Goal: Information Seeking & Learning: Learn about a topic

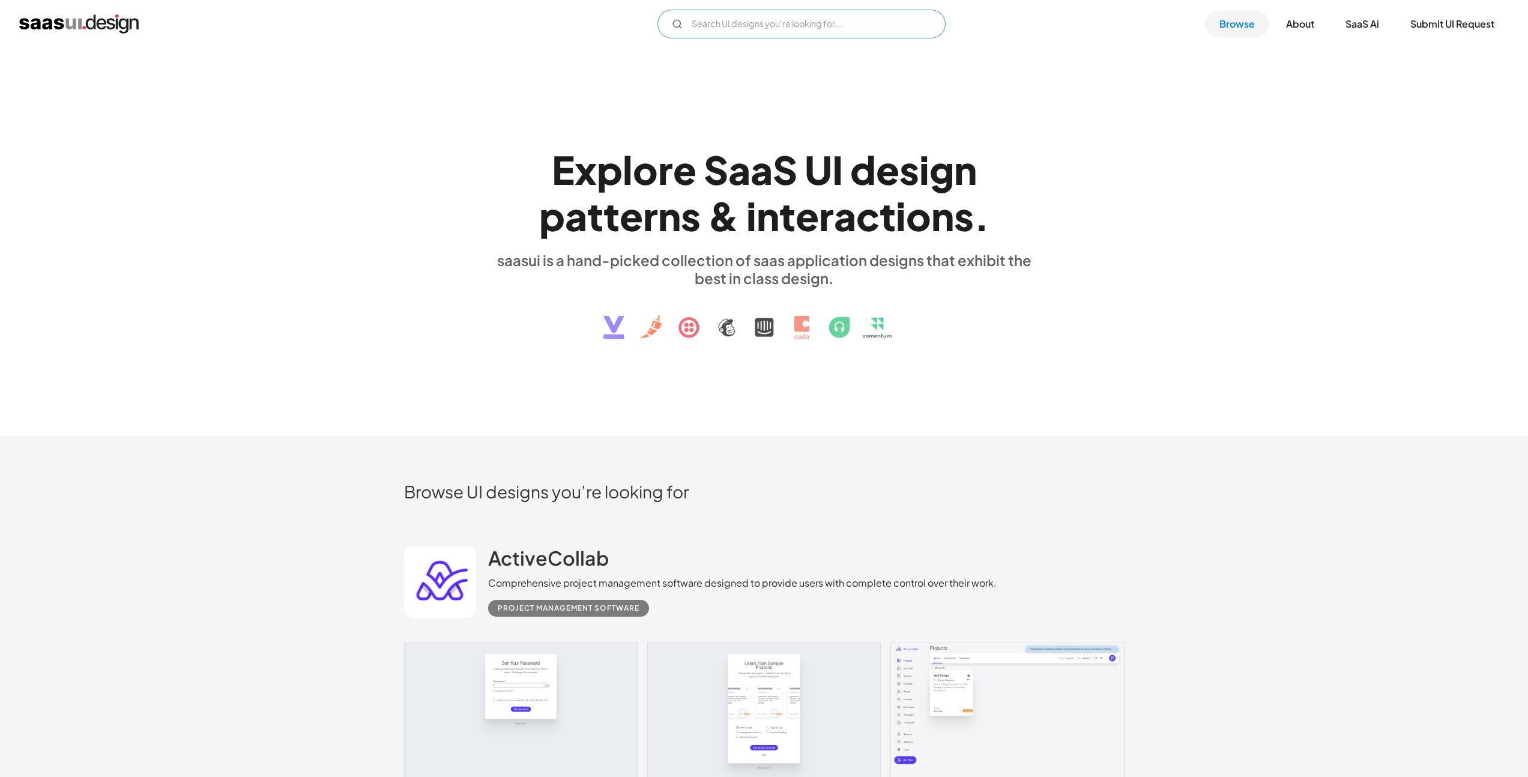
click at [735, 23] on input "Email Form" at bounding box center [801, 24] width 288 height 29
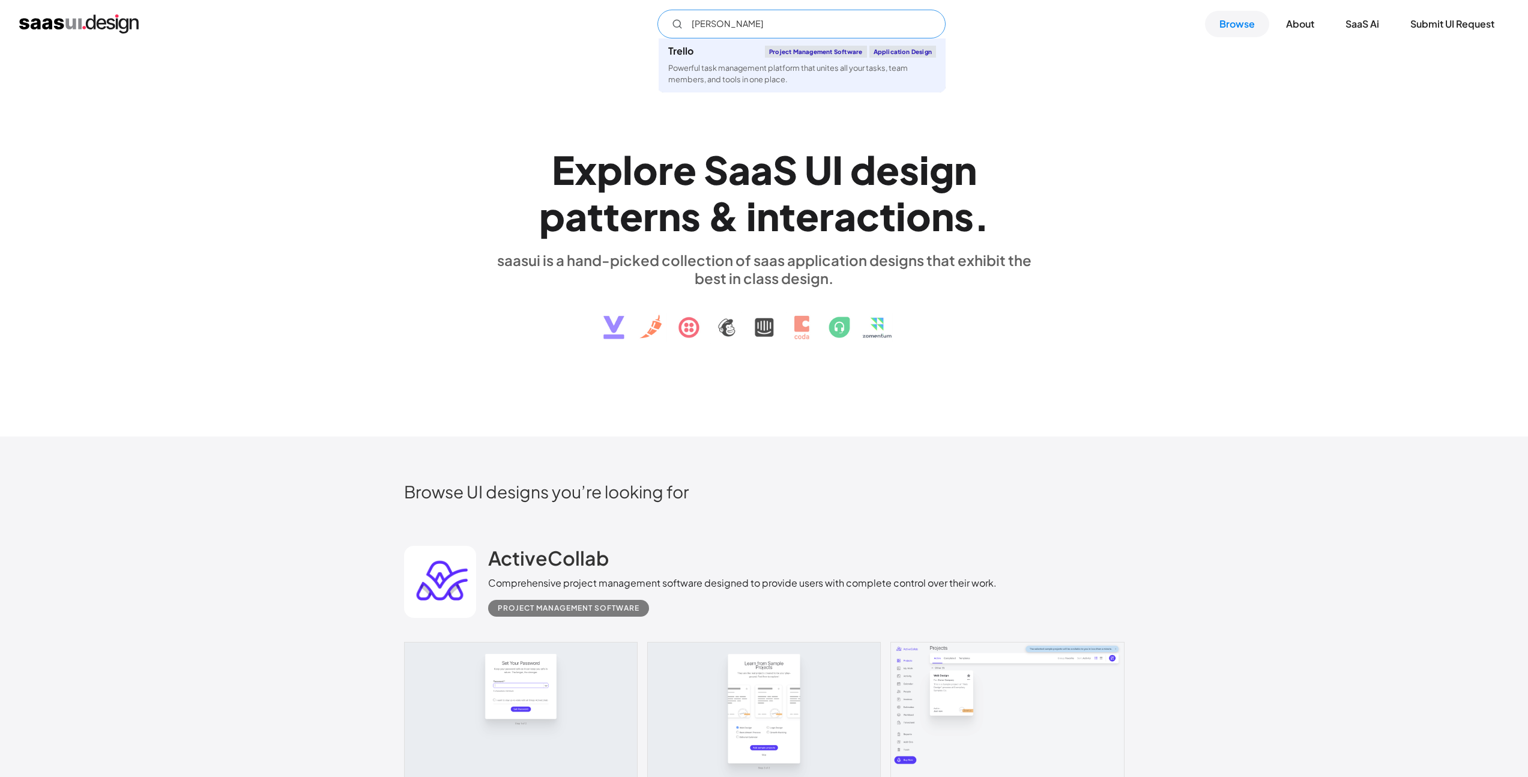
type input "trello"
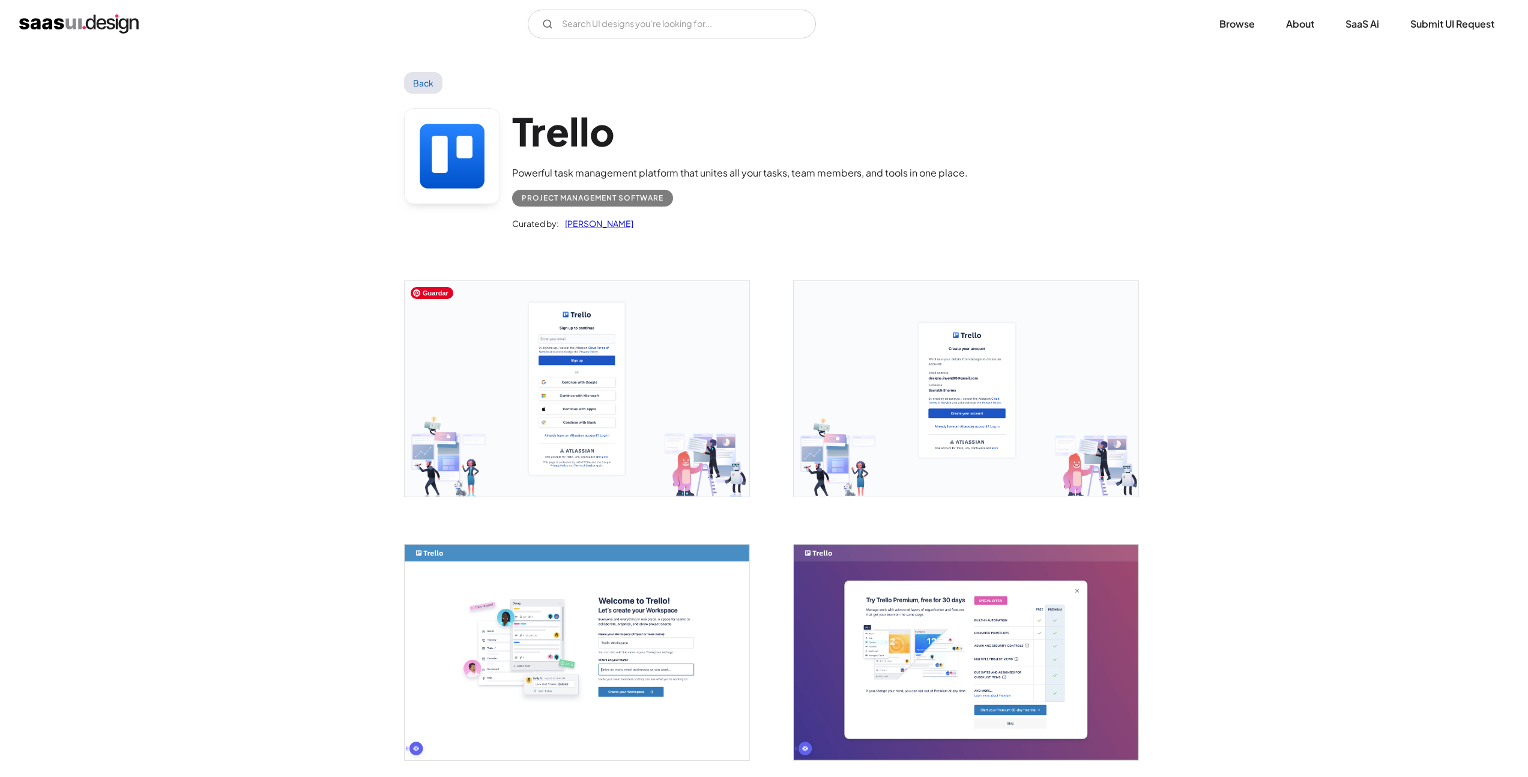
click at [557, 406] on img "open lightbox" at bounding box center [577, 389] width 345 height 216
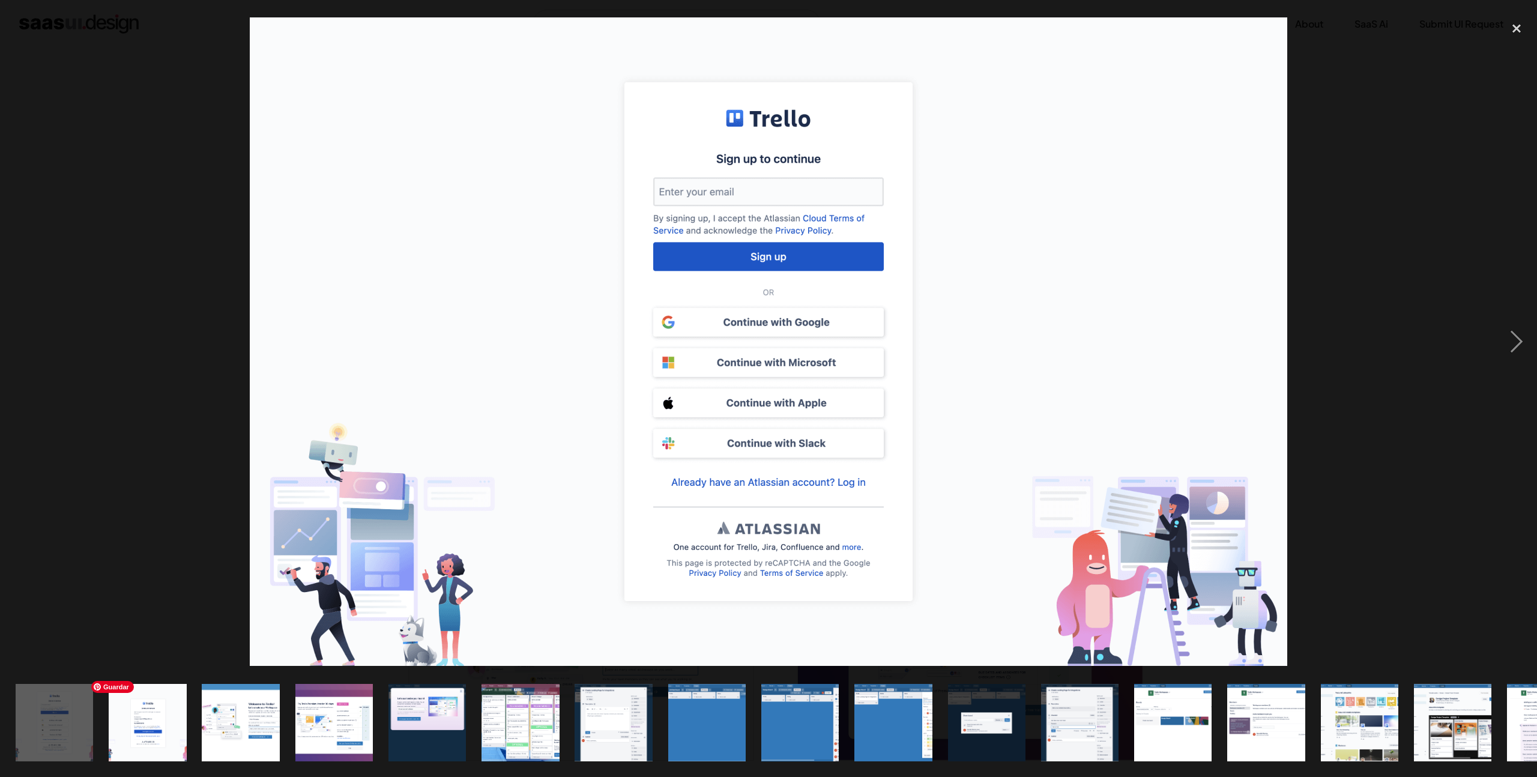
click at [179, 699] on img "show item 2 of 23" at bounding box center [147, 722] width 124 height 77
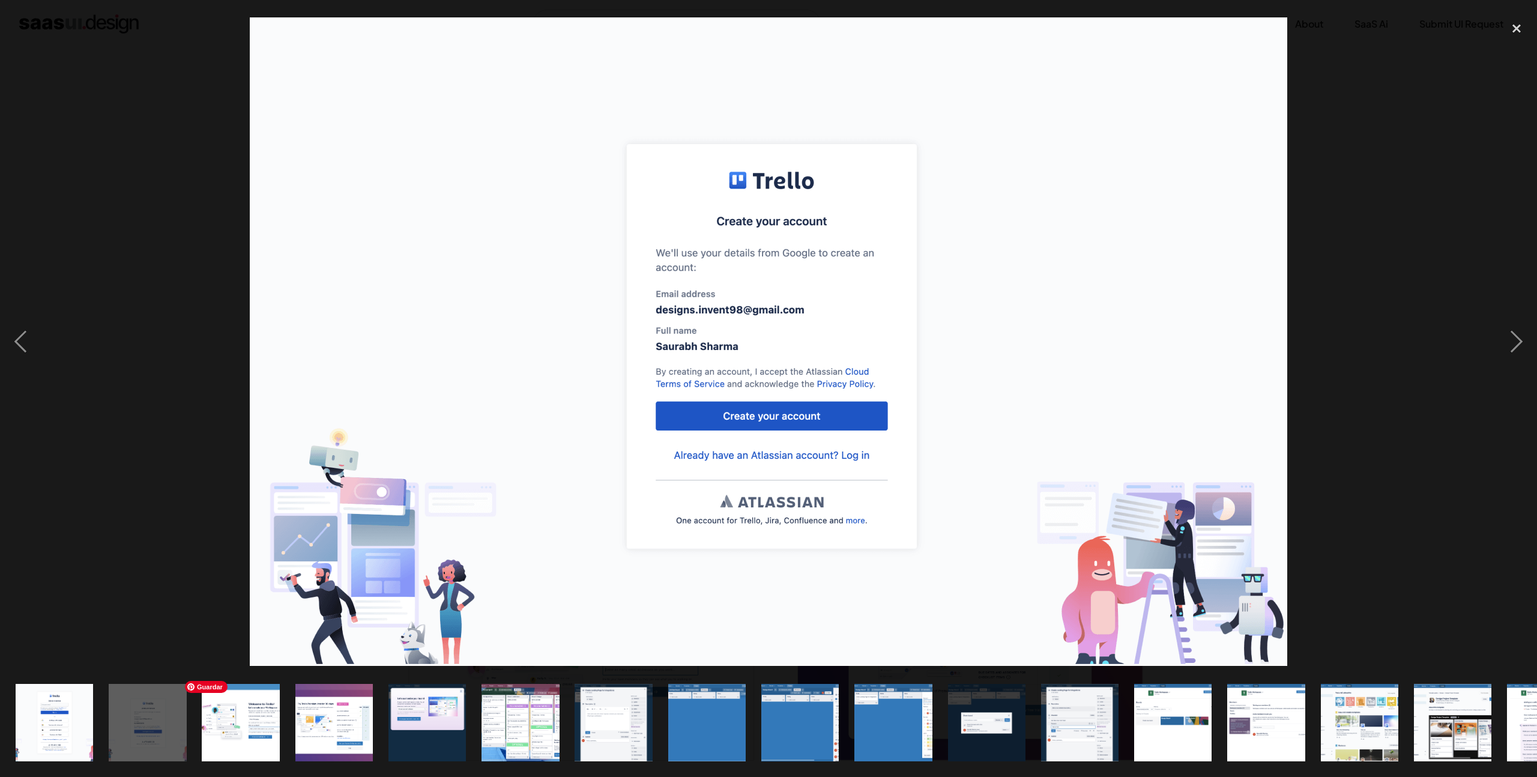
click at [250, 724] on img "show item 3 of 23" at bounding box center [241, 722] width 124 height 77
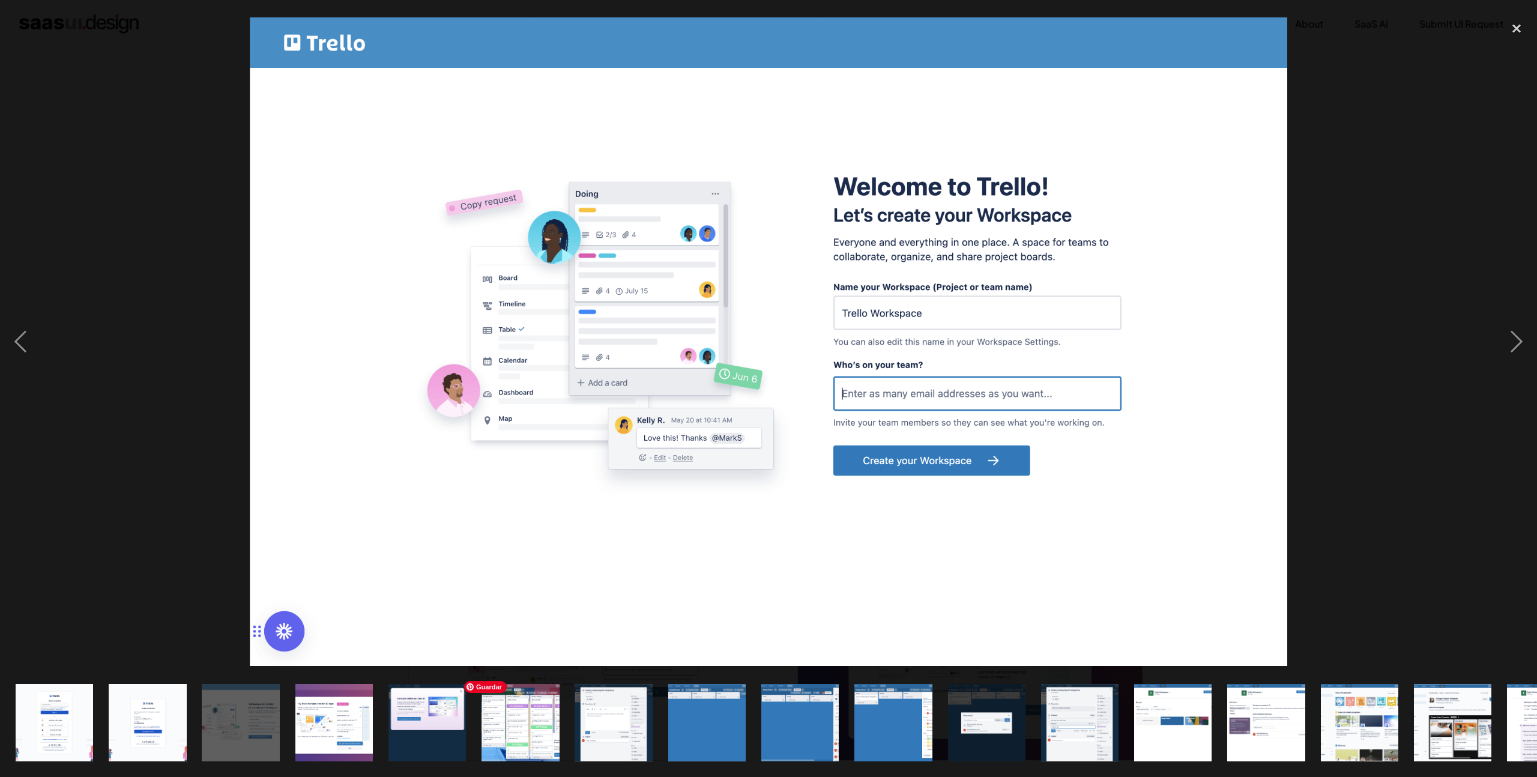
click at [543, 719] on img "show item 6 of 23" at bounding box center [520, 722] width 124 height 77
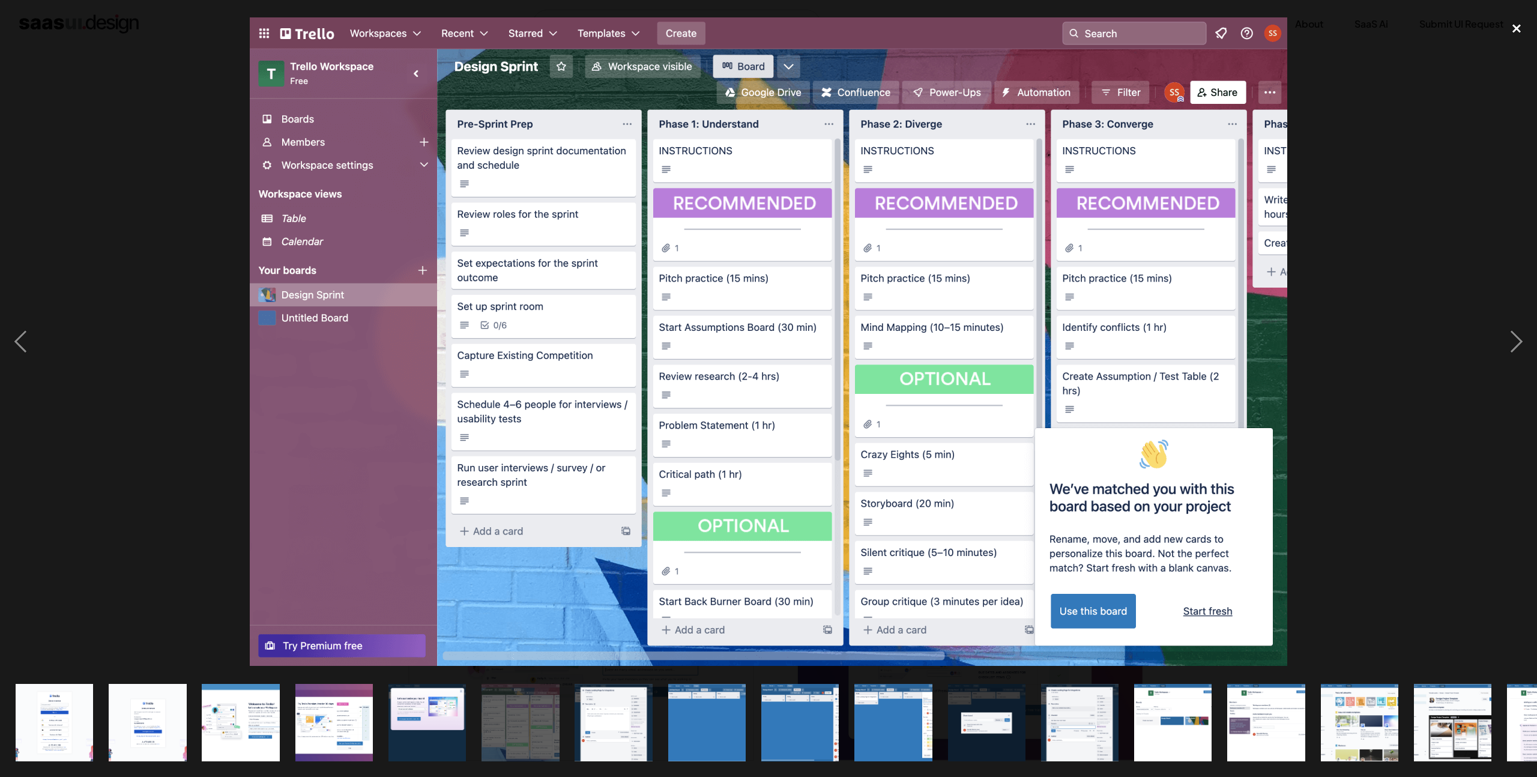
click at [1515, 29] on div "close lightbox" at bounding box center [1516, 29] width 41 height 26
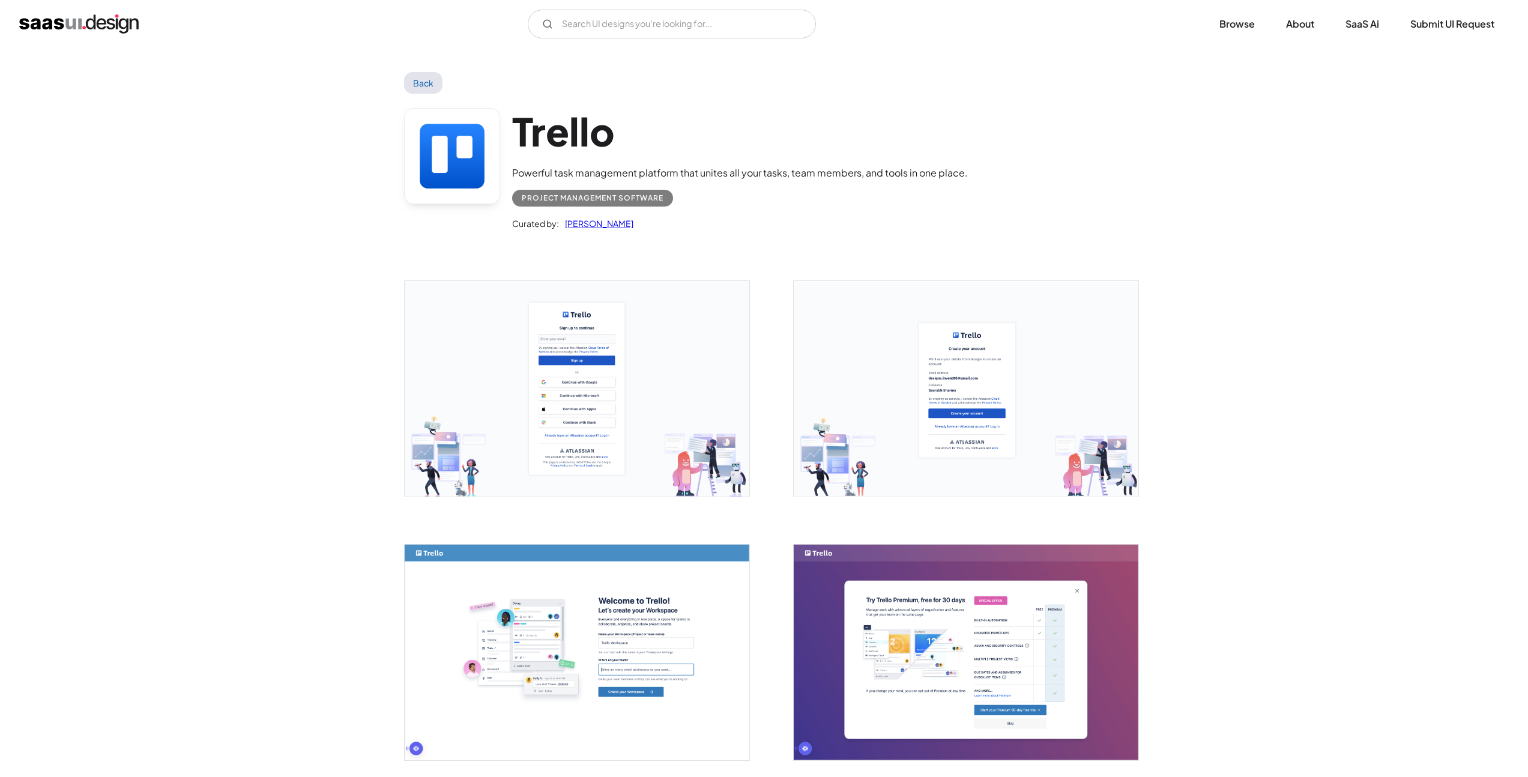
click at [89, 26] on img "home" at bounding box center [78, 23] width 119 height 19
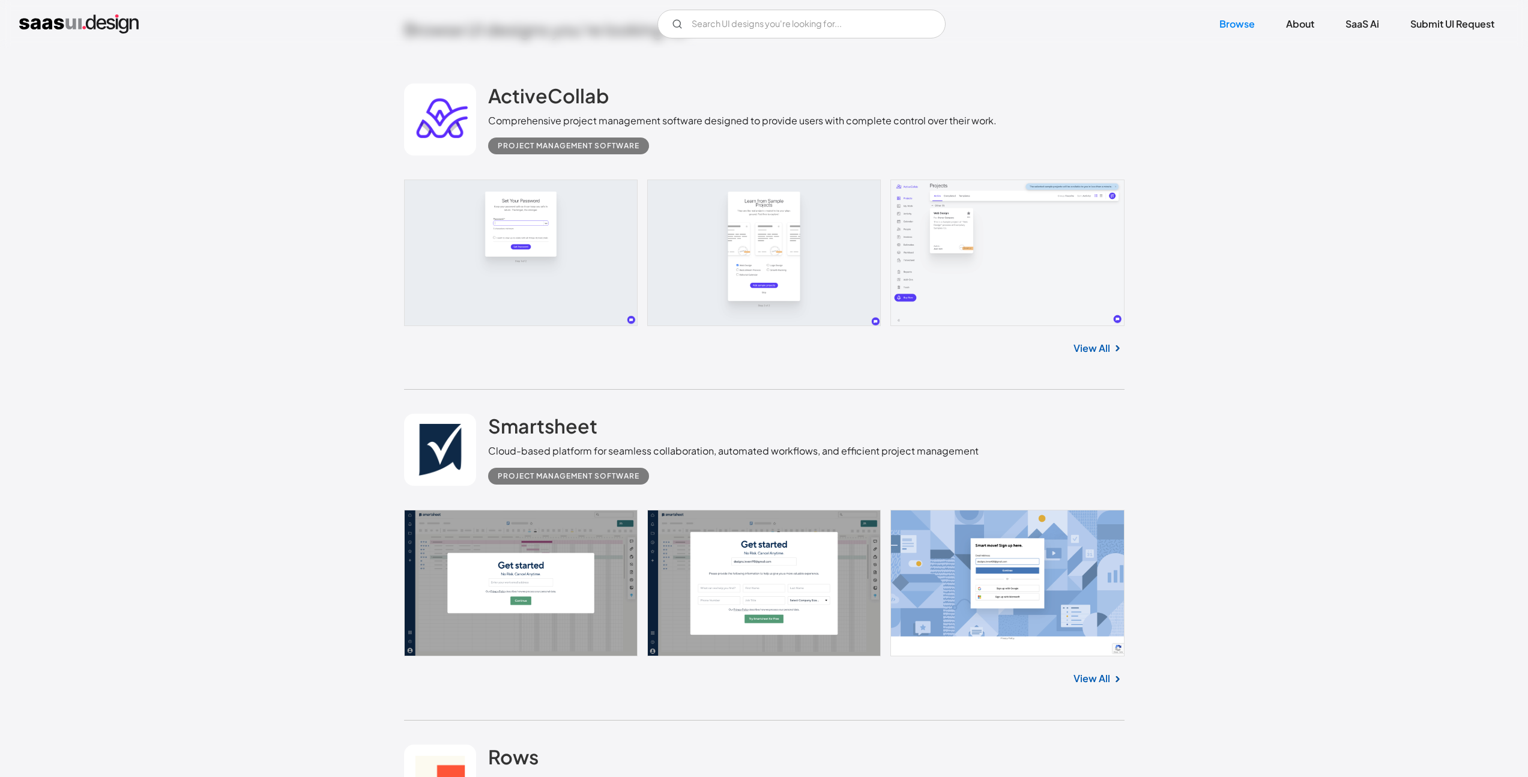
scroll to position [444, 0]
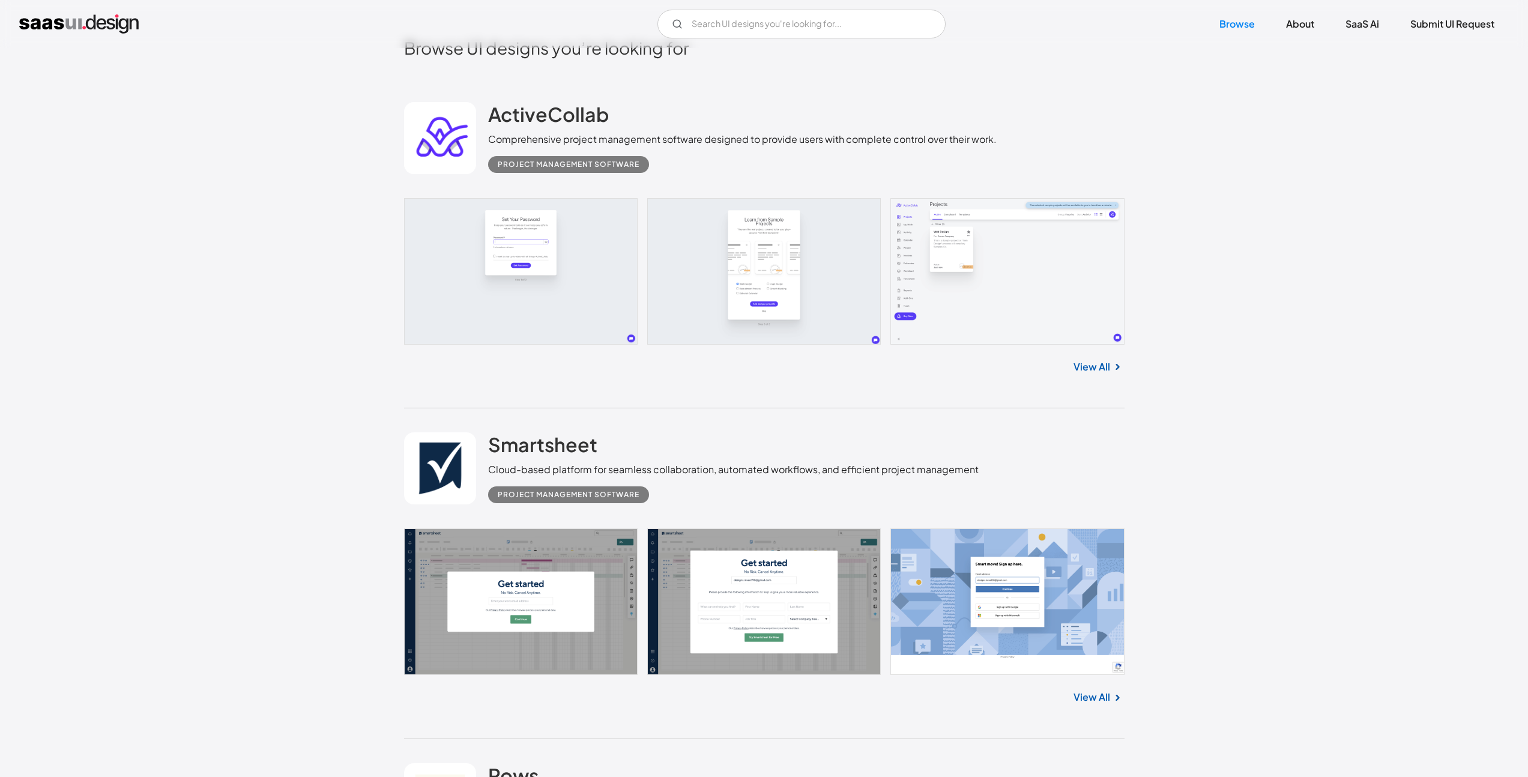
click at [564, 279] on link at bounding box center [764, 271] width 720 height 146
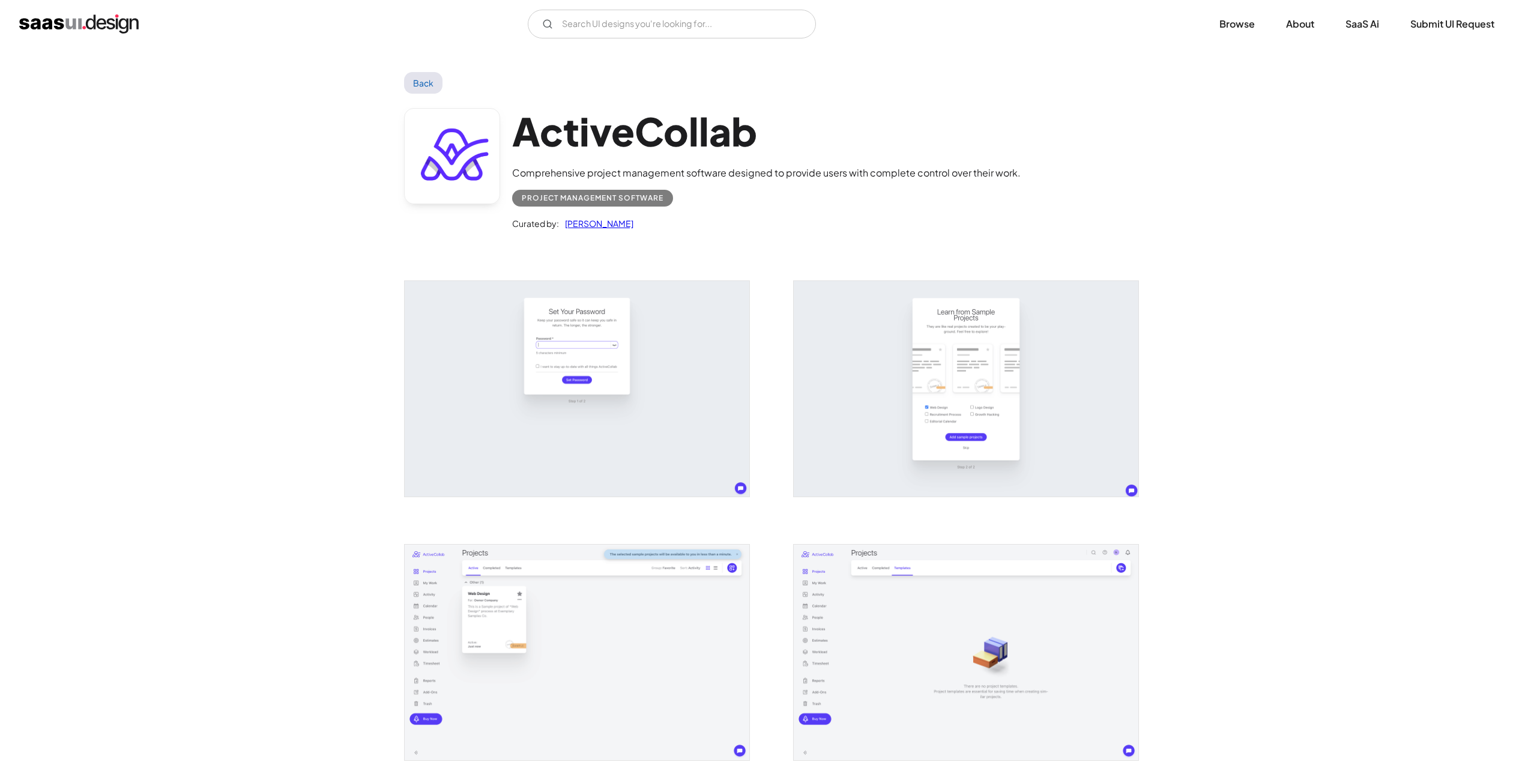
click at [554, 367] on img "open lightbox" at bounding box center [577, 389] width 345 height 216
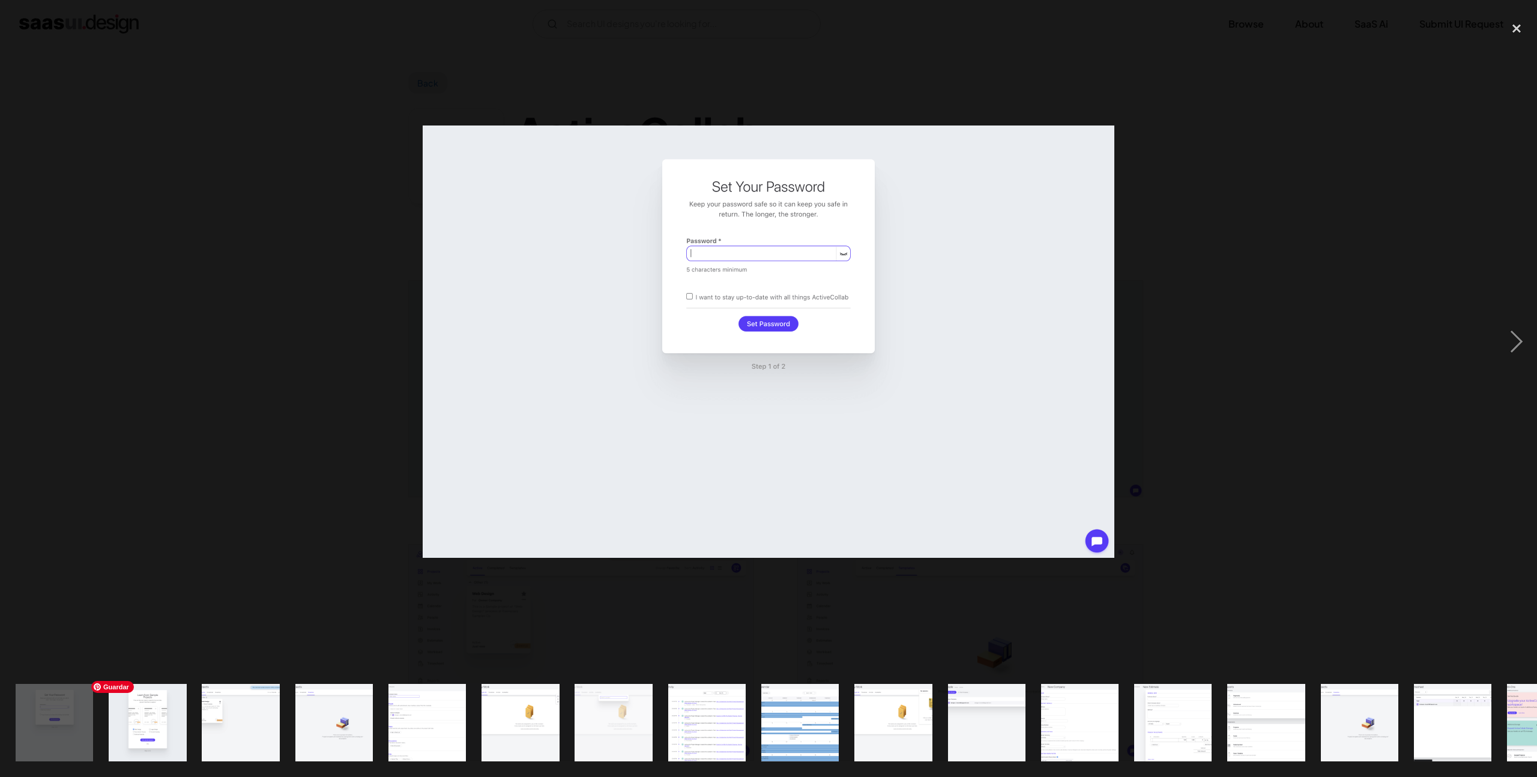
click at [154, 716] on img "show item 2 of 20" at bounding box center [147, 722] width 124 height 77
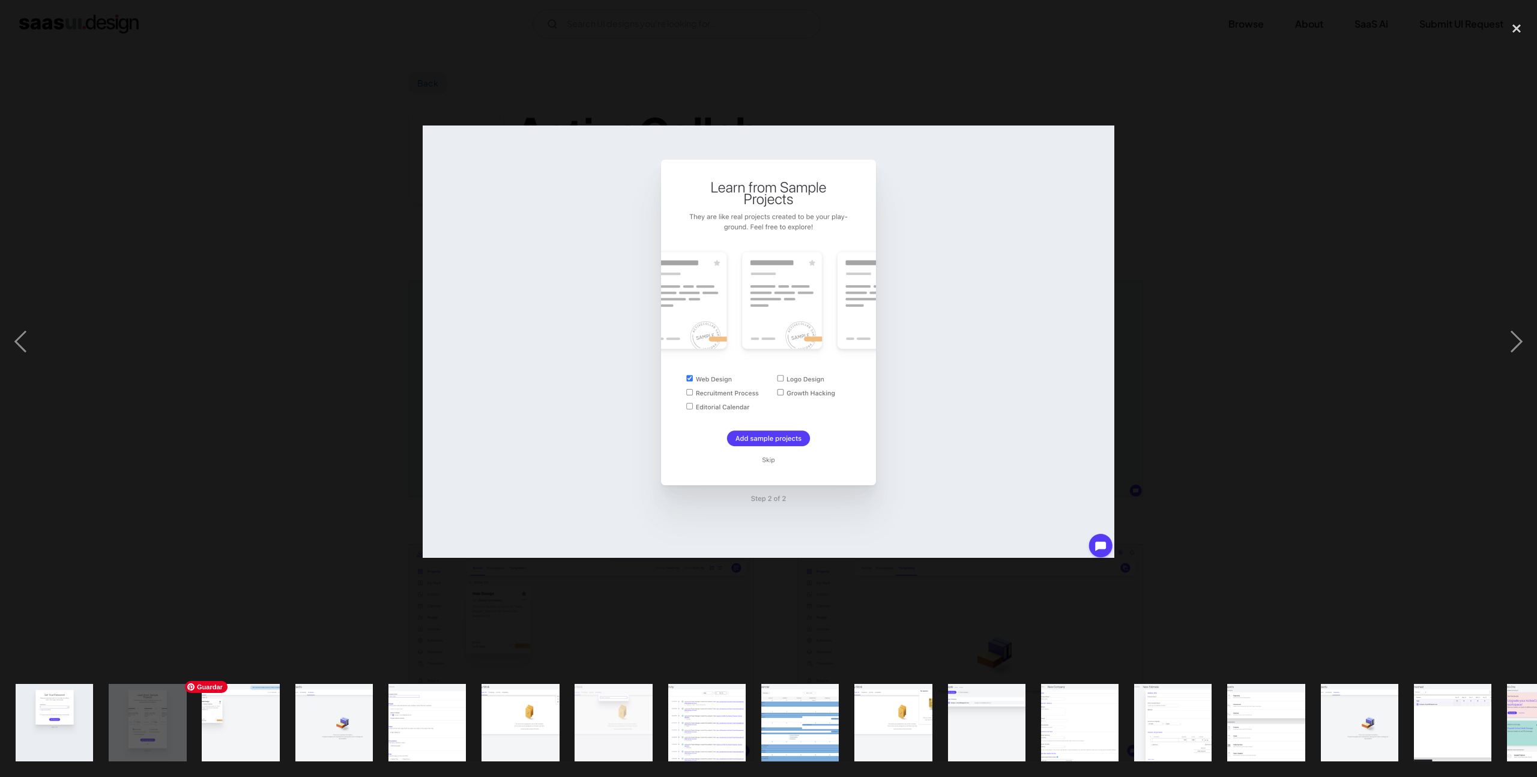
click at [234, 720] on img "show item 3 of 20" at bounding box center [241, 722] width 124 height 77
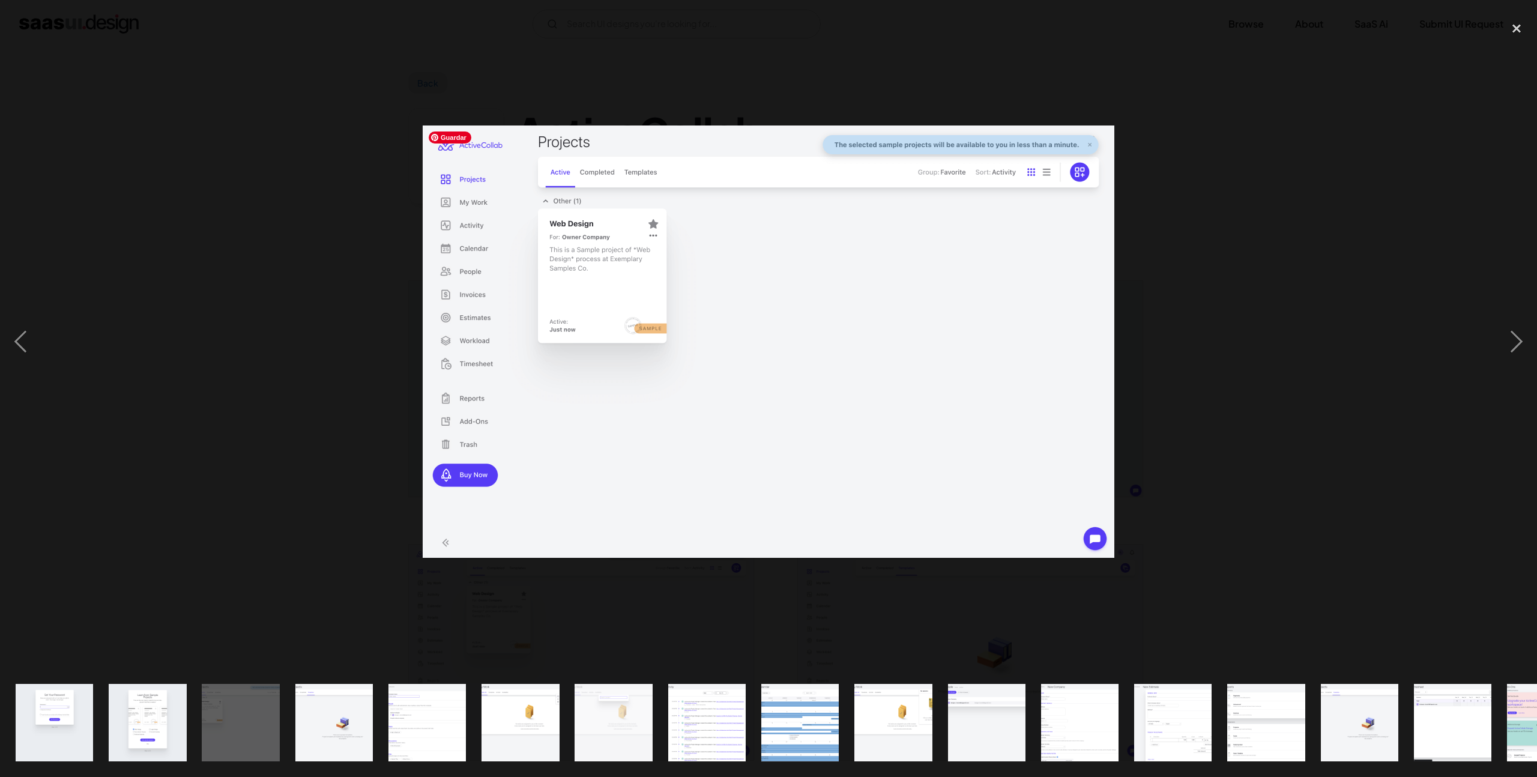
drag, startPoint x: 285, startPoint y: 160, endPoint x: 274, endPoint y: 143, distance: 20.5
click at [285, 160] on div at bounding box center [768, 342] width 1537 height 653
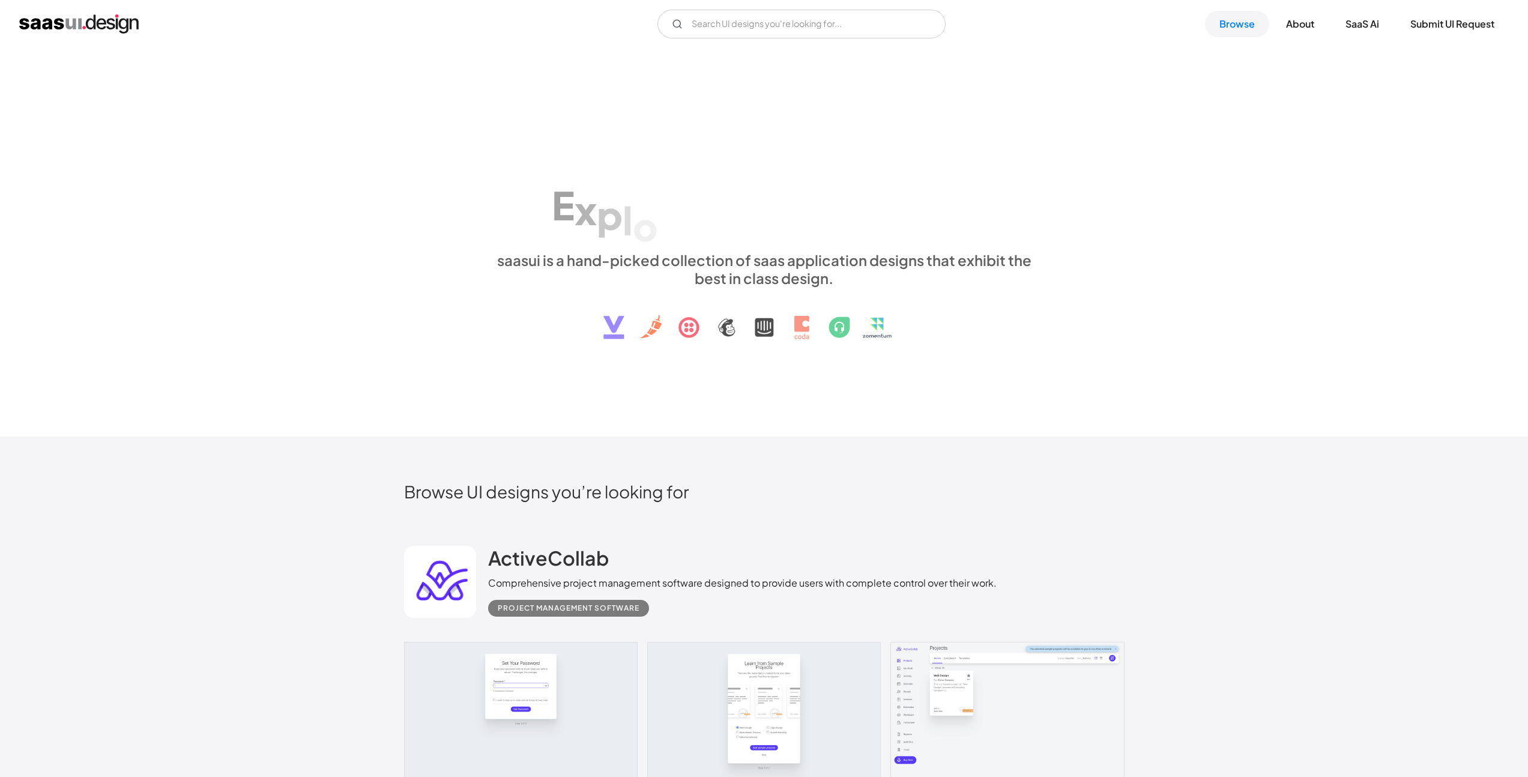
scroll to position [444, 0]
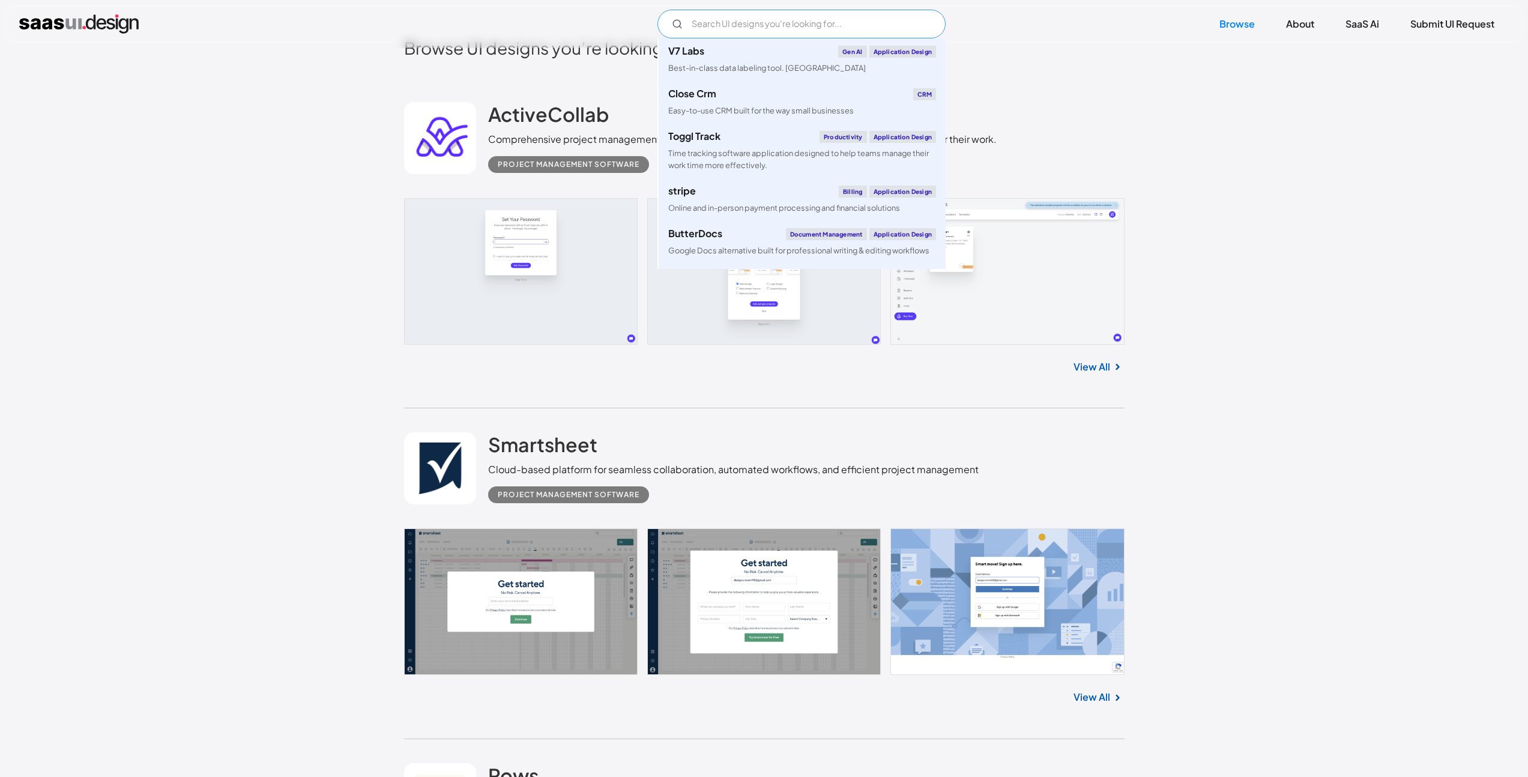
click at [802, 23] on input "Email Form" at bounding box center [801, 24] width 288 height 29
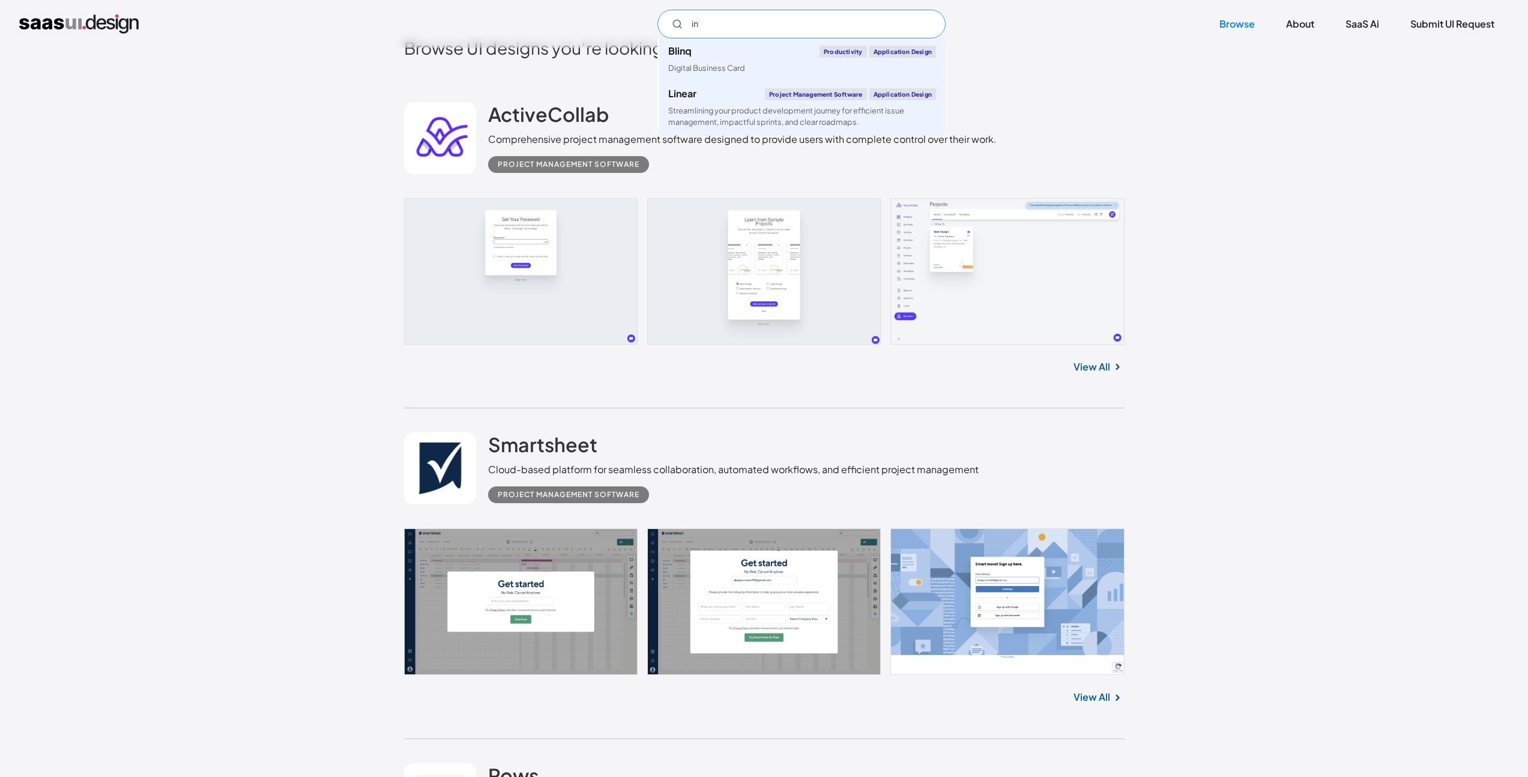
type input "i"
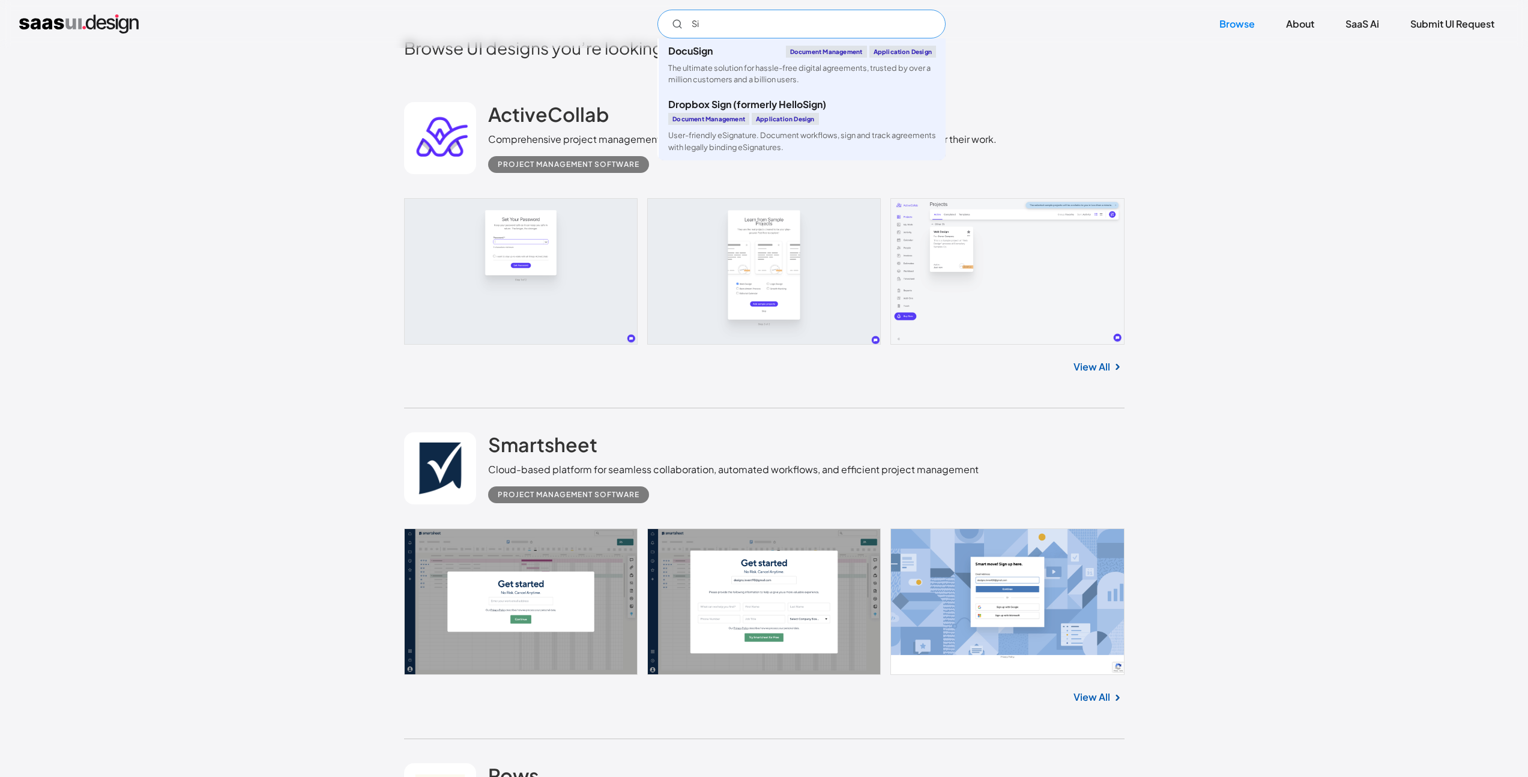
type input "S"
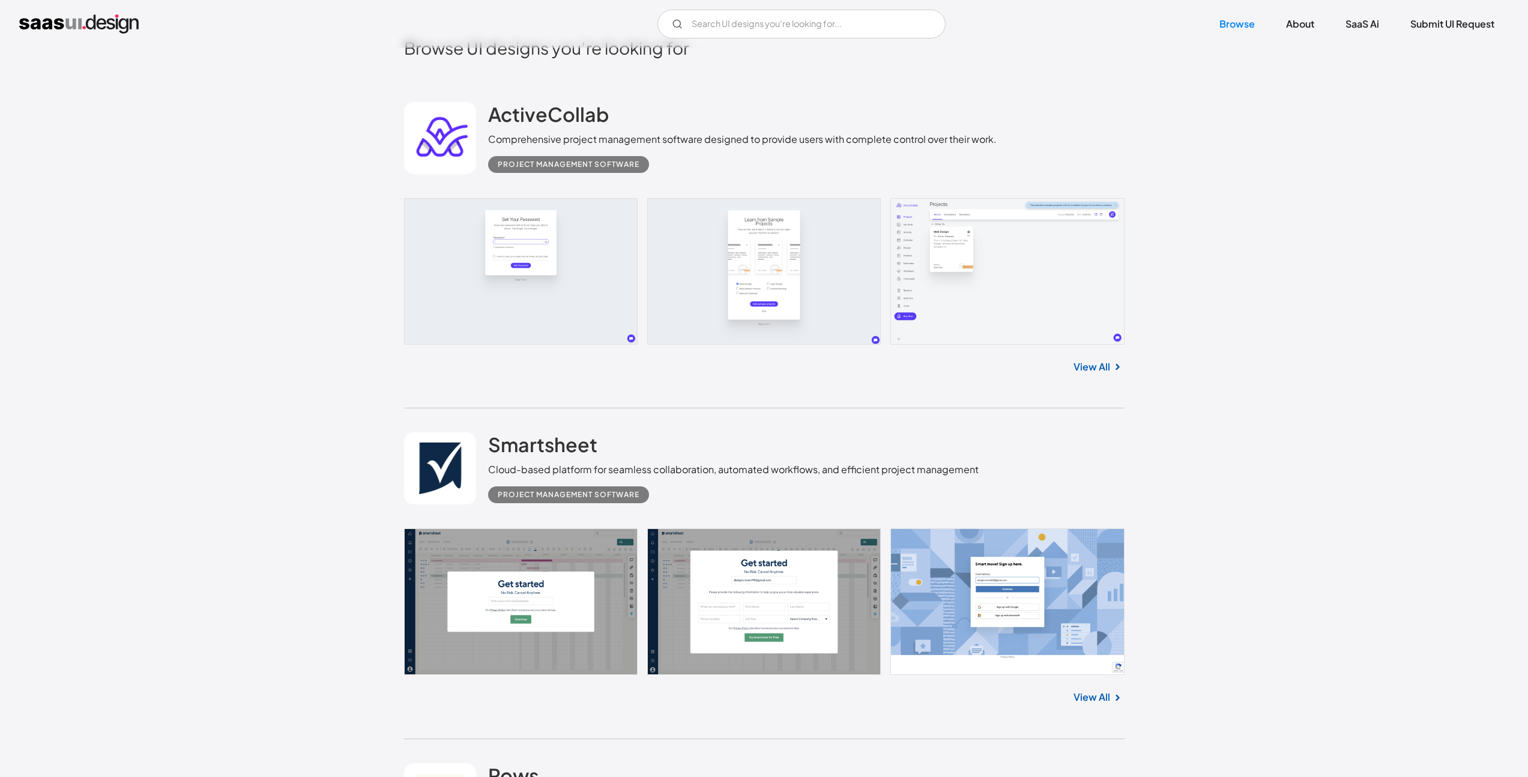
click at [613, 290] on link at bounding box center [764, 271] width 720 height 146
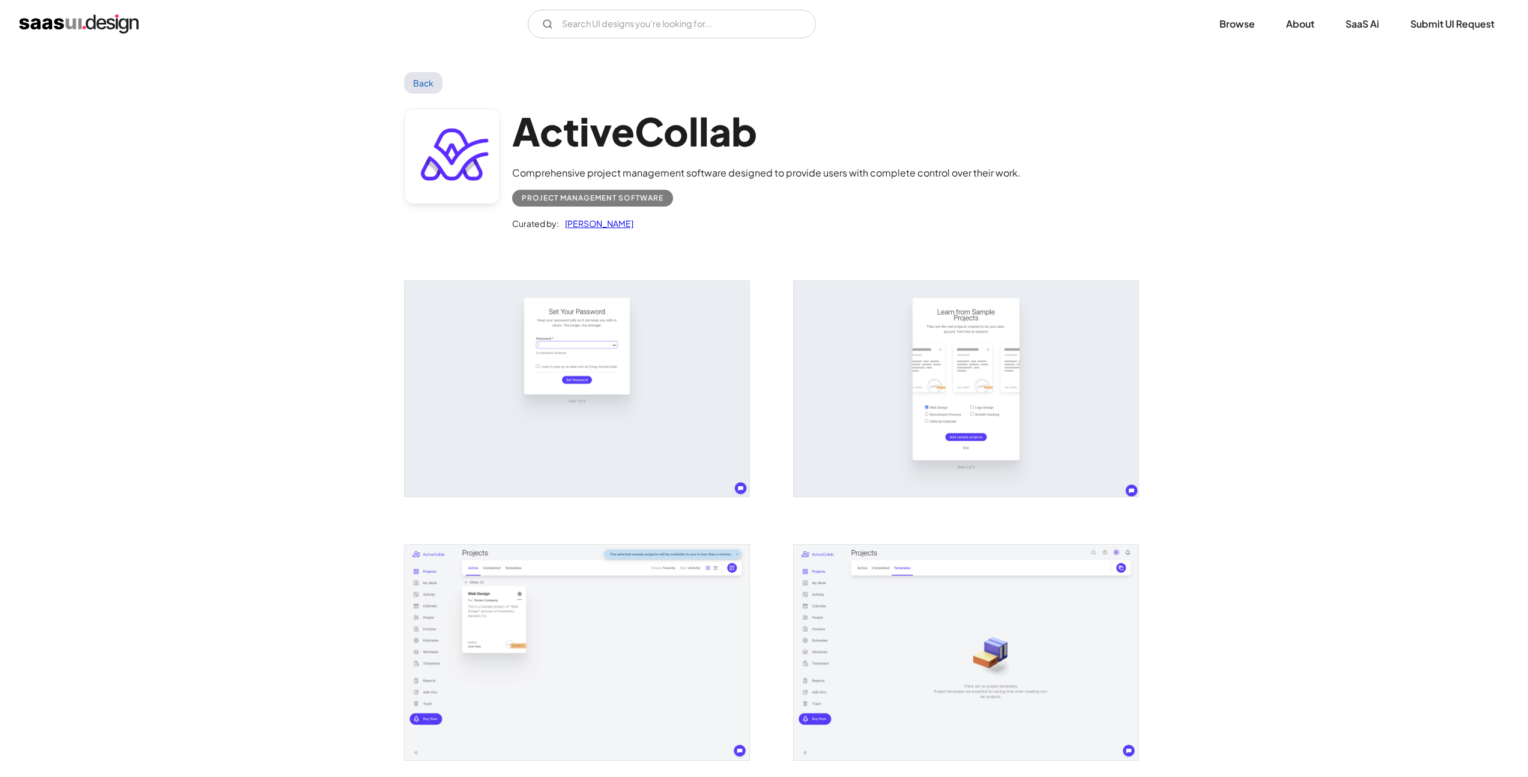
click at [616, 370] on img "open lightbox" at bounding box center [577, 389] width 345 height 216
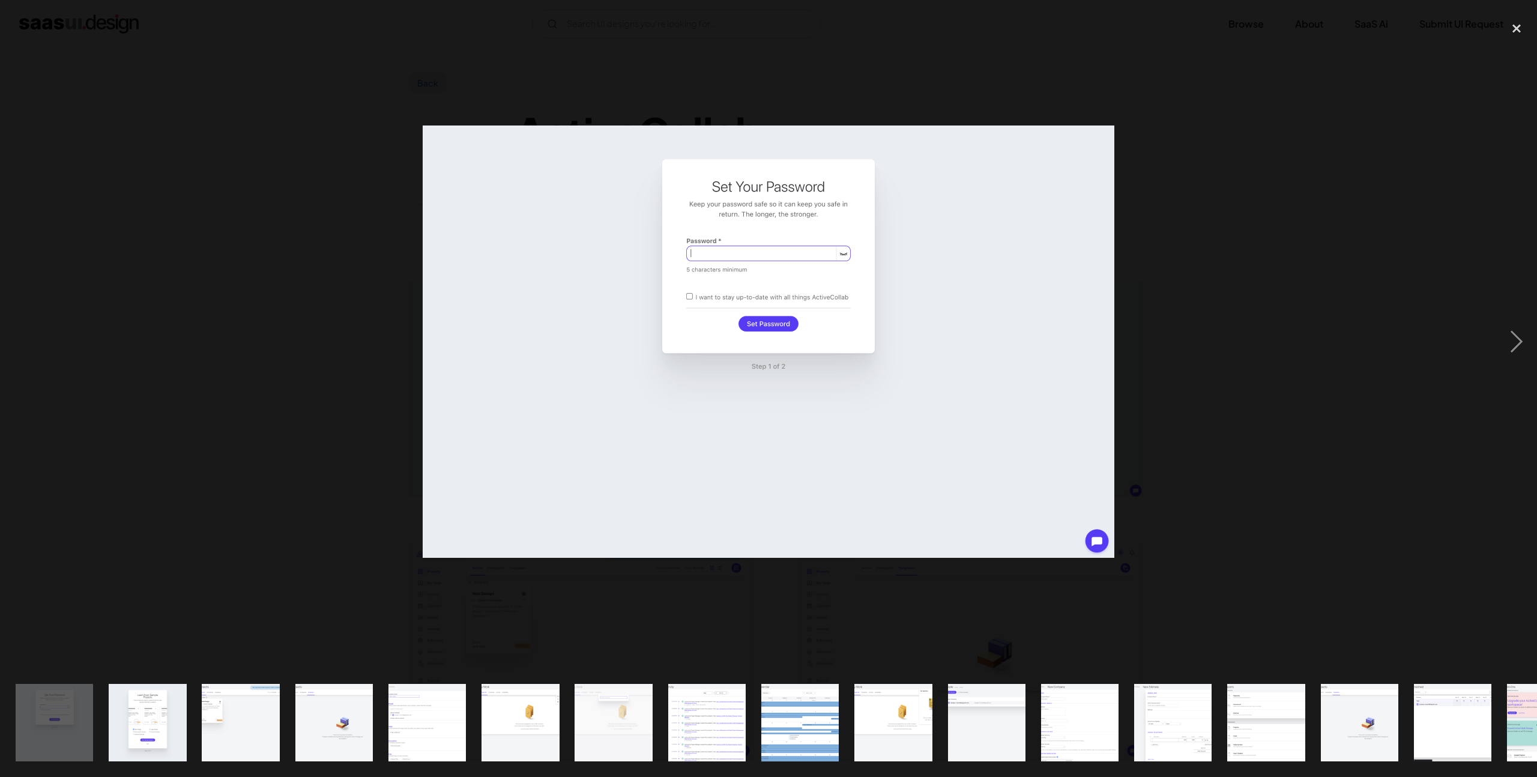
click at [243, 361] on div at bounding box center [768, 342] width 1537 height 653
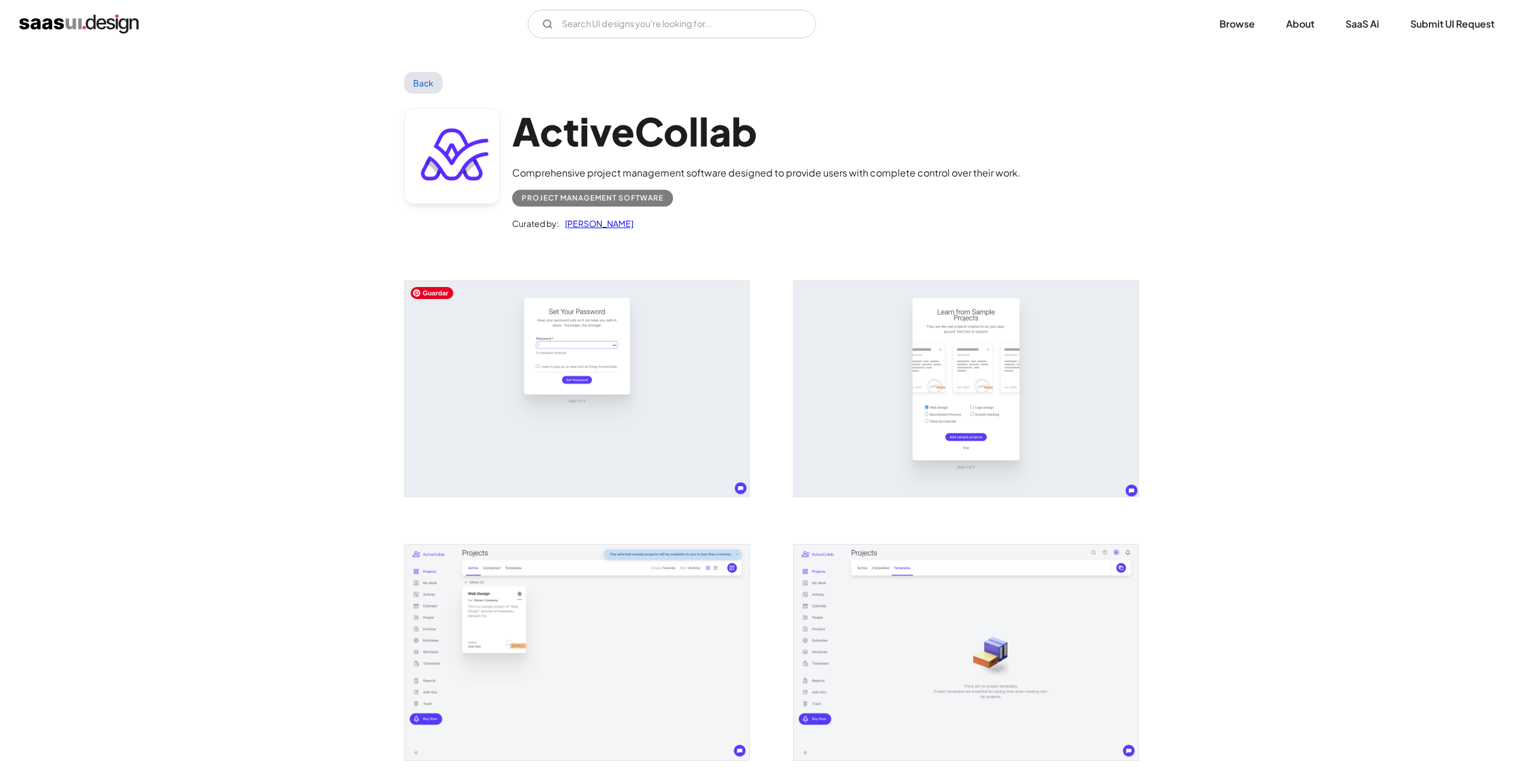
click at [579, 381] on img "open lightbox" at bounding box center [577, 389] width 345 height 216
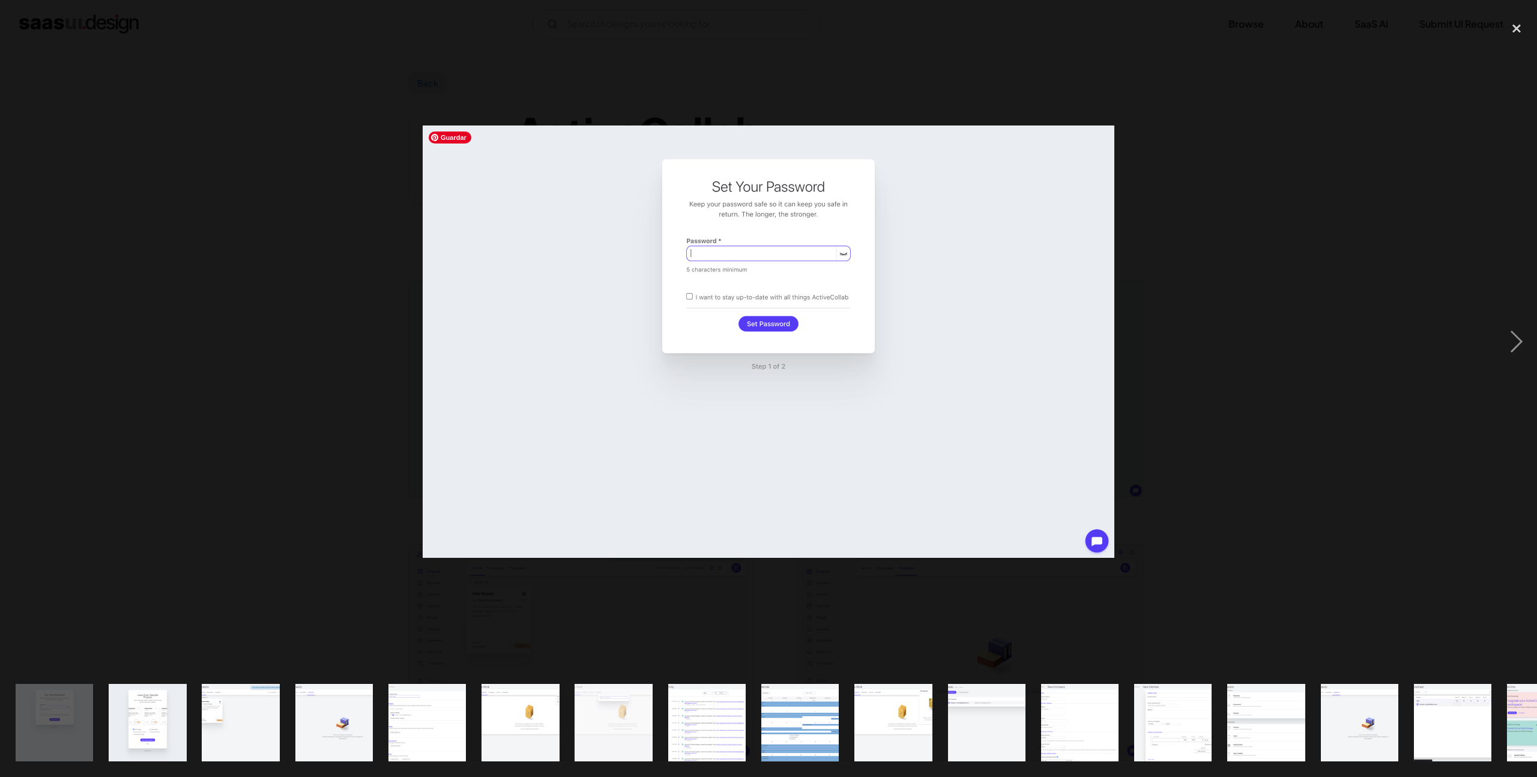
click at [703, 300] on img at bounding box center [769, 341] width 692 height 432
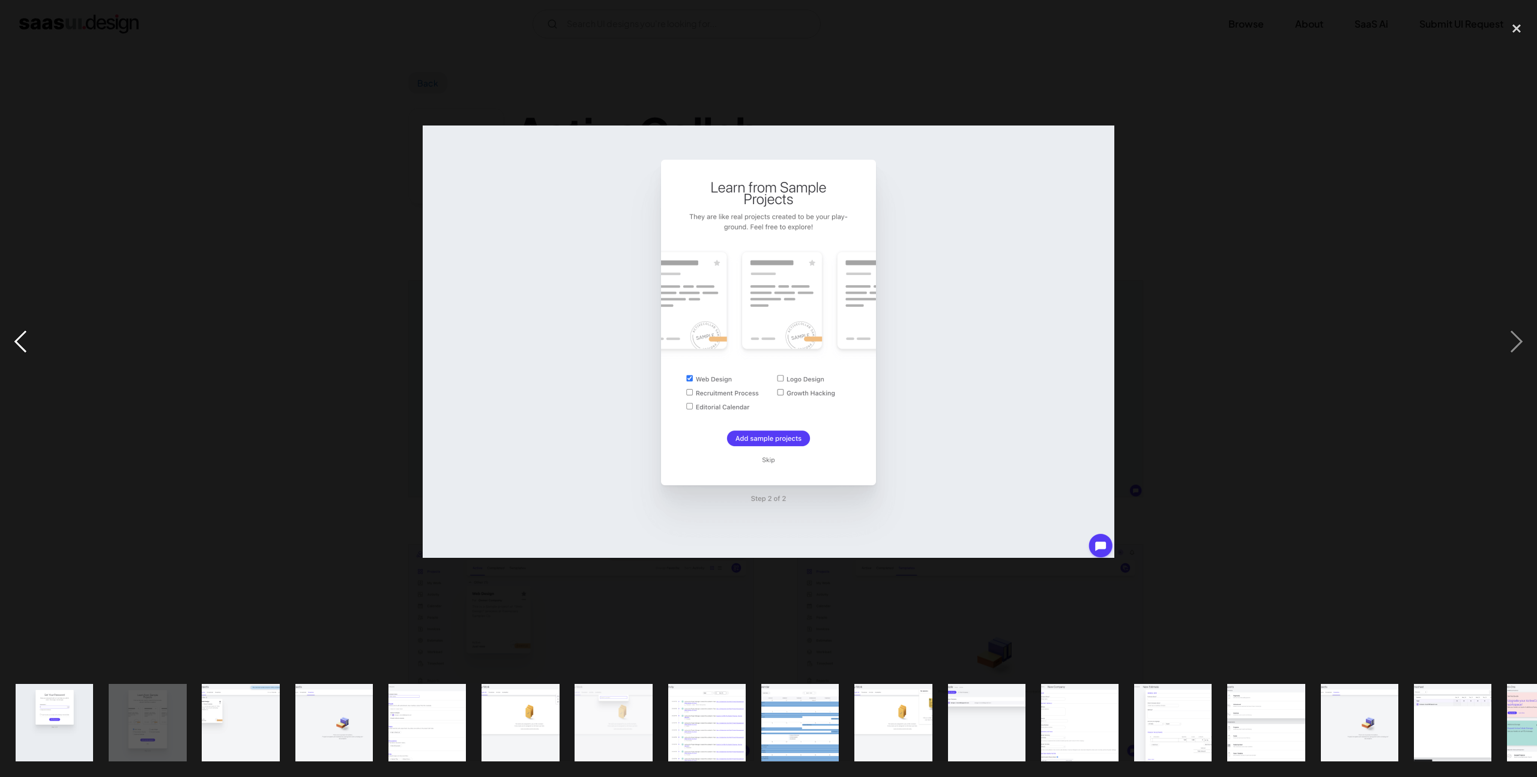
click at [26, 342] on div "previous image" at bounding box center [20, 342] width 41 height 653
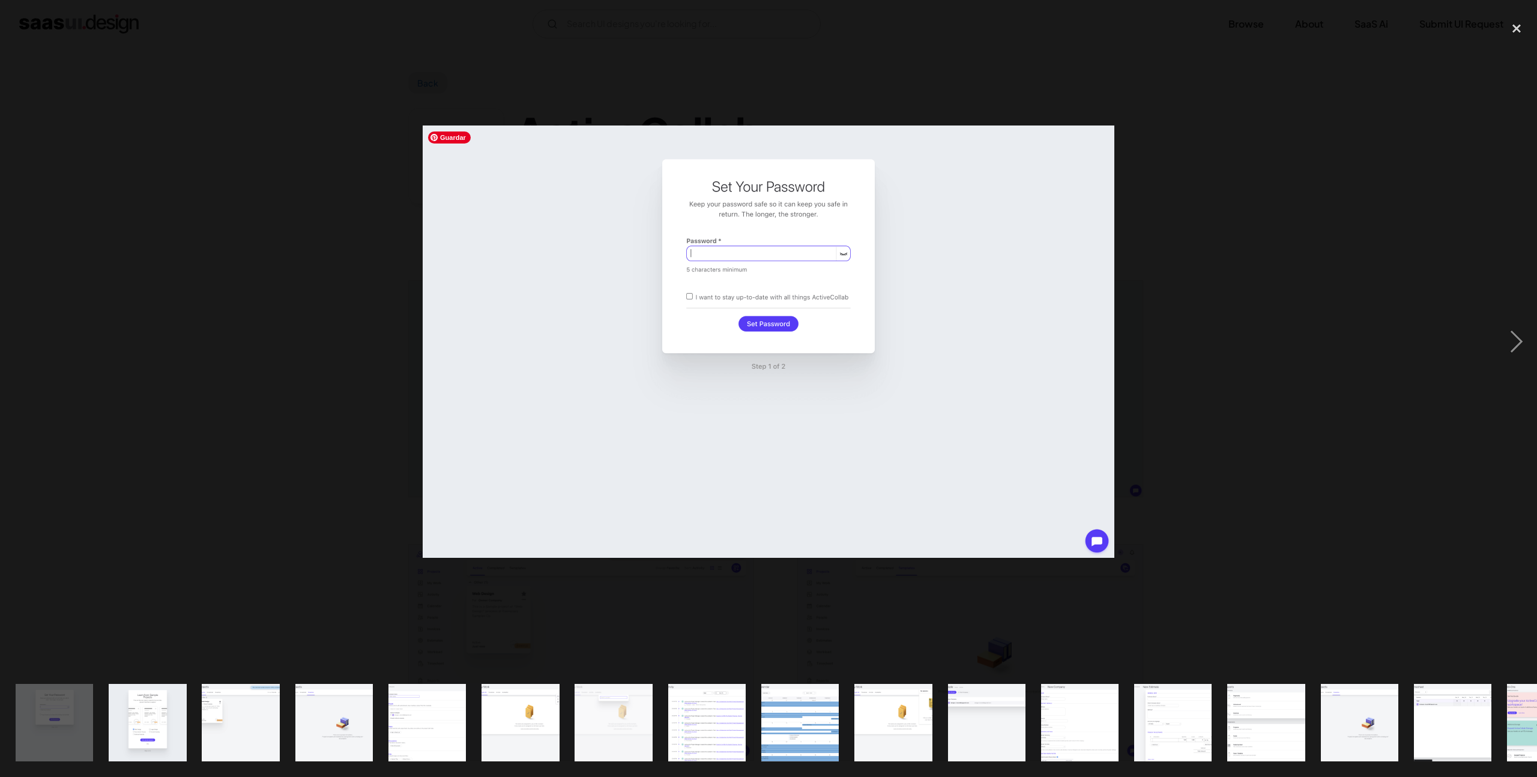
click at [600, 511] on img at bounding box center [769, 341] width 692 height 432
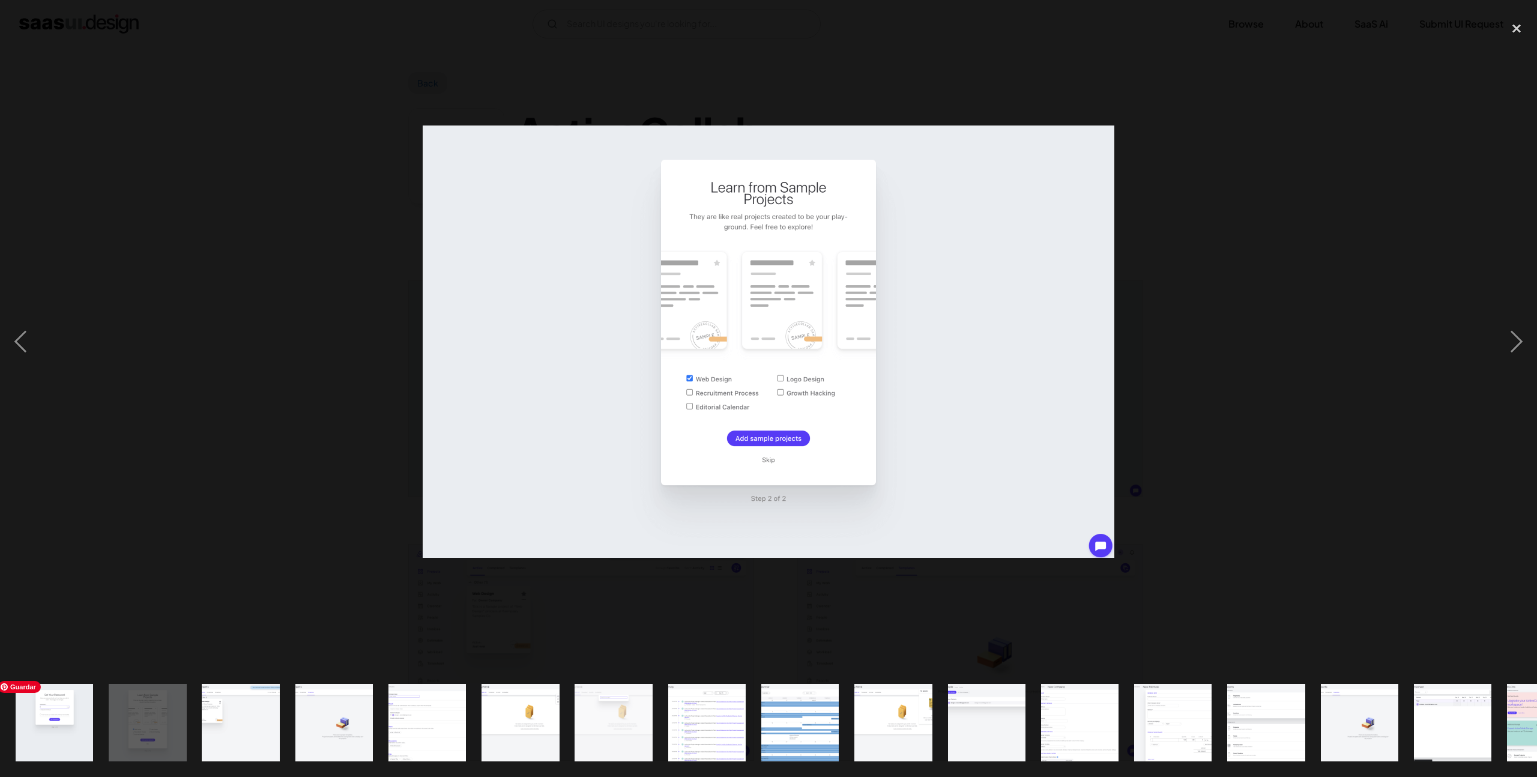
click at [73, 707] on img "show item 1 of 20" at bounding box center [54, 722] width 124 height 77
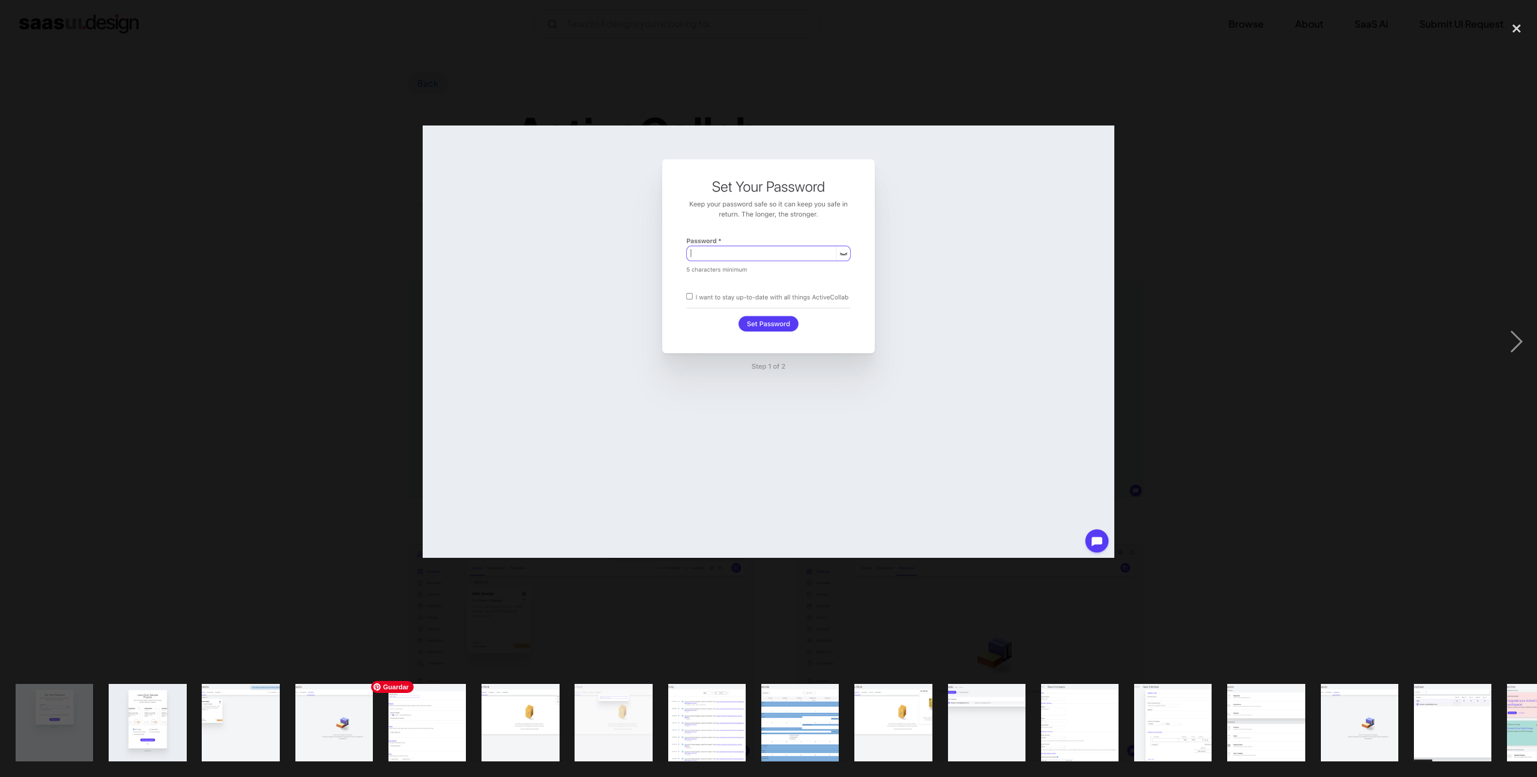
click at [417, 723] on img "show item 5 of 20" at bounding box center [427, 722] width 124 height 77
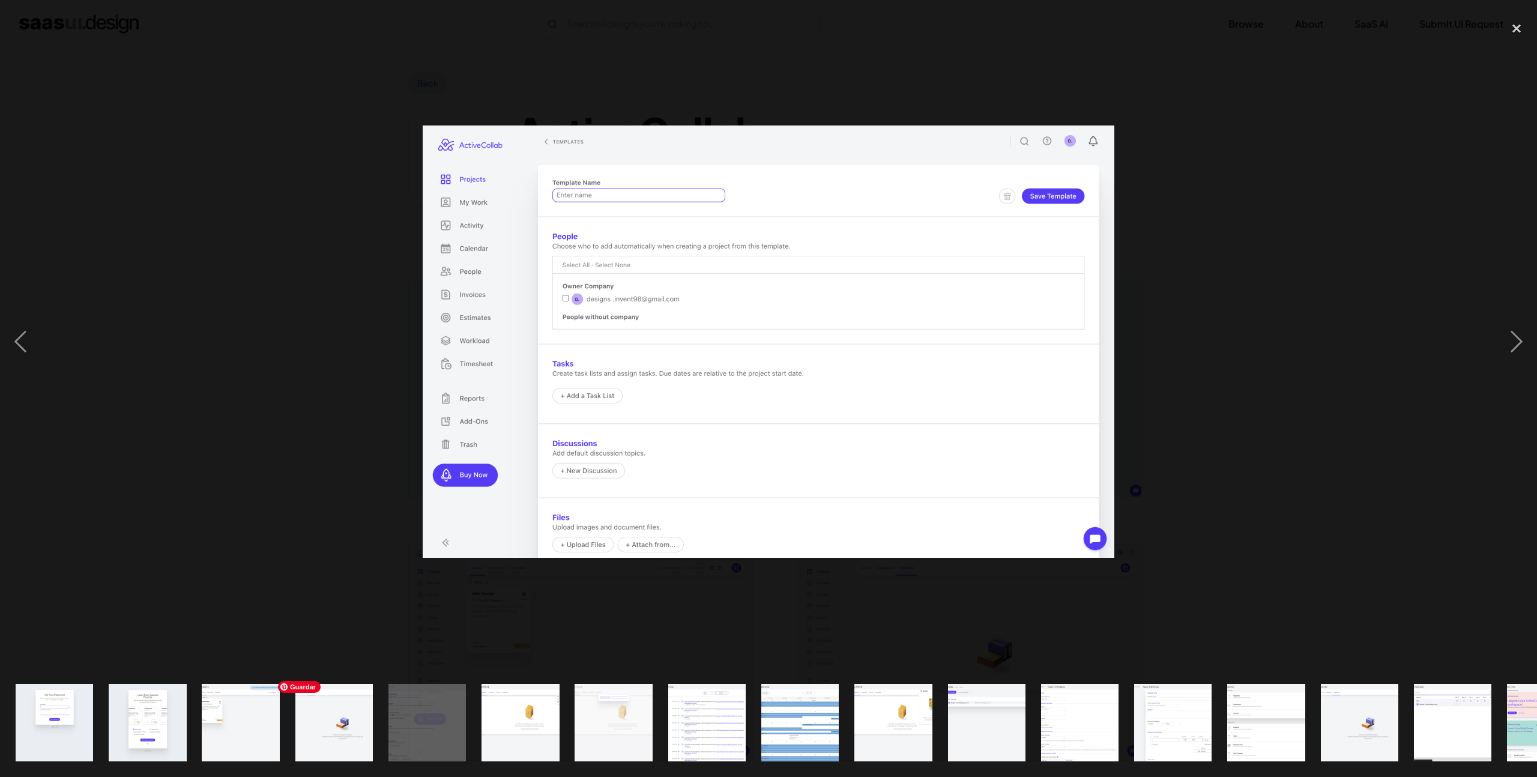
click at [349, 727] on img "show item 4 of 20" at bounding box center [334, 722] width 124 height 77
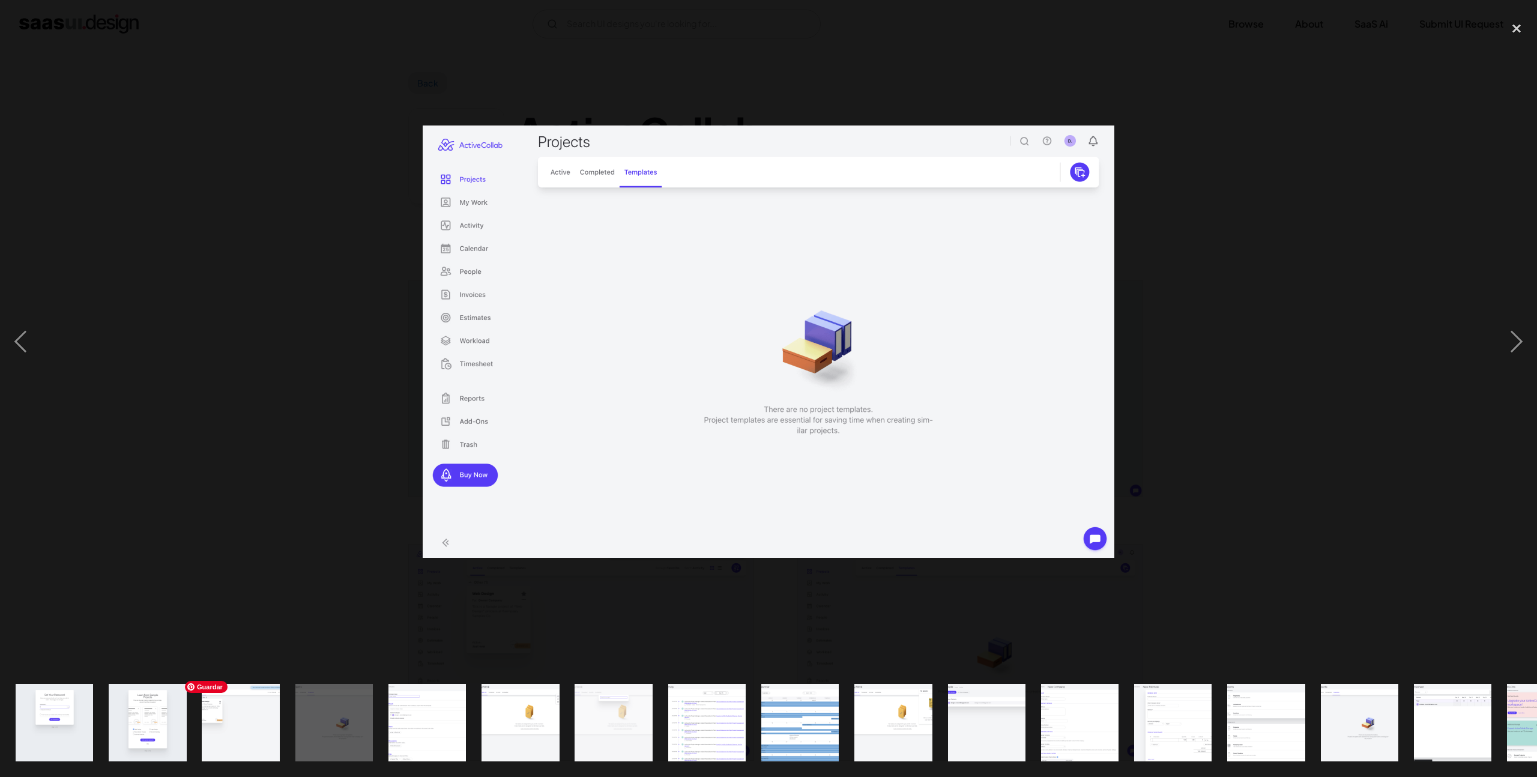
click at [261, 720] on img "show item 3 of 20" at bounding box center [241, 722] width 124 height 77
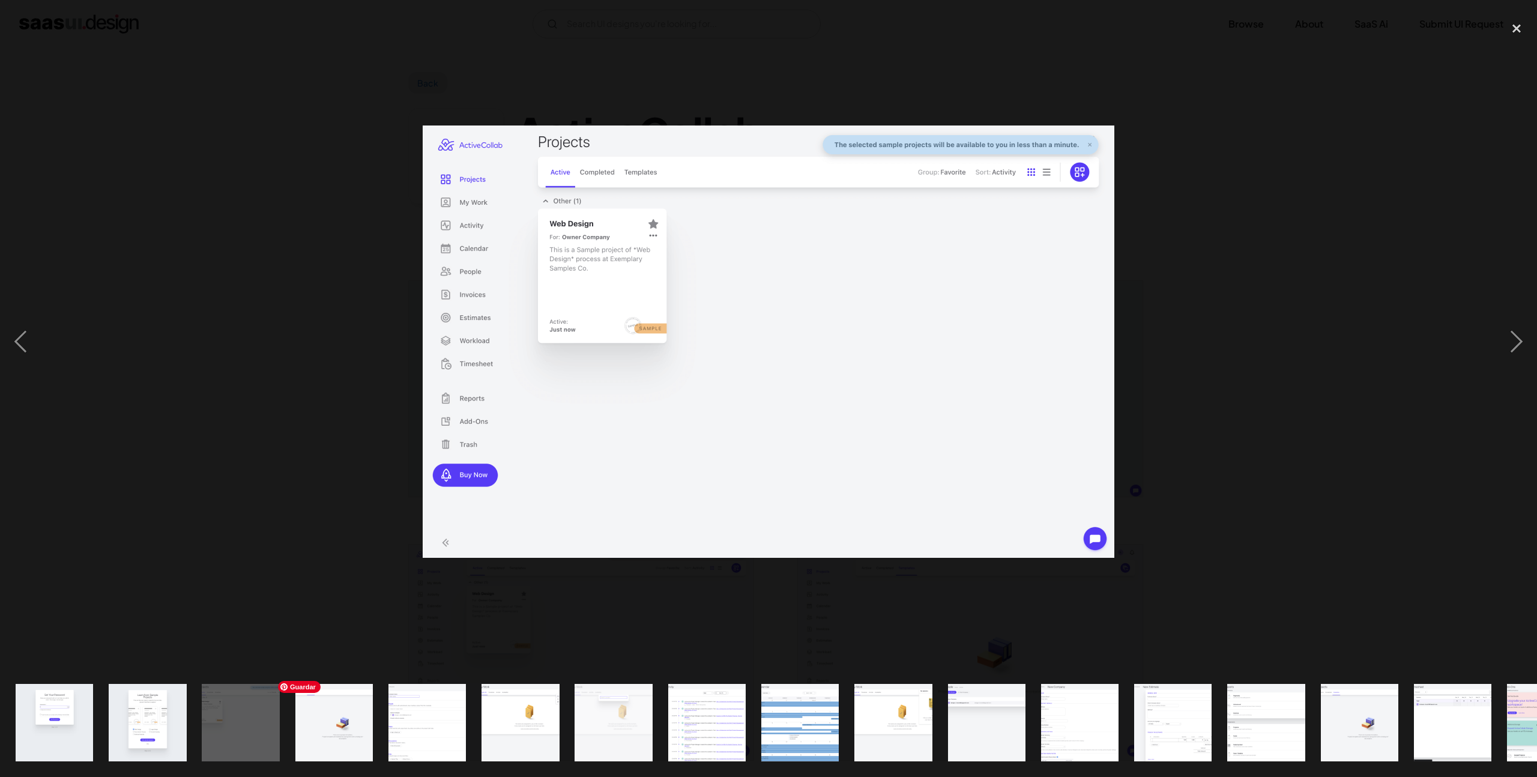
click at [339, 722] on img "show item 4 of 20" at bounding box center [334, 722] width 124 height 77
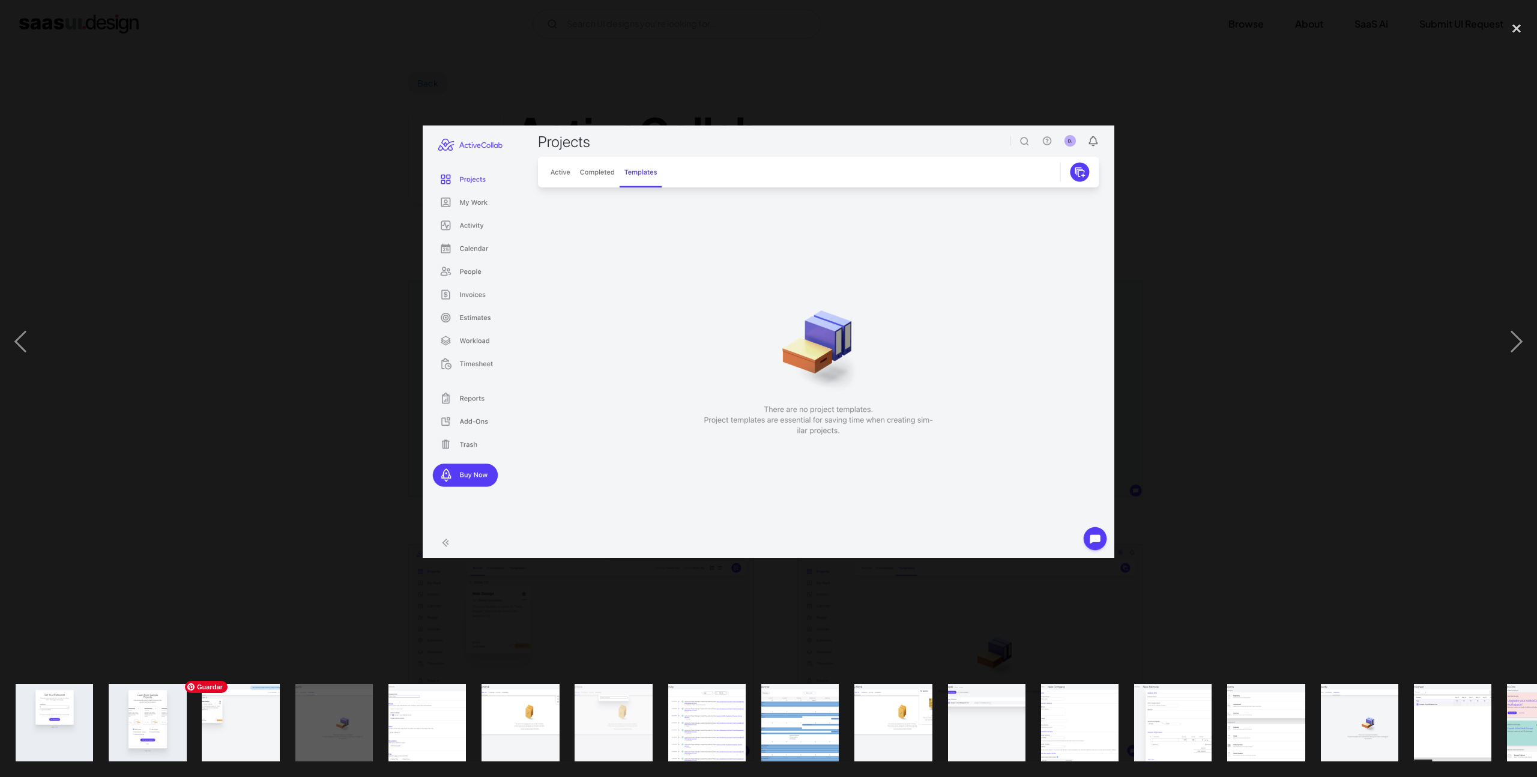
click at [255, 728] on img "show item 3 of 20" at bounding box center [241, 722] width 124 height 77
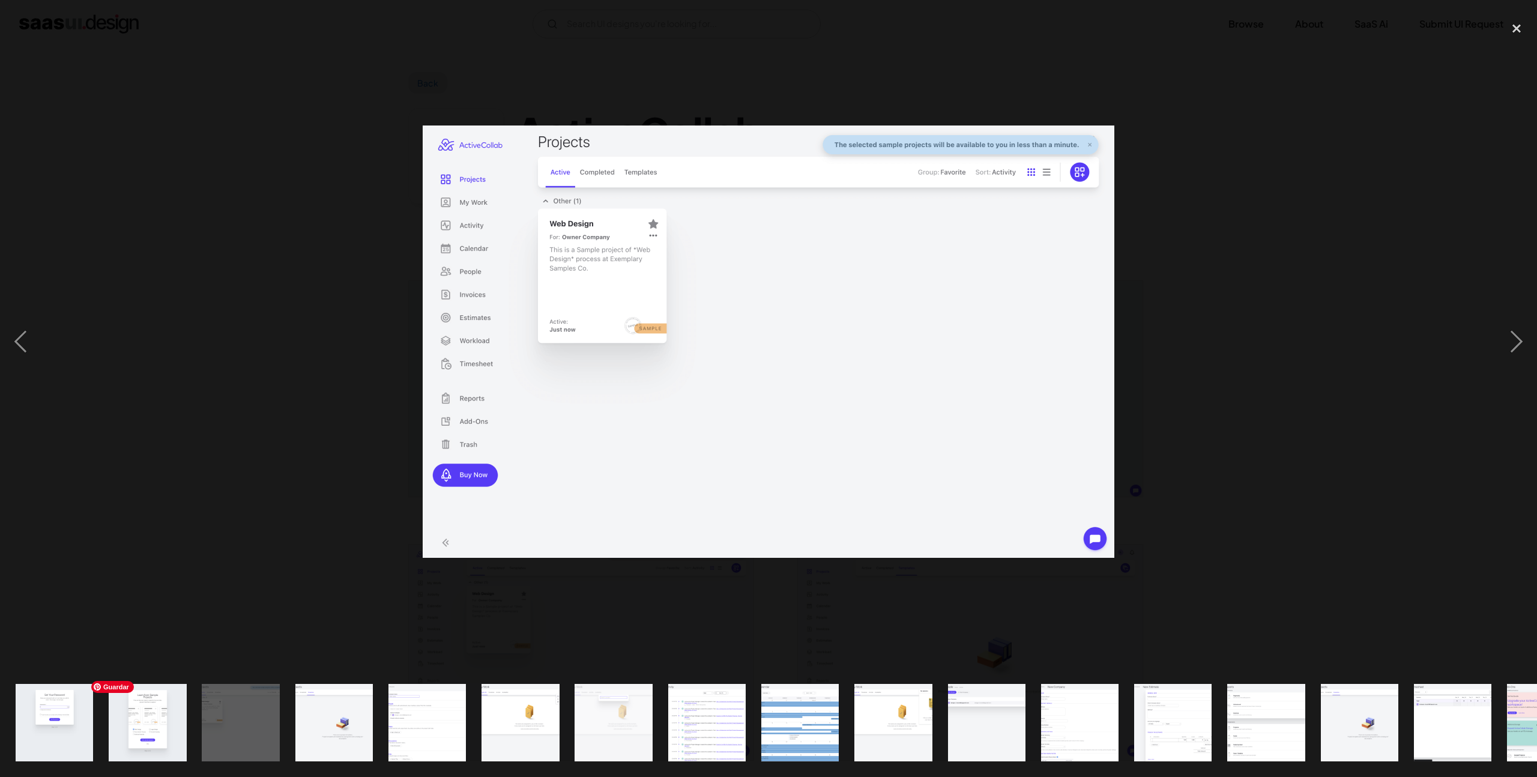
click at [168, 726] on img "show item 2 of 20" at bounding box center [147, 722] width 124 height 77
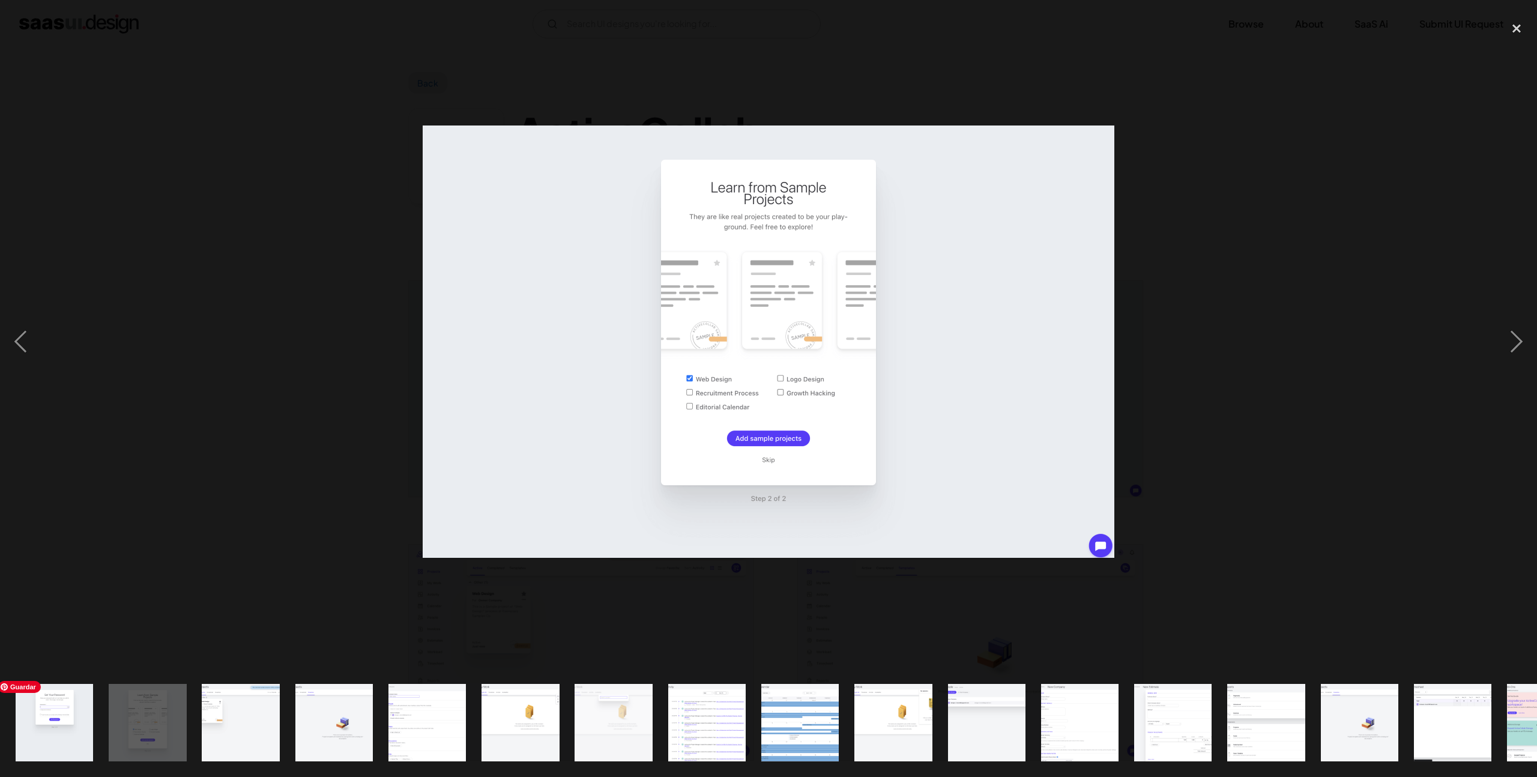
click at [63, 722] on img "show item 1 of 20" at bounding box center [54, 722] width 124 height 77
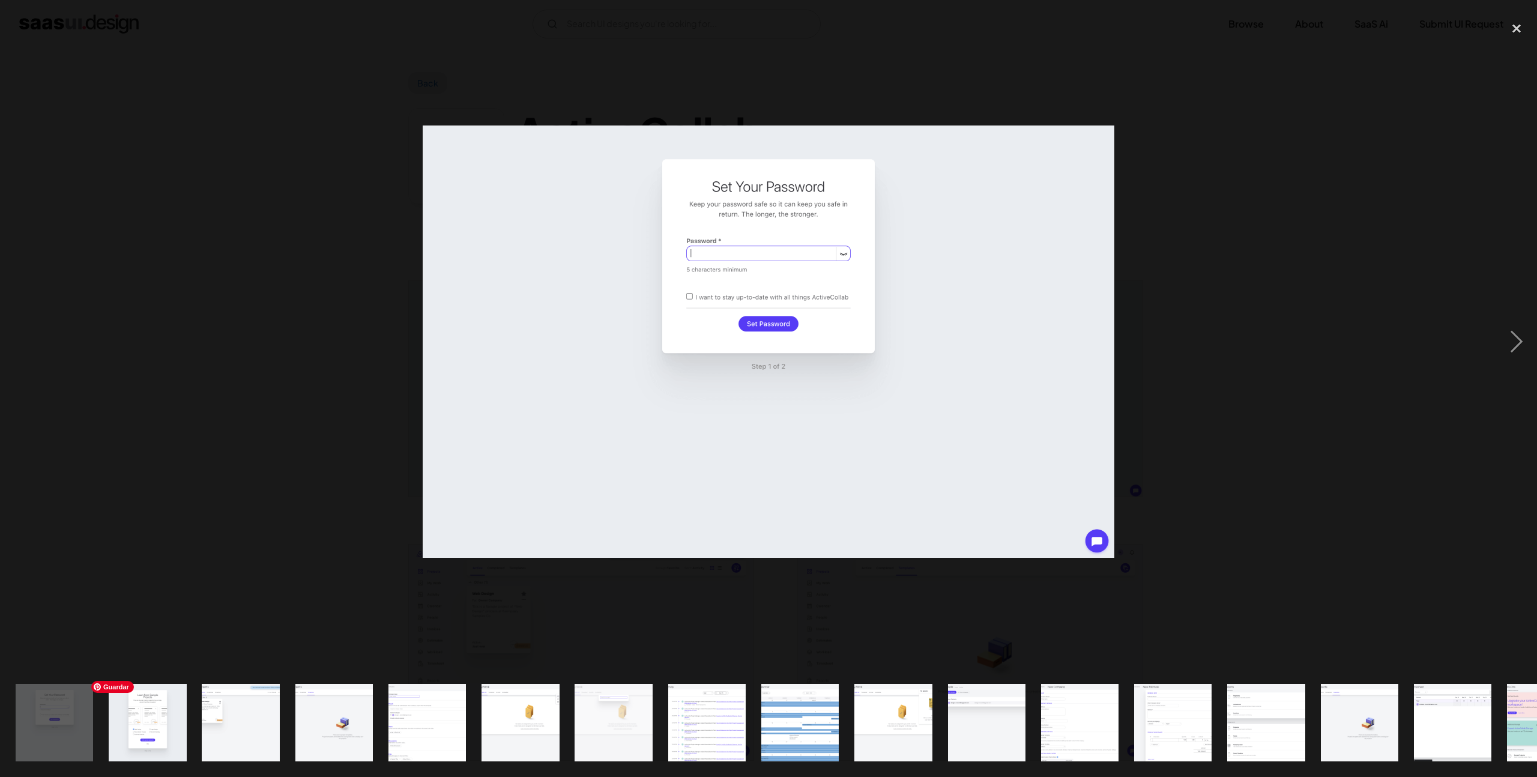
click at [127, 740] on img "show item 2 of 20" at bounding box center [147, 722] width 124 height 77
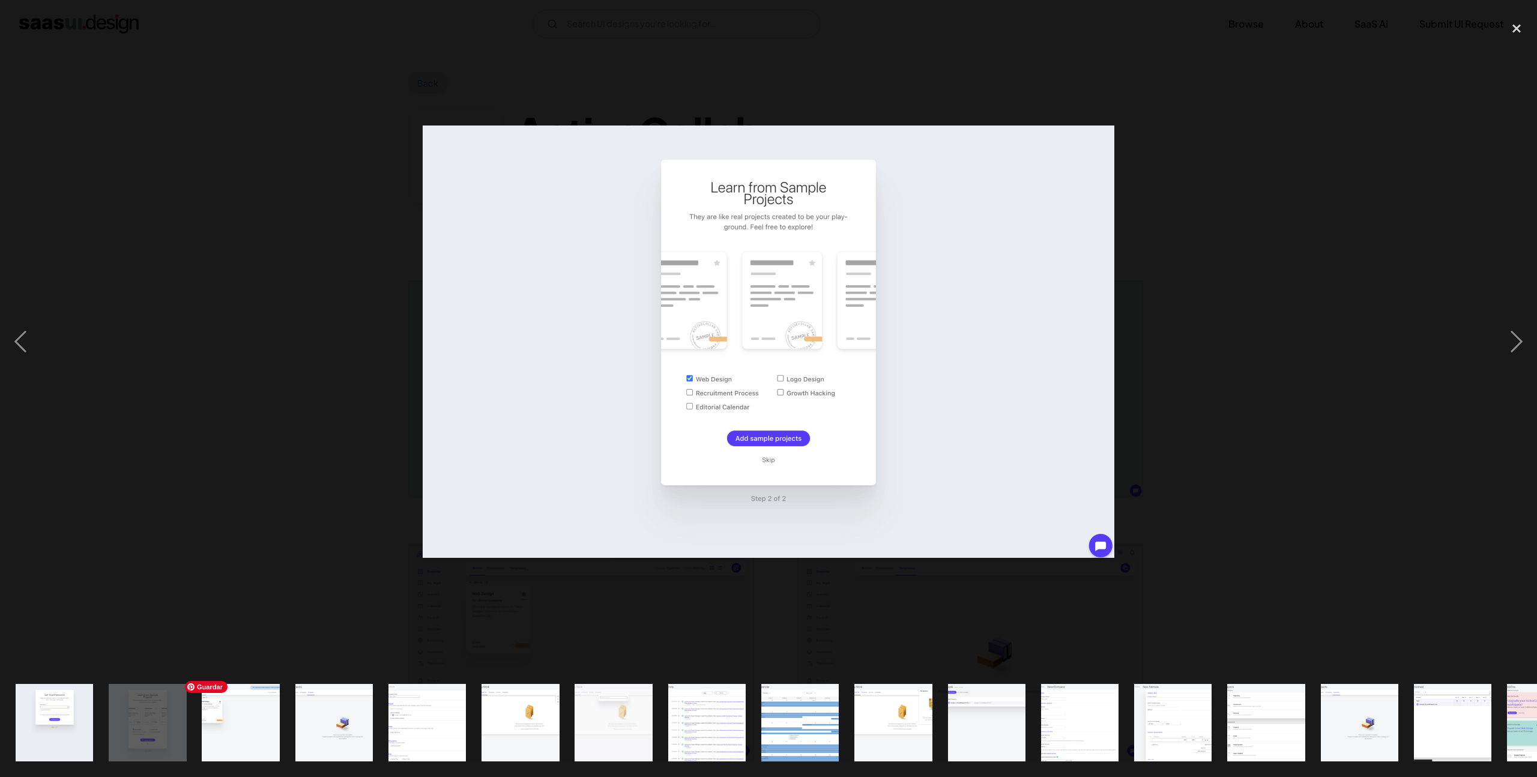
click at [228, 734] on img "show item 3 of 20" at bounding box center [241, 722] width 124 height 77
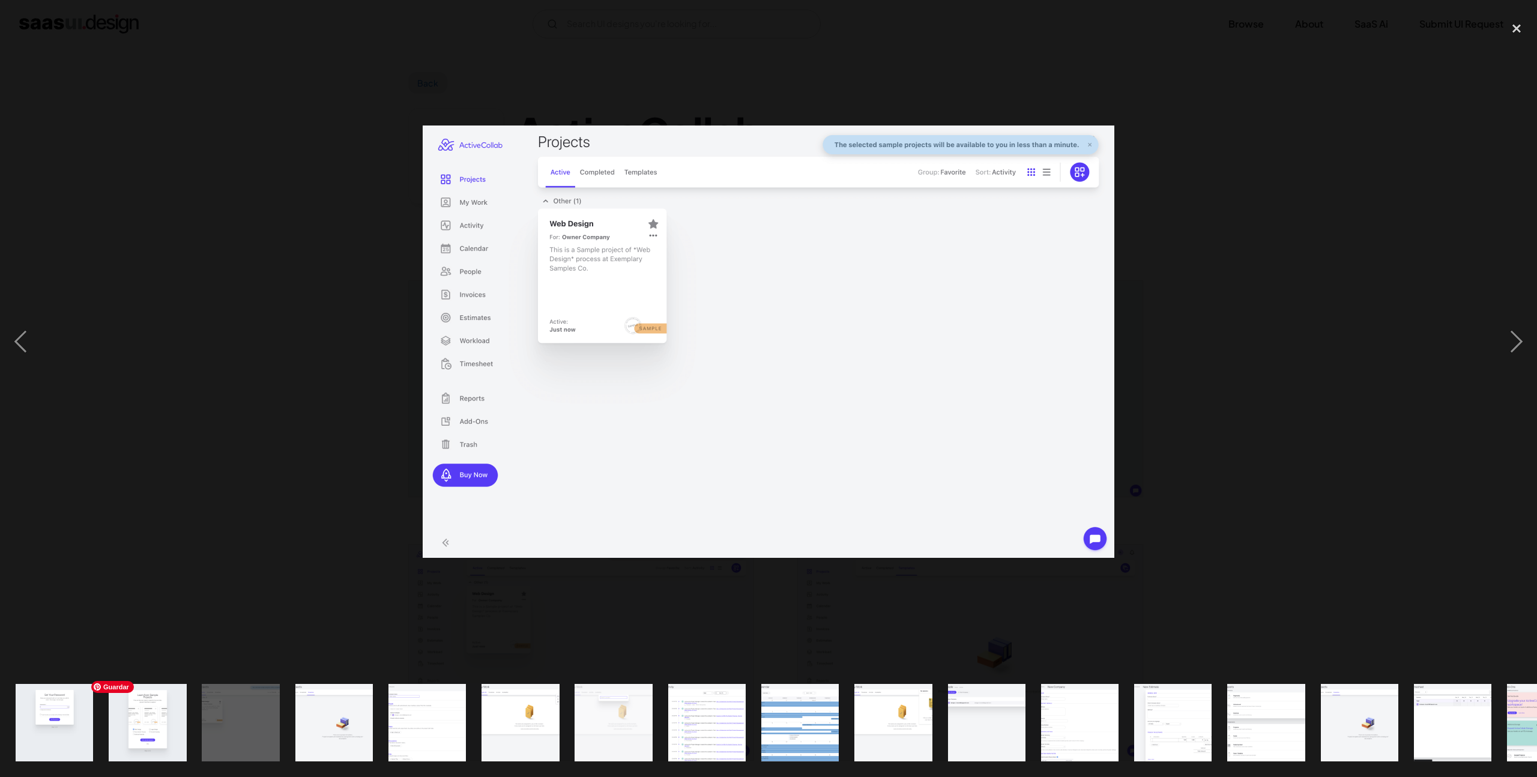
click at [165, 731] on img "show item 2 of 20" at bounding box center [147, 722] width 124 height 77
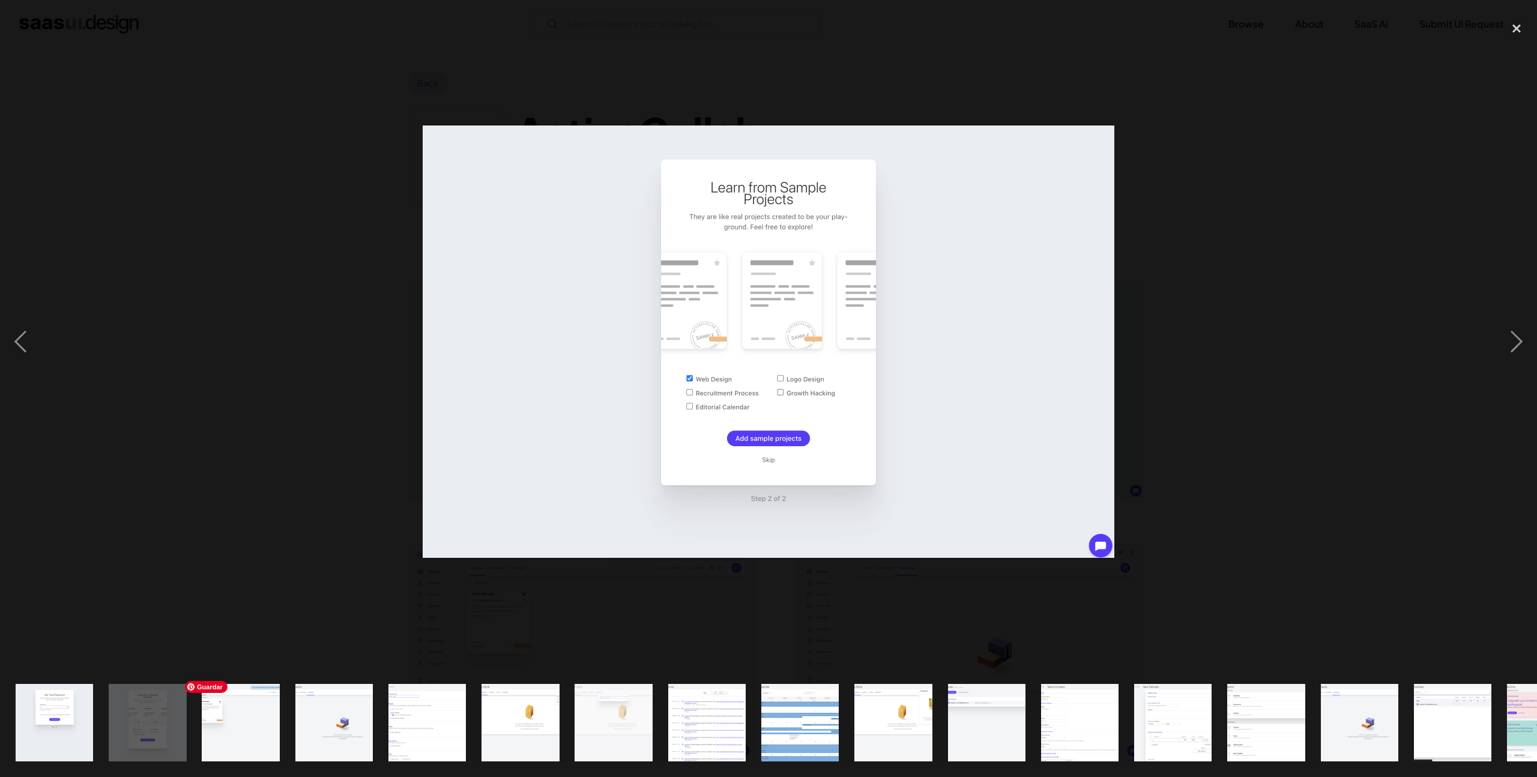
click at [242, 718] on img "show item 3 of 20" at bounding box center [241, 722] width 124 height 77
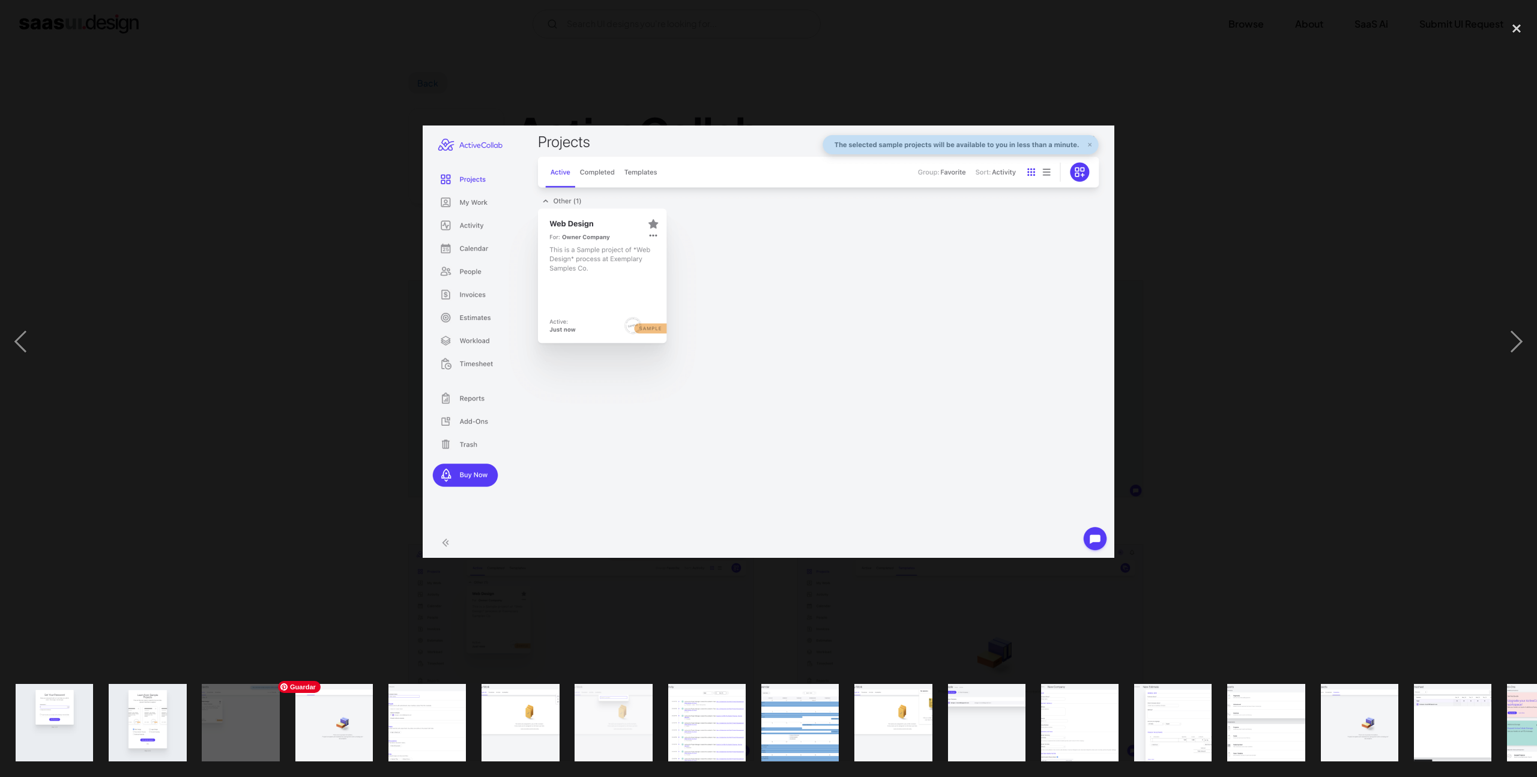
click at [343, 717] on img "show item 4 of 20" at bounding box center [334, 722] width 124 height 77
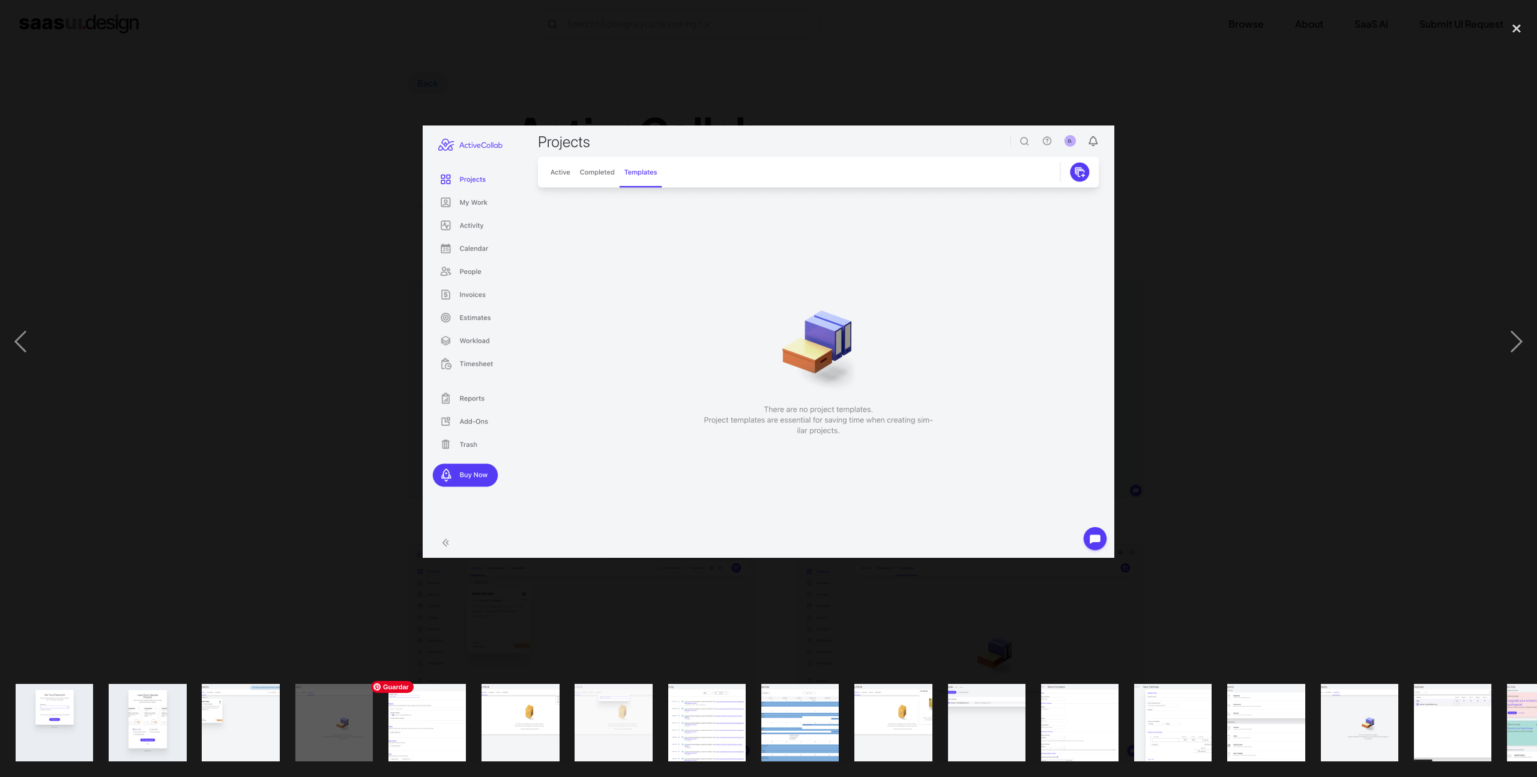
click at [419, 730] on img "show item 5 of 20" at bounding box center [427, 722] width 124 height 77
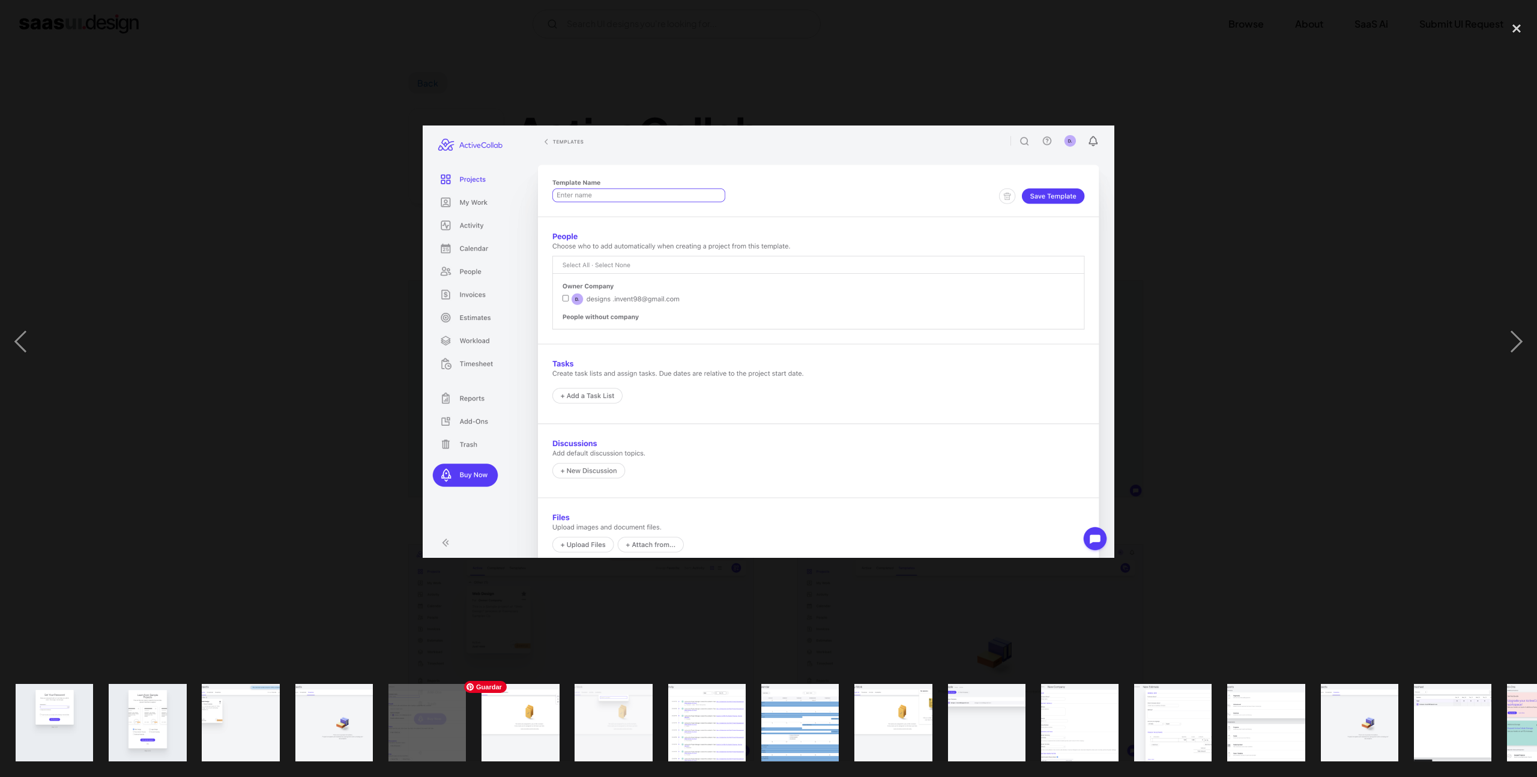
click at [497, 730] on img "show item 6 of 20" at bounding box center [520, 722] width 124 height 77
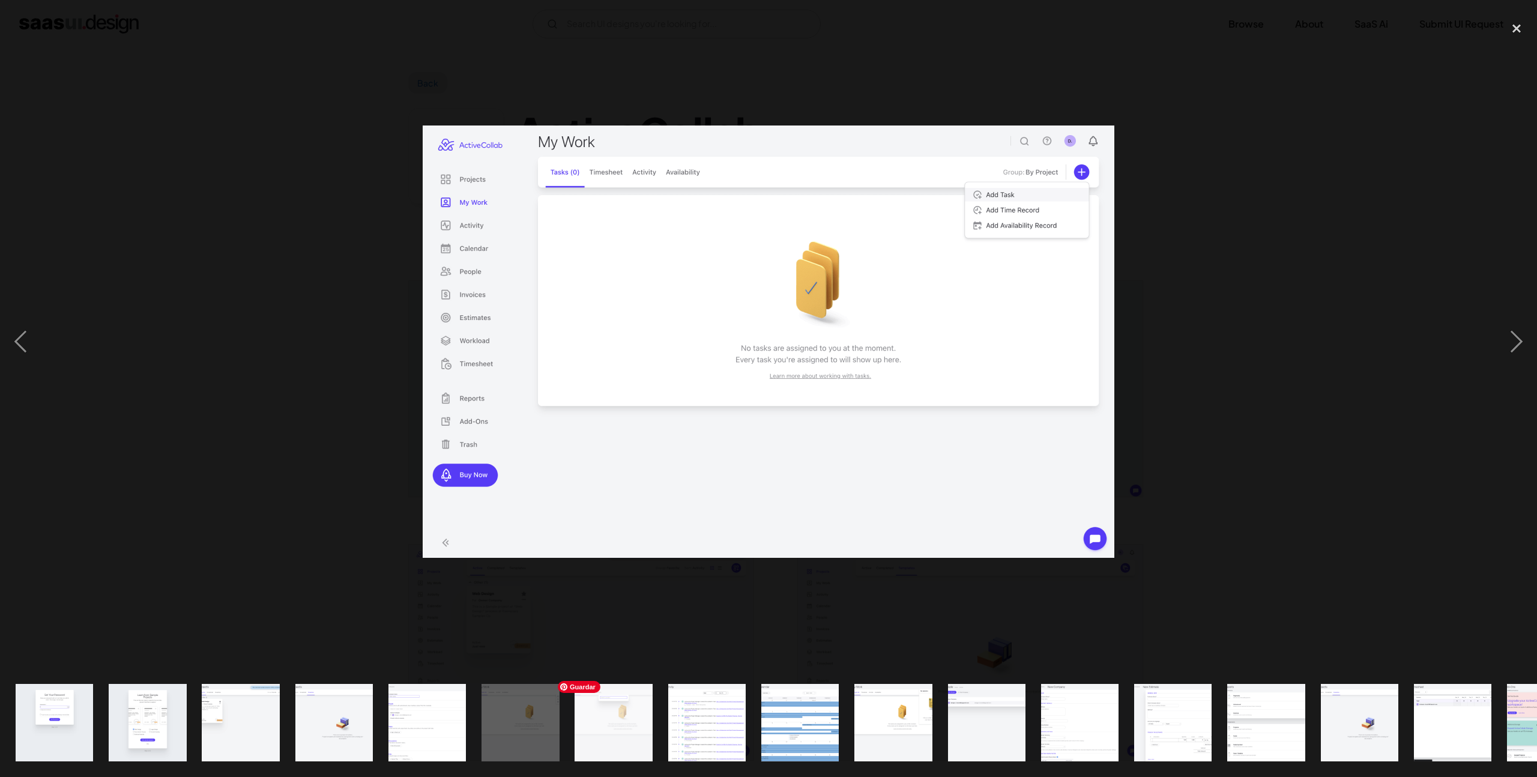
click at [594, 717] on img "show item 7 of 20" at bounding box center [614, 722] width 124 height 77
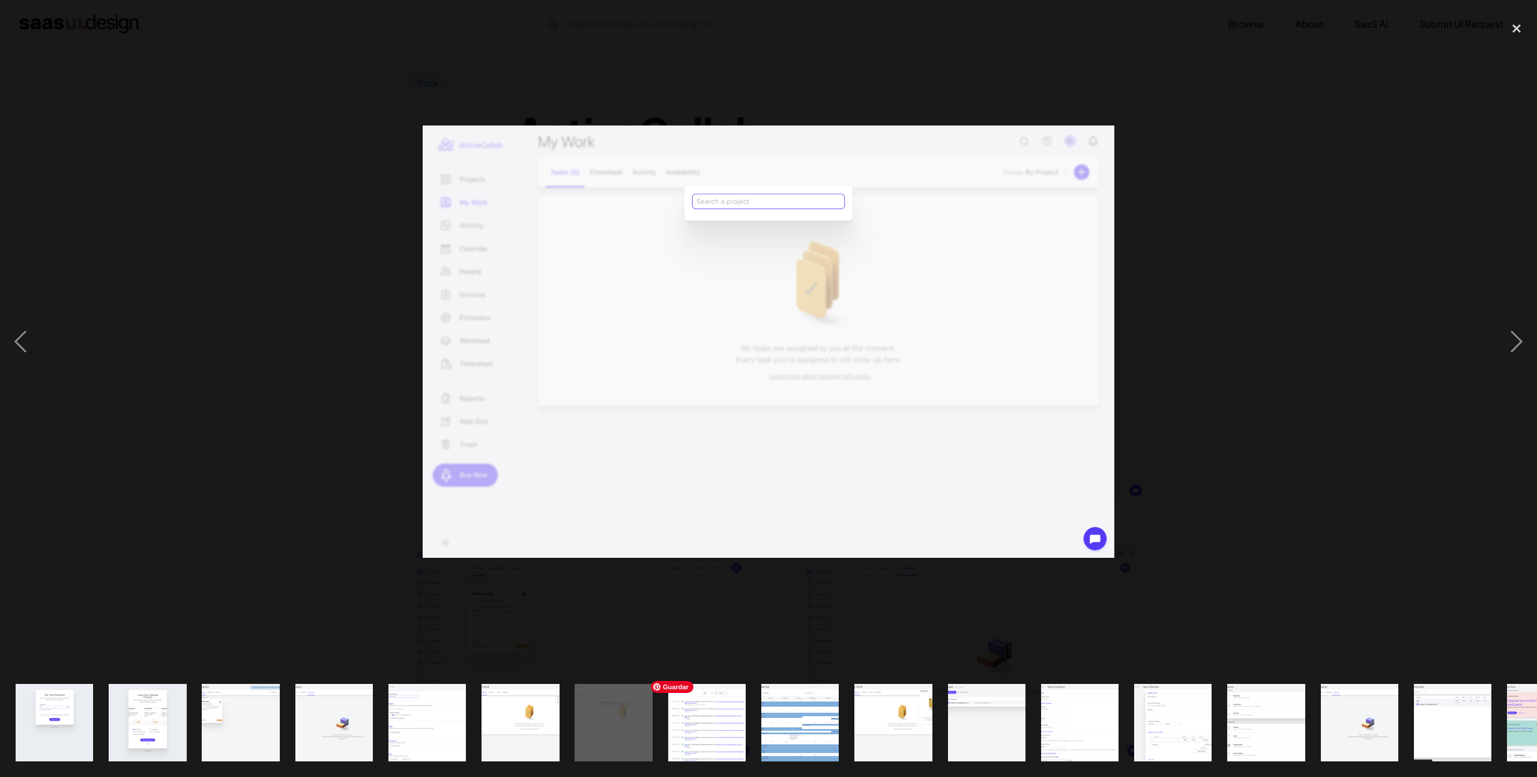
click at [701, 734] on img "show item 8 of 20" at bounding box center [707, 722] width 124 height 77
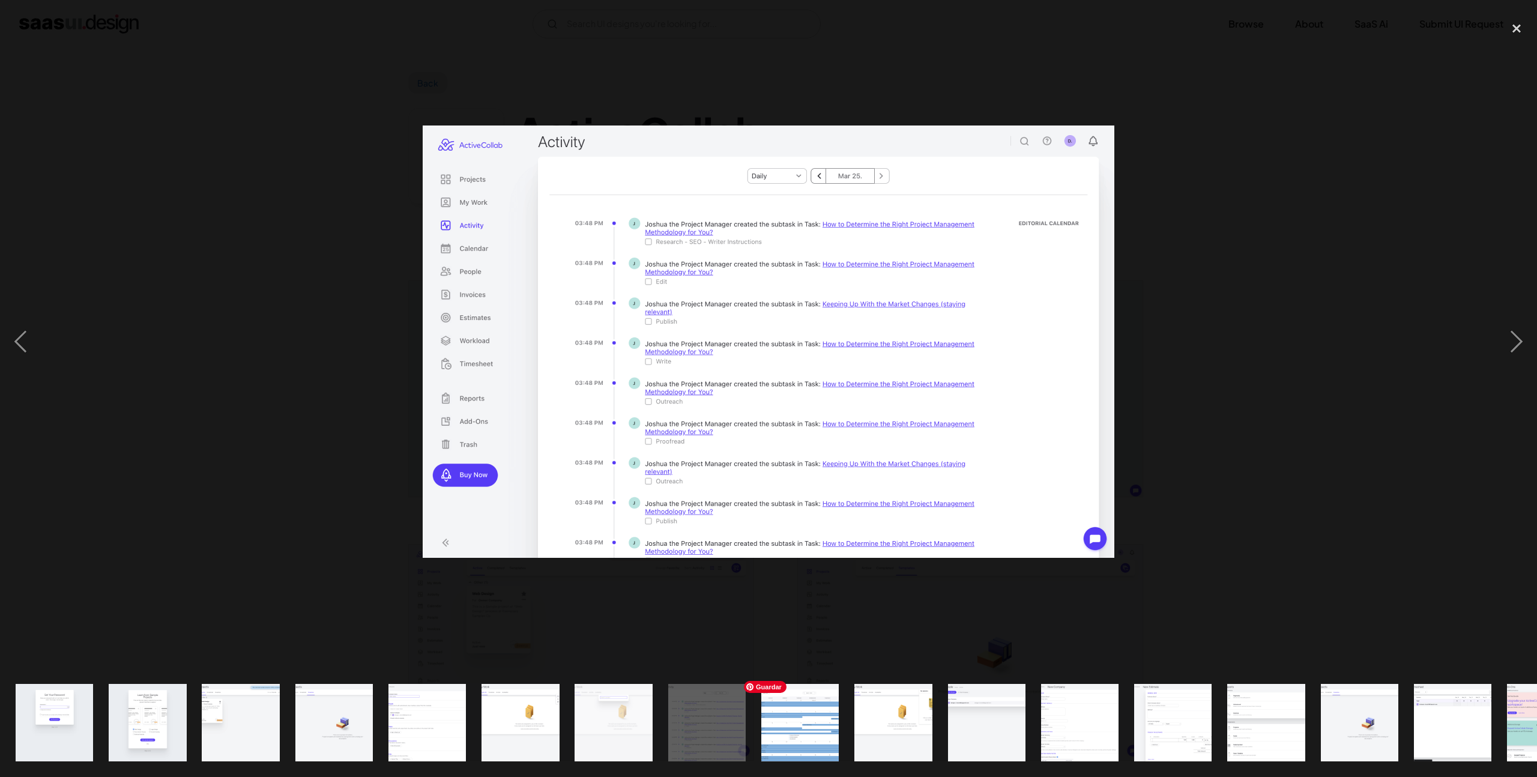
click at [801, 716] on img "show item 9 of 20" at bounding box center [800, 722] width 124 height 77
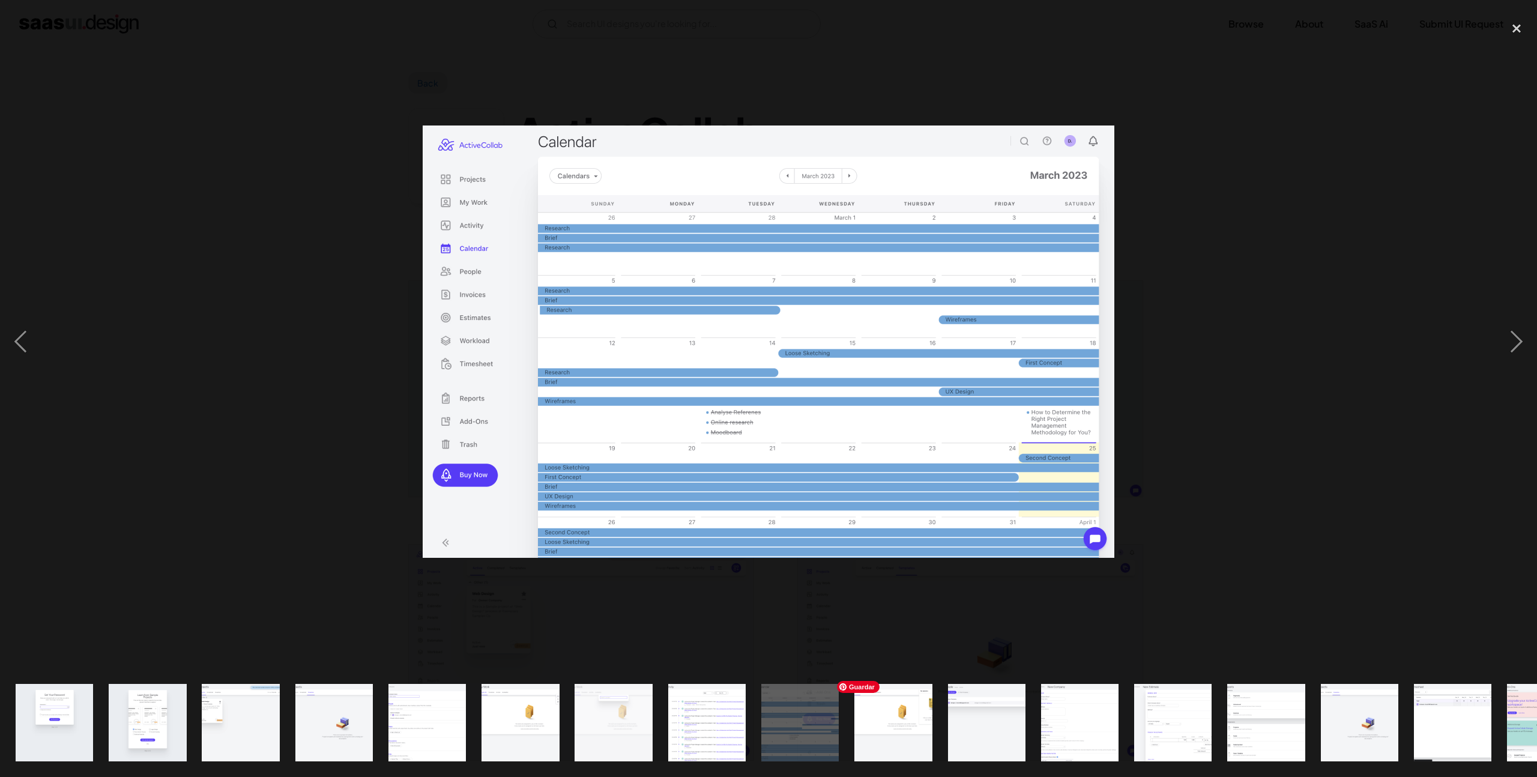
click at [883, 721] on img "show item 10 of 20" at bounding box center [893, 722] width 124 height 77
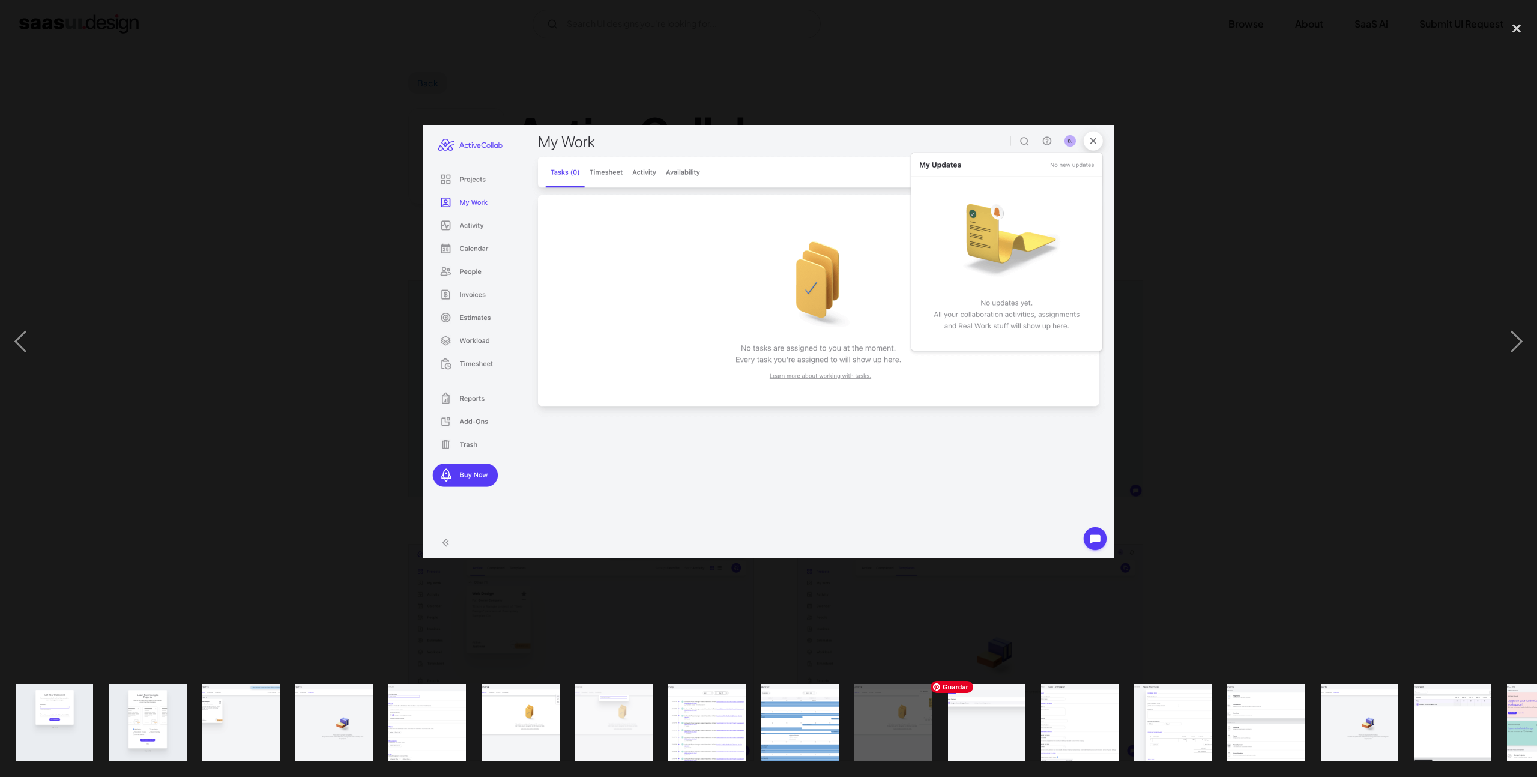
click at [994, 728] on img "show item 11 of 20" at bounding box center [987, 722] width 124 height 77
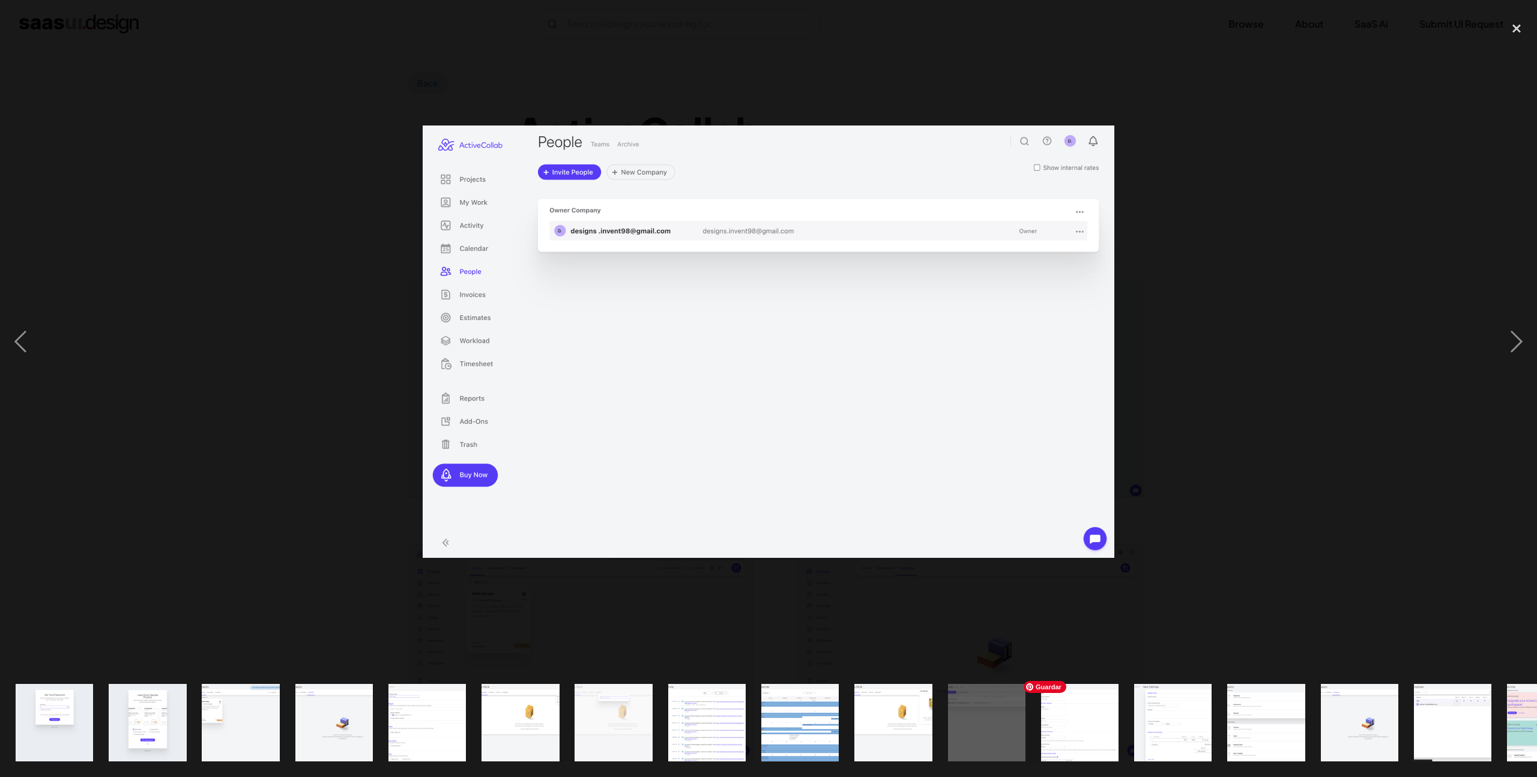
click at [1091, 732] on img "show item 12 of 20" at bounding box center [1080, 722] width 124 height 77
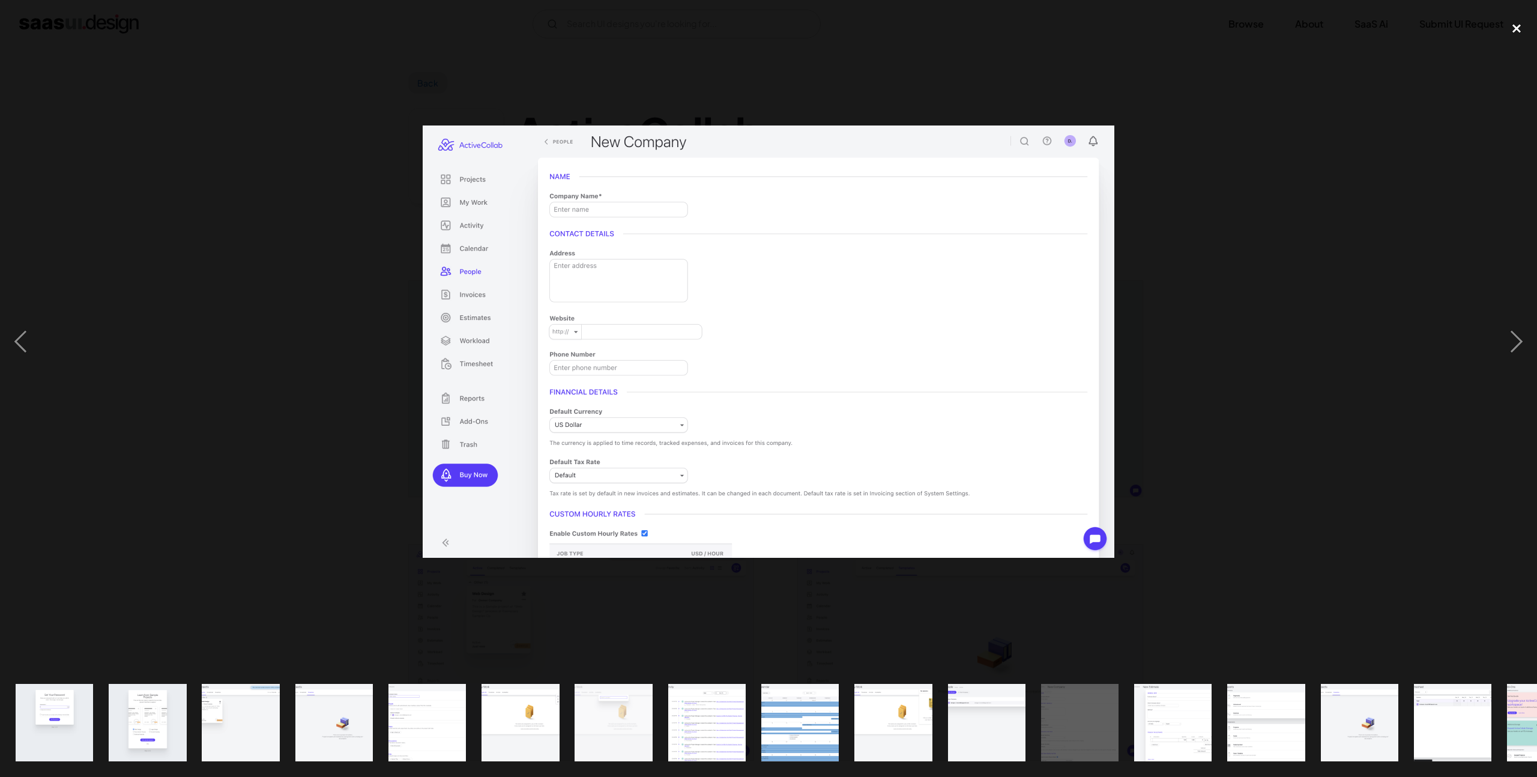
click at [1515, 30] on div "close lightbox" at bounding box center [1516, 29] width 41 height 26
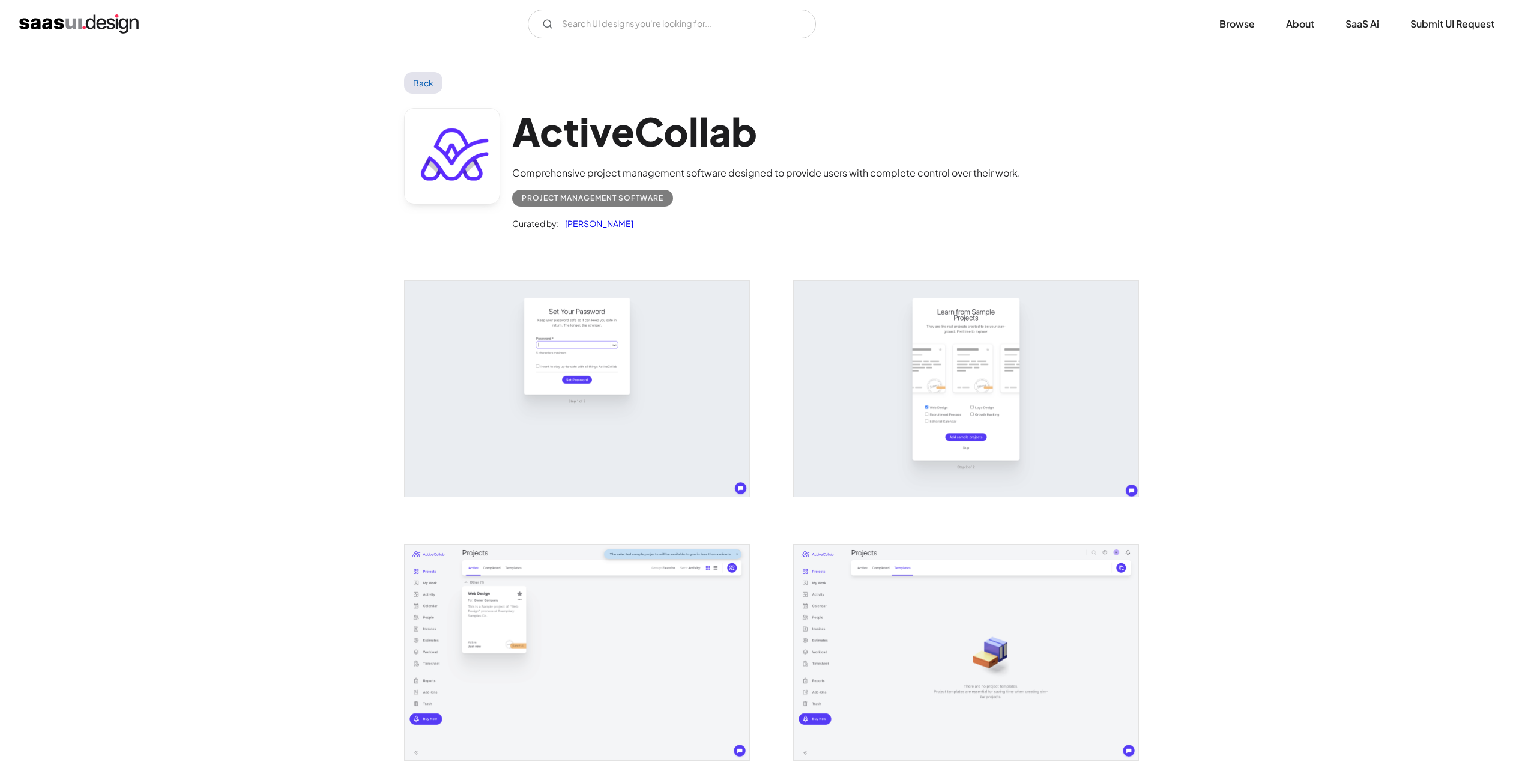
click at [416, 77] on link "Back" at bounding box center [423, 83] width 39 height 22
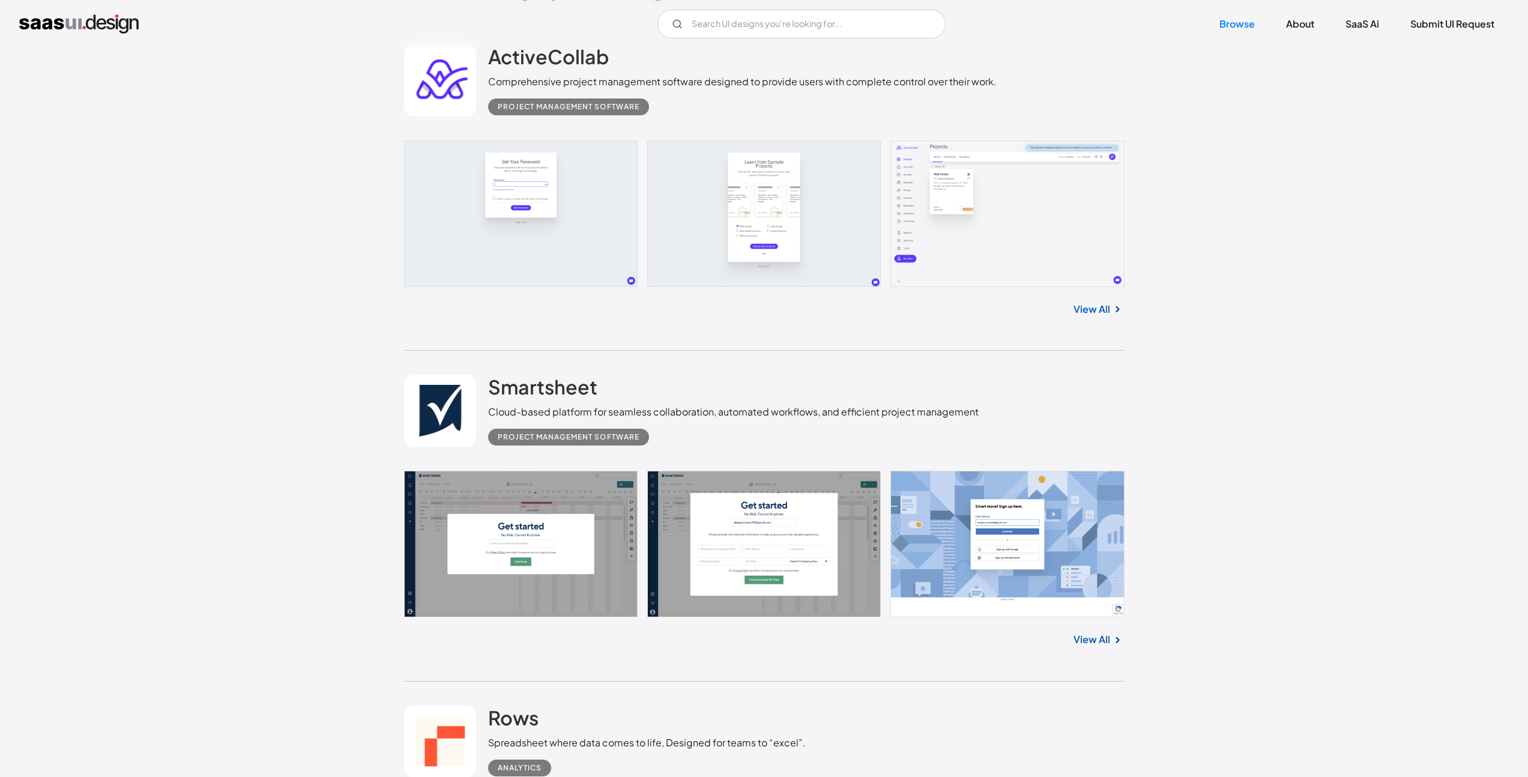
scroll to position [630, 0]
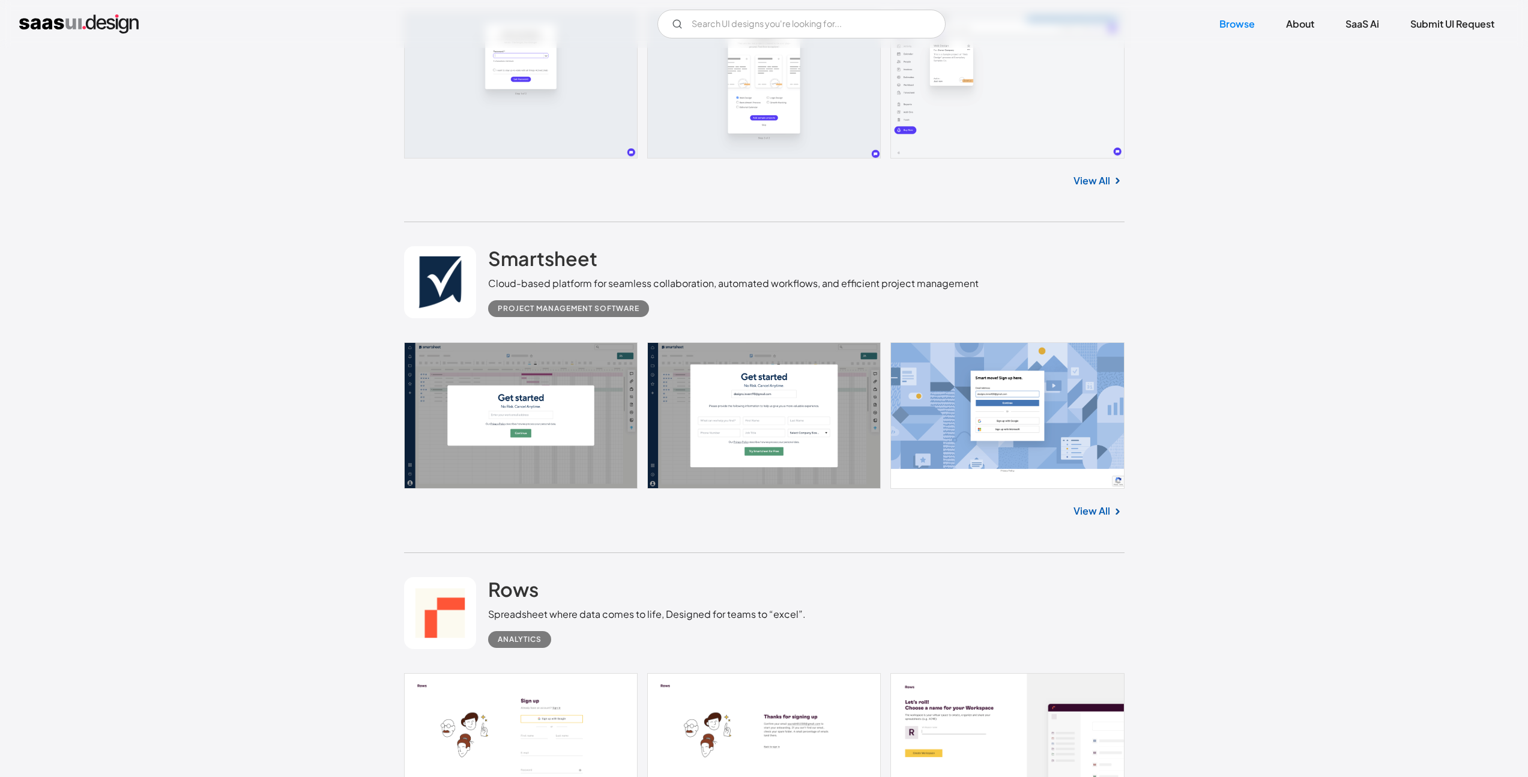
click at [586, 454] on link at bounding box center [764, 415] width 720 height 146
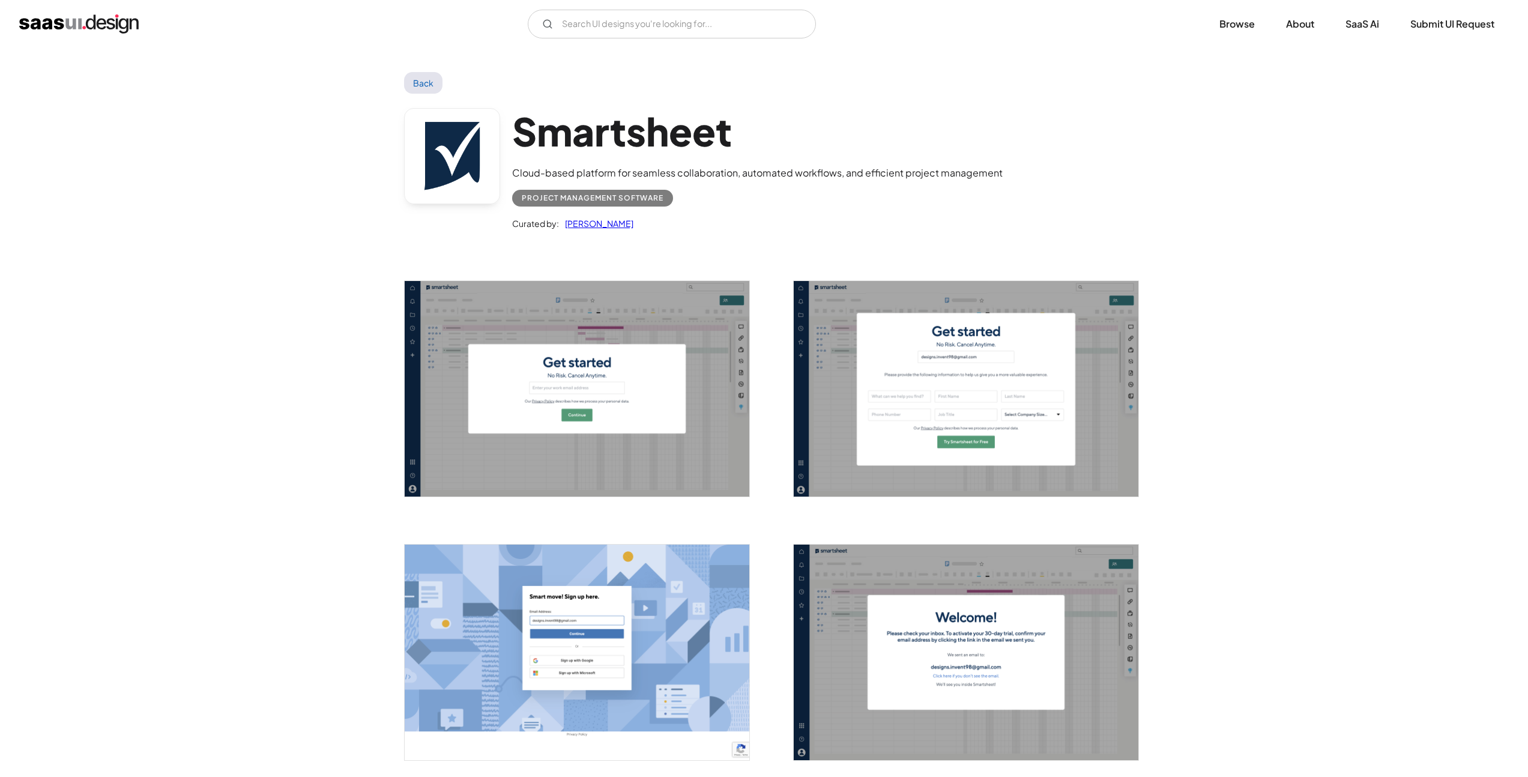
click at [602, 439] on img "open lightbox" at bounding box center [577, 389] width 345 height 216
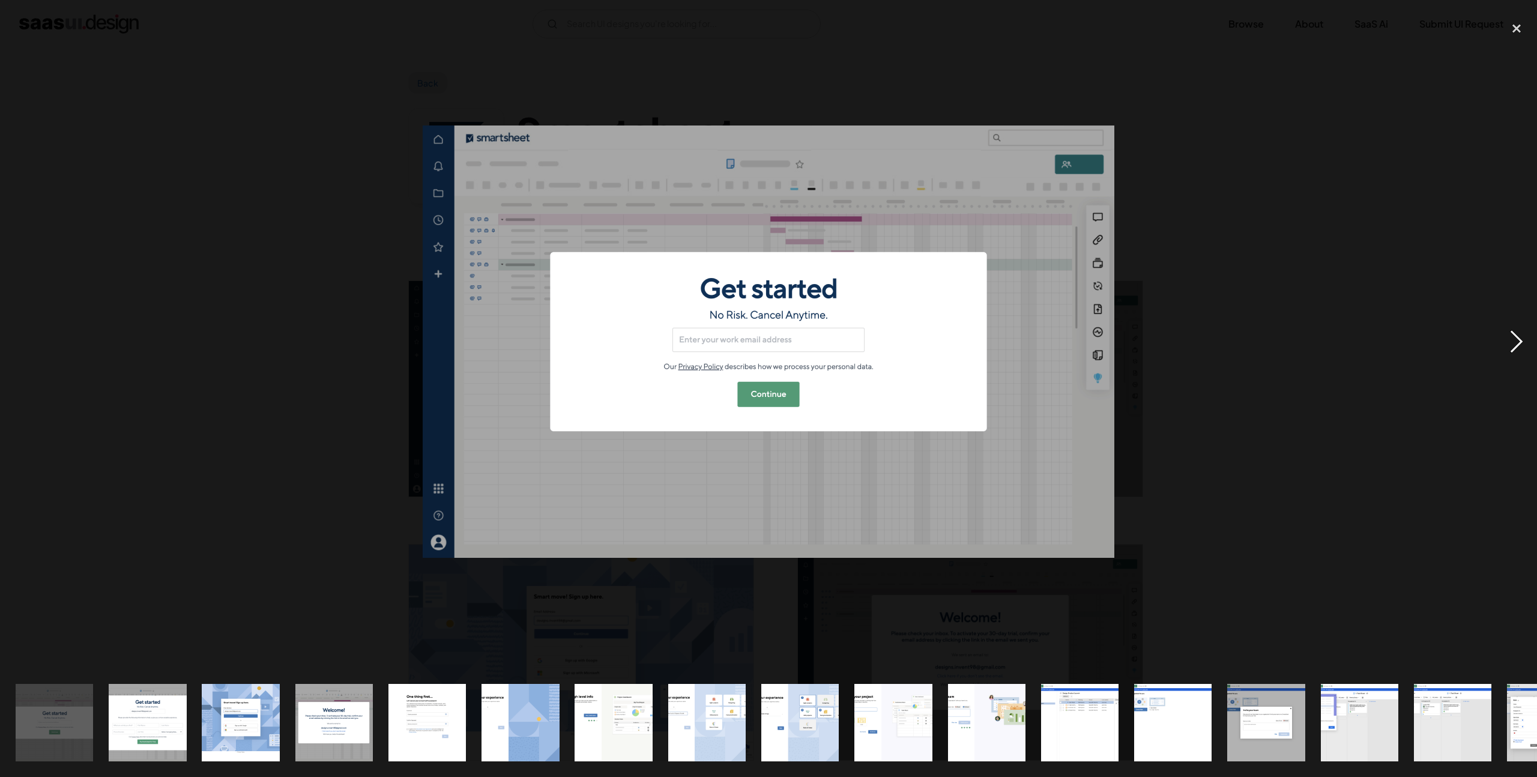
click at [1513, 343] on div "next image" at bounding box center [1516, 342] width 41 height 653
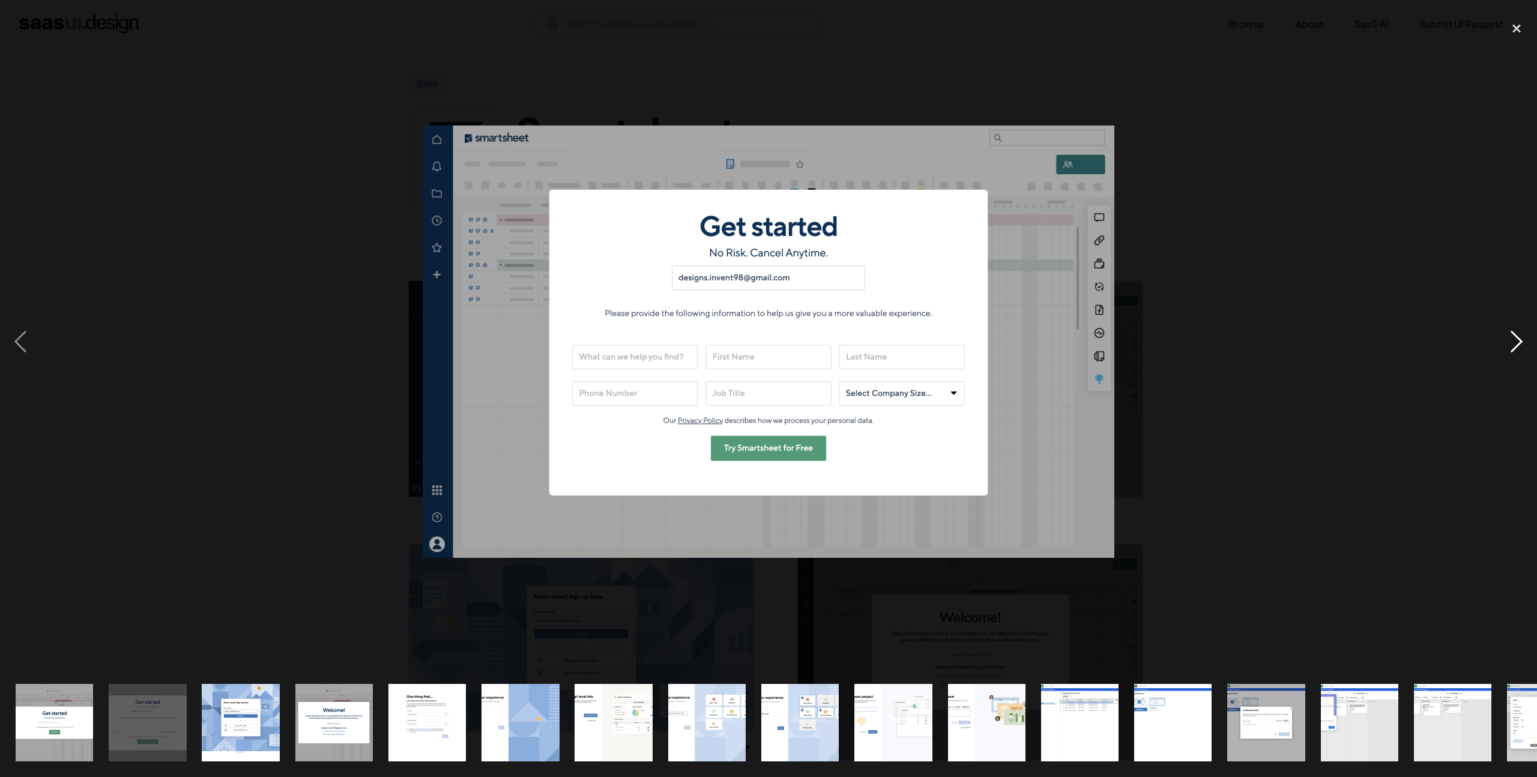
click at [1513, 343] on div "next image" at bounding box center [1516, 342] width 41 height 653
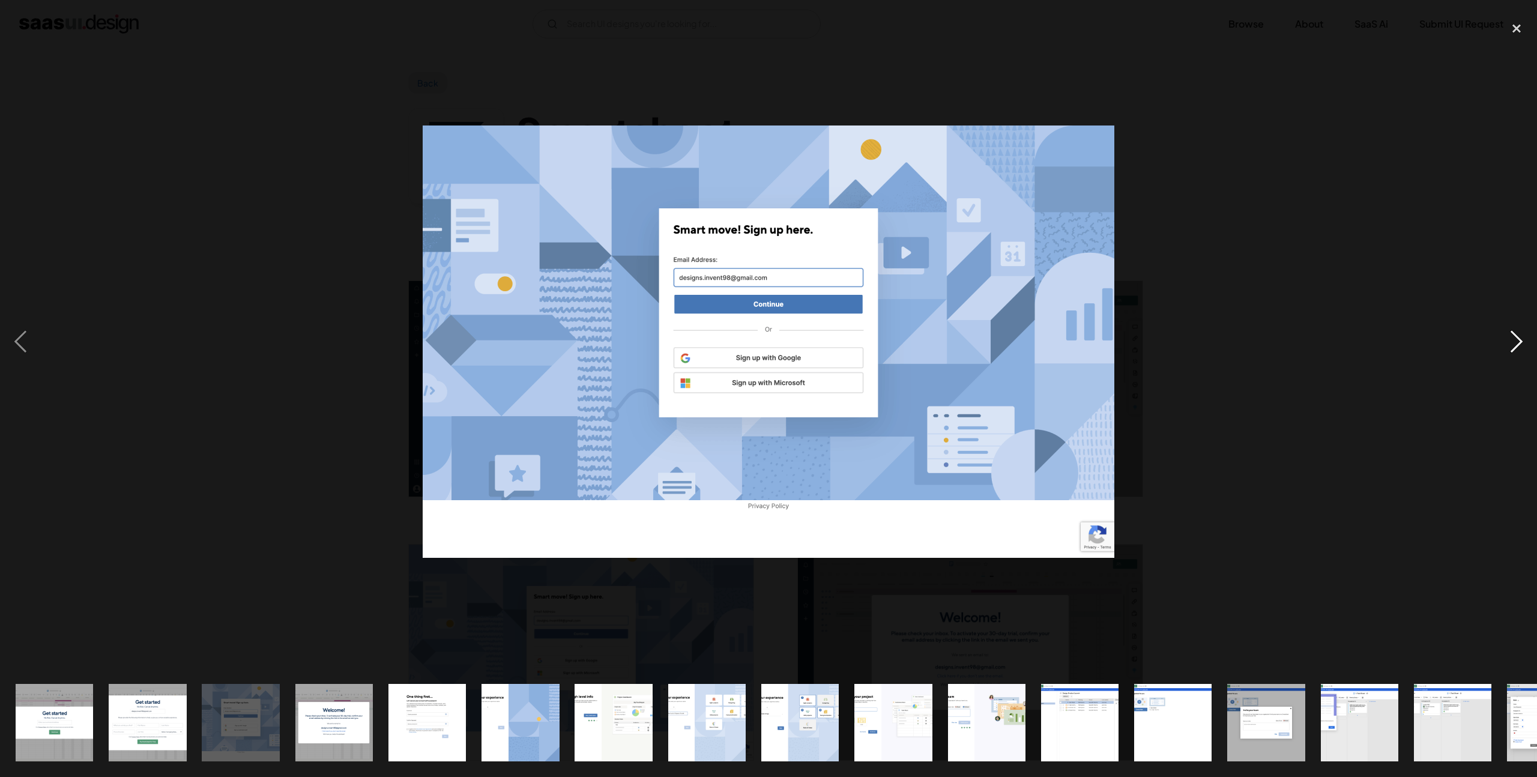
click at [1513, 343] on div "next image" at bounding box center [1516, 342] width 41 height 653
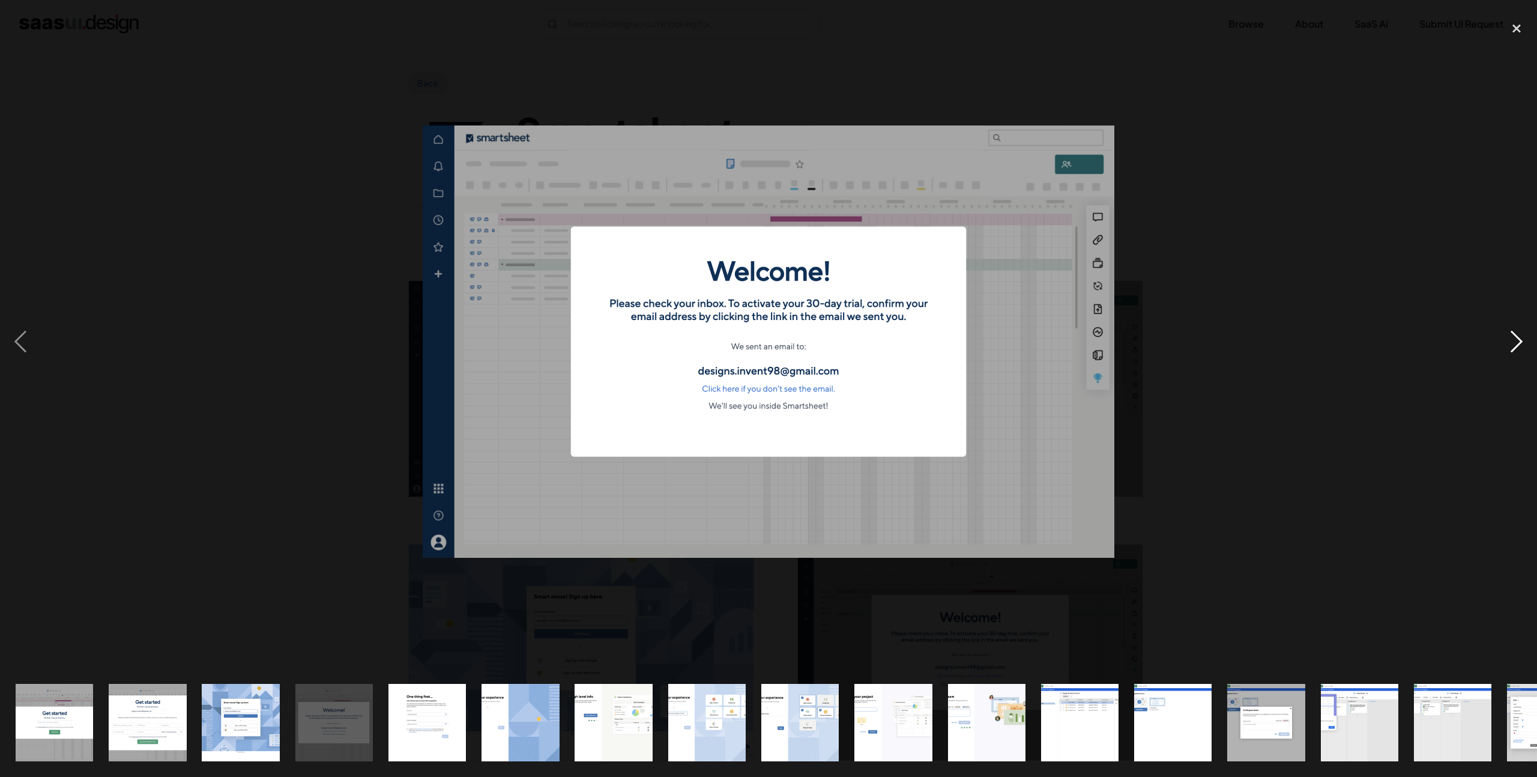
click at [1513, 343] on div "next image" at bounding box center [1516, 342] width 41 height 653
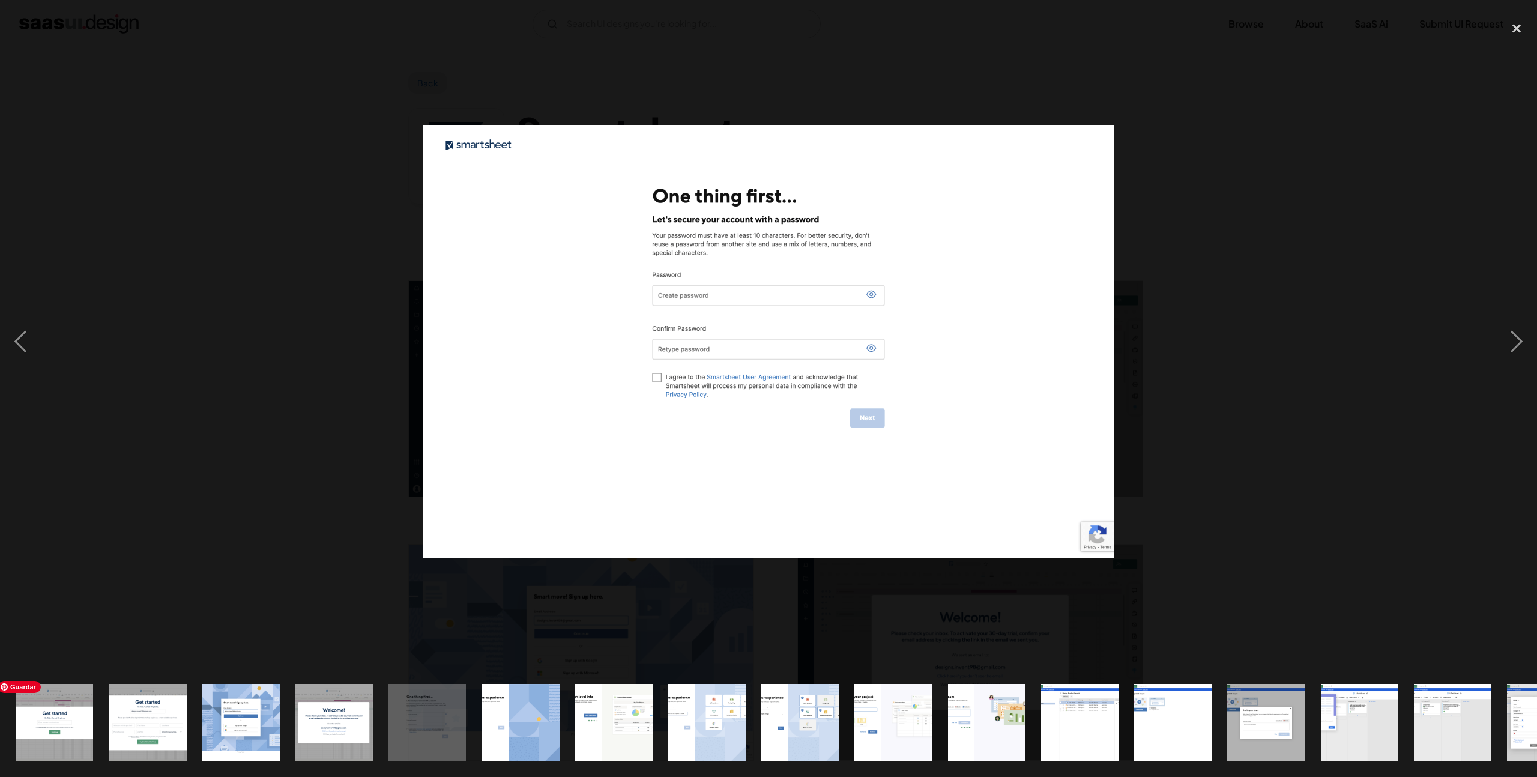
click at [62, 725] on img "show item 1 of 24" at bounding box center [54, 722] width 124 height 77
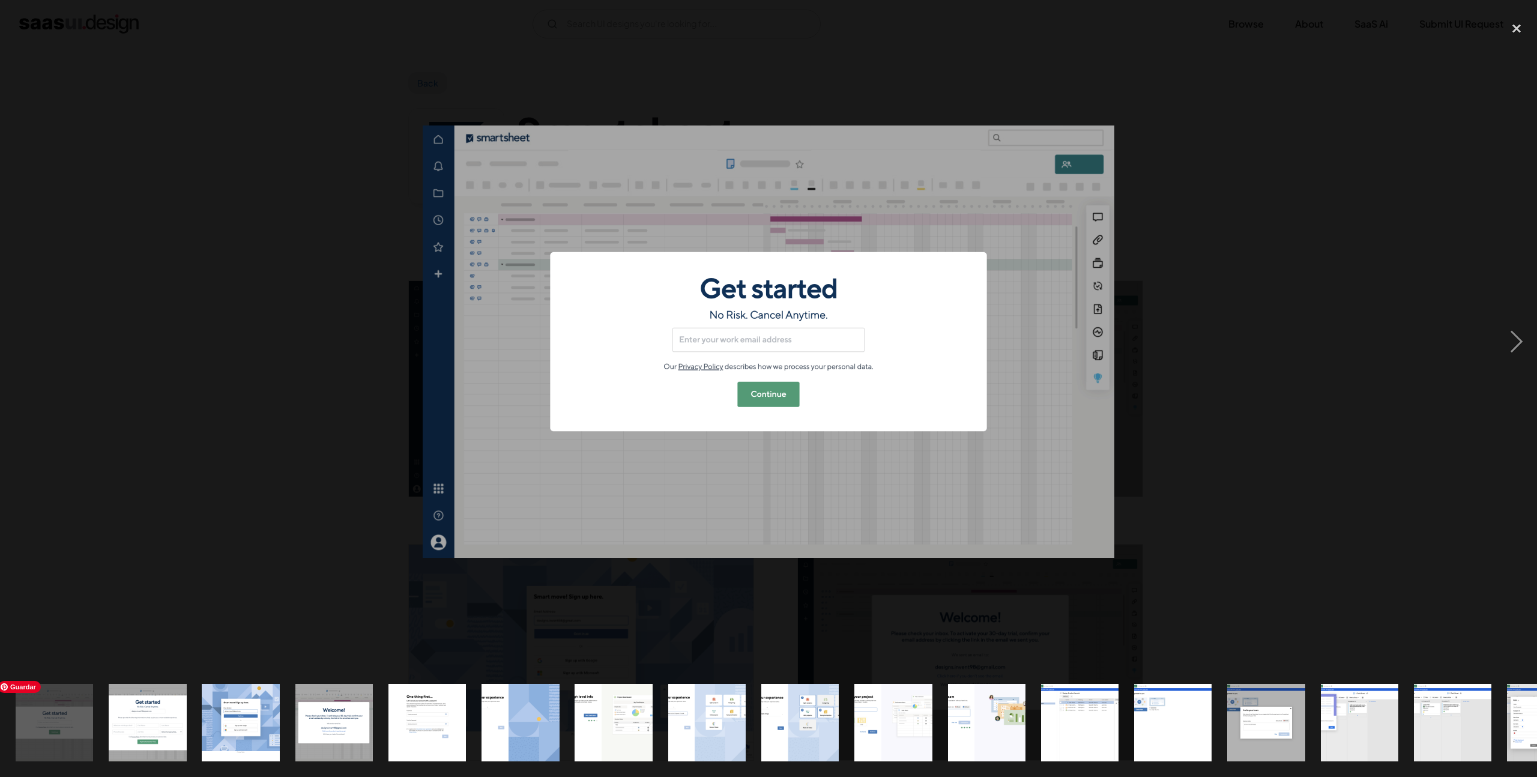
click at [55, 727] on img "show item 1 of 24" at bounding box center [54, 722] width 124 height 77
click at [165, 728] on img "show item 2 of 24" at bounding box center [147, 722] width 124 height 77
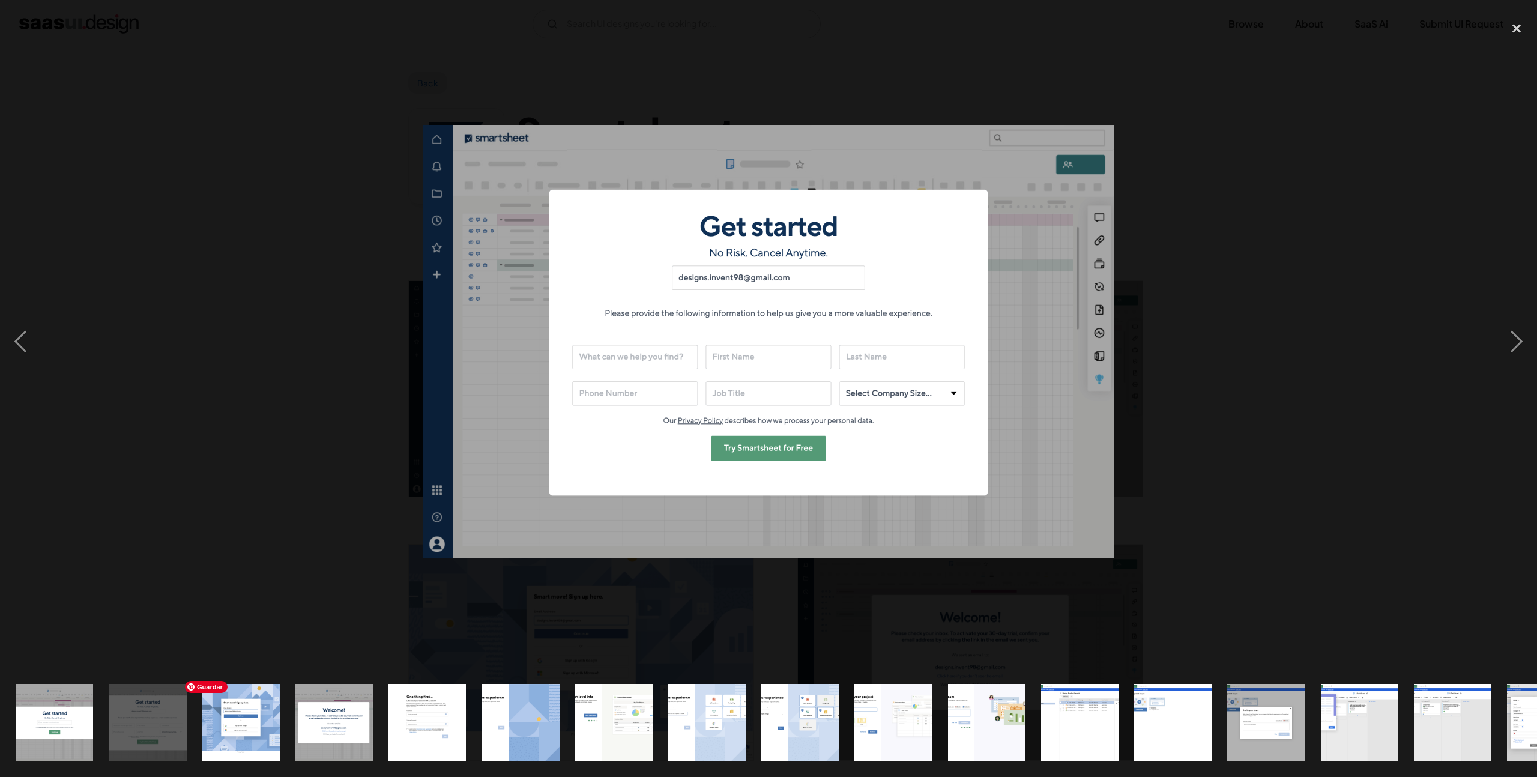
click at [241, 727] on img "show item 3 of 24" at bounding box center [241, 722] width 124 height 77
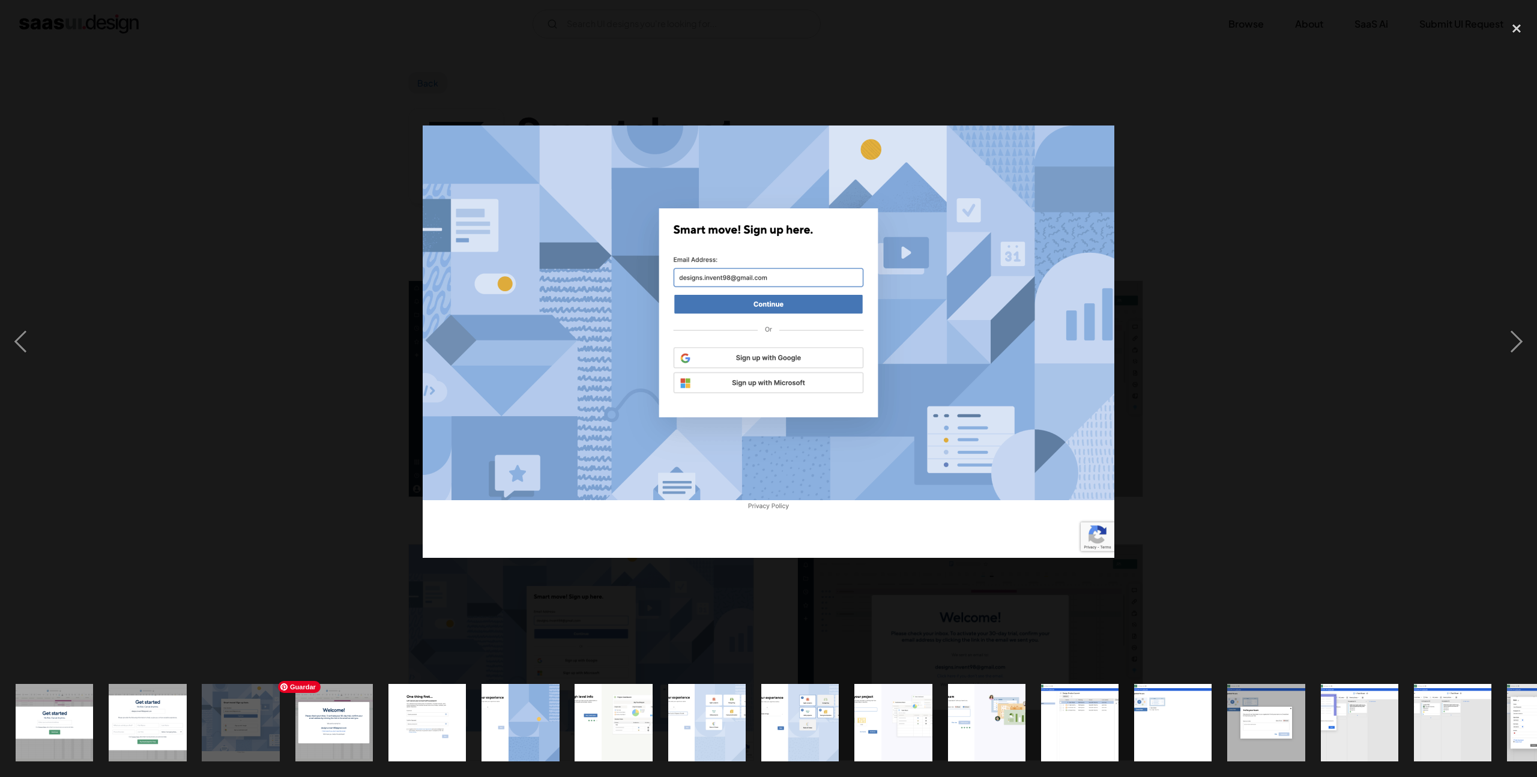
click at [323, 731] on img "show item 4 of 24" at bounding box center [334, 722] width 124 height 77
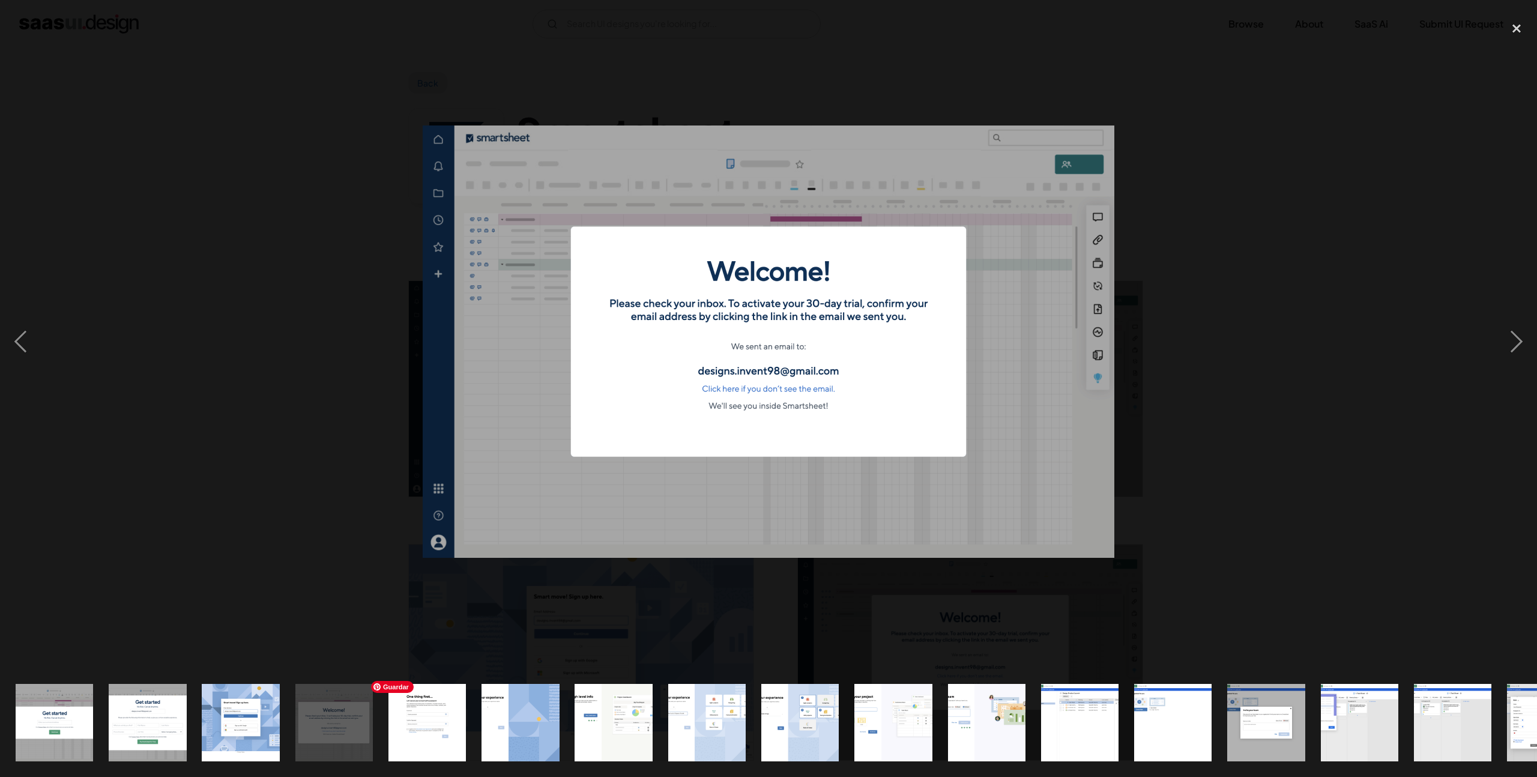
click at [436, 711] on img "show item 5 of 24" at bounding box center [427, 722] width 124 height 77
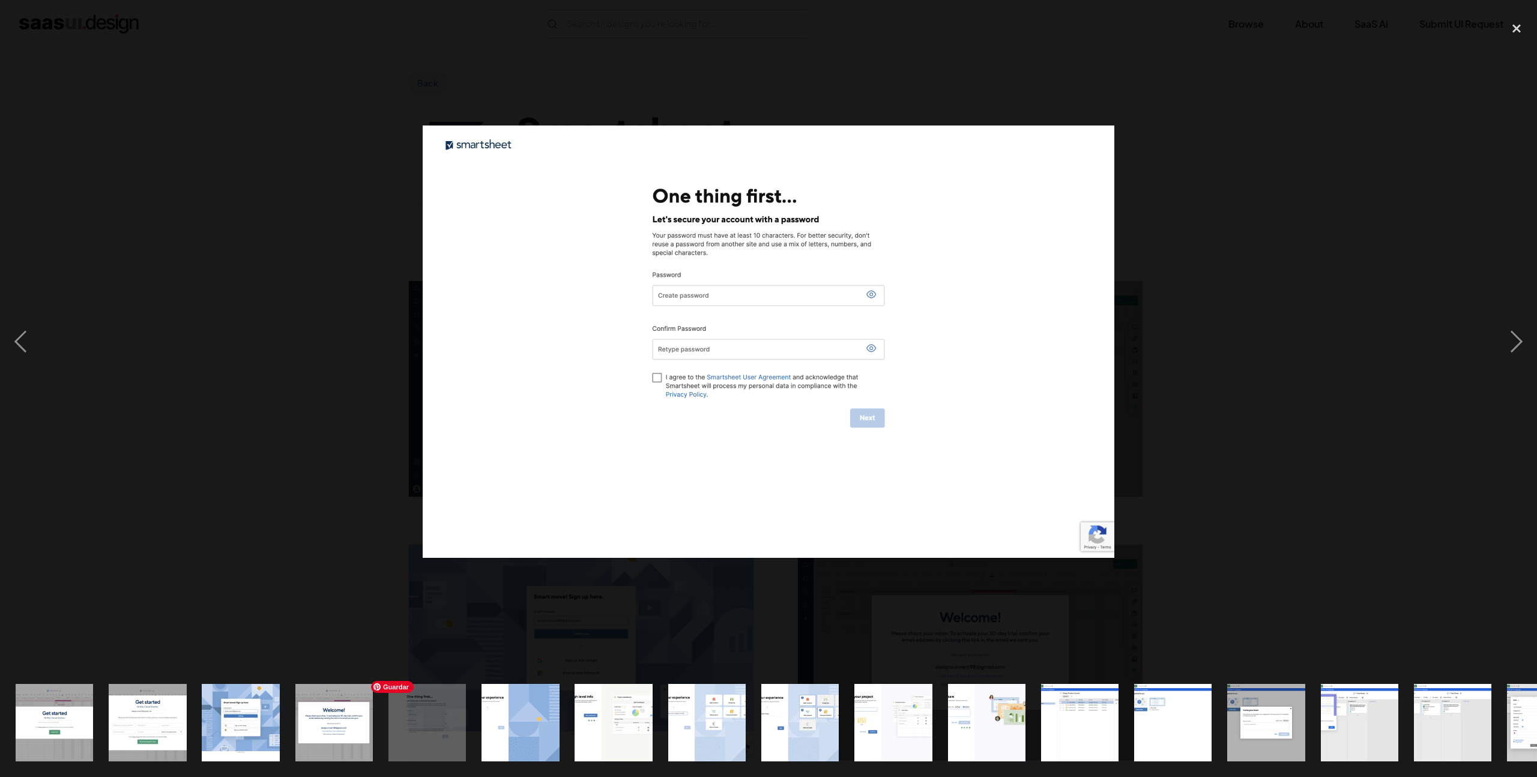
click at [441, 720] on img "show item 5 of 24" at bounding box center [427, 722] width 124 height 77
click at [521, 728] on img "show item 6 of 24" at bounding box center [520, 722] width 124 height 77
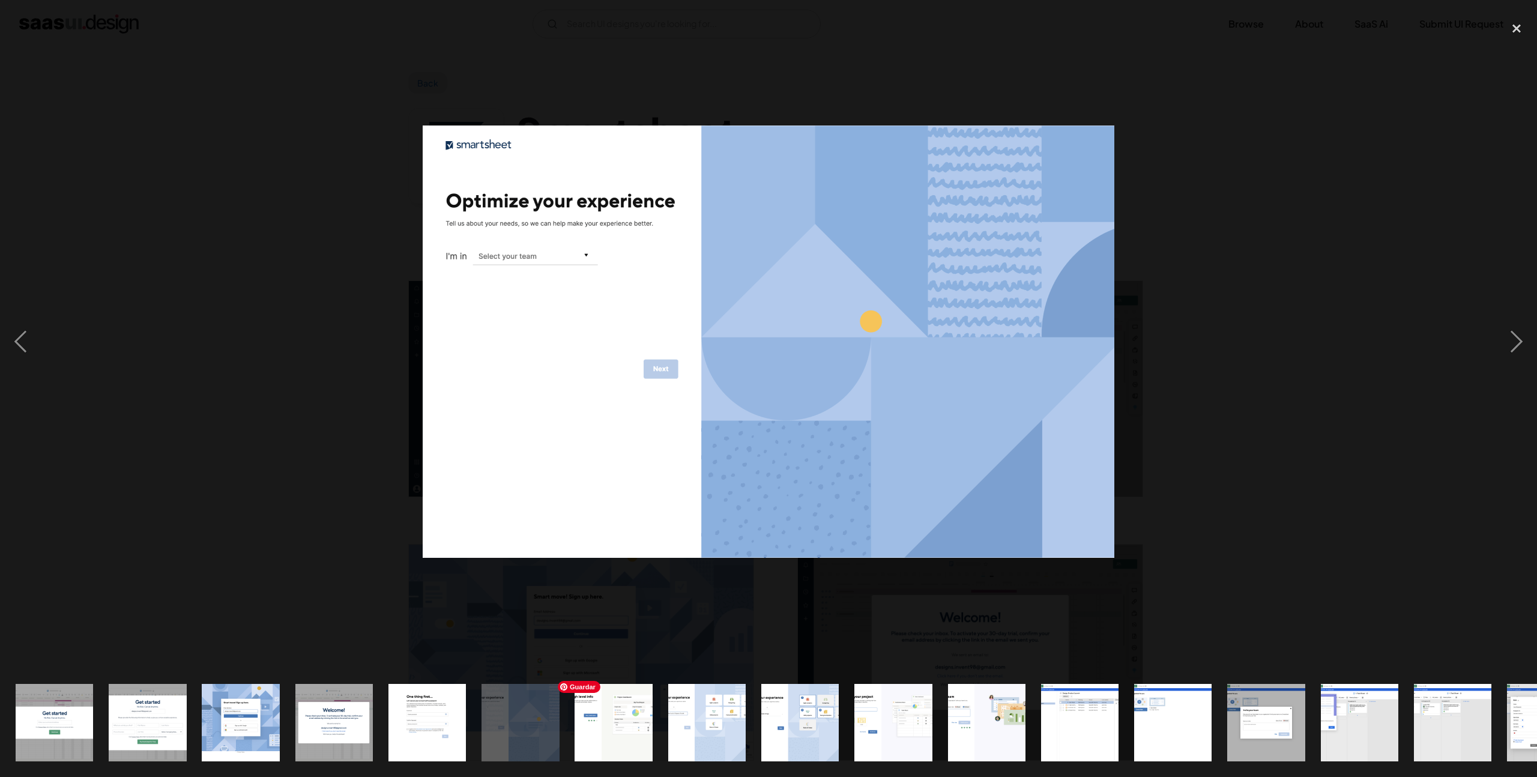
click at [593, 731] on img "show item 7 of 24" at bounding box center [614, 722] width 124 height 77
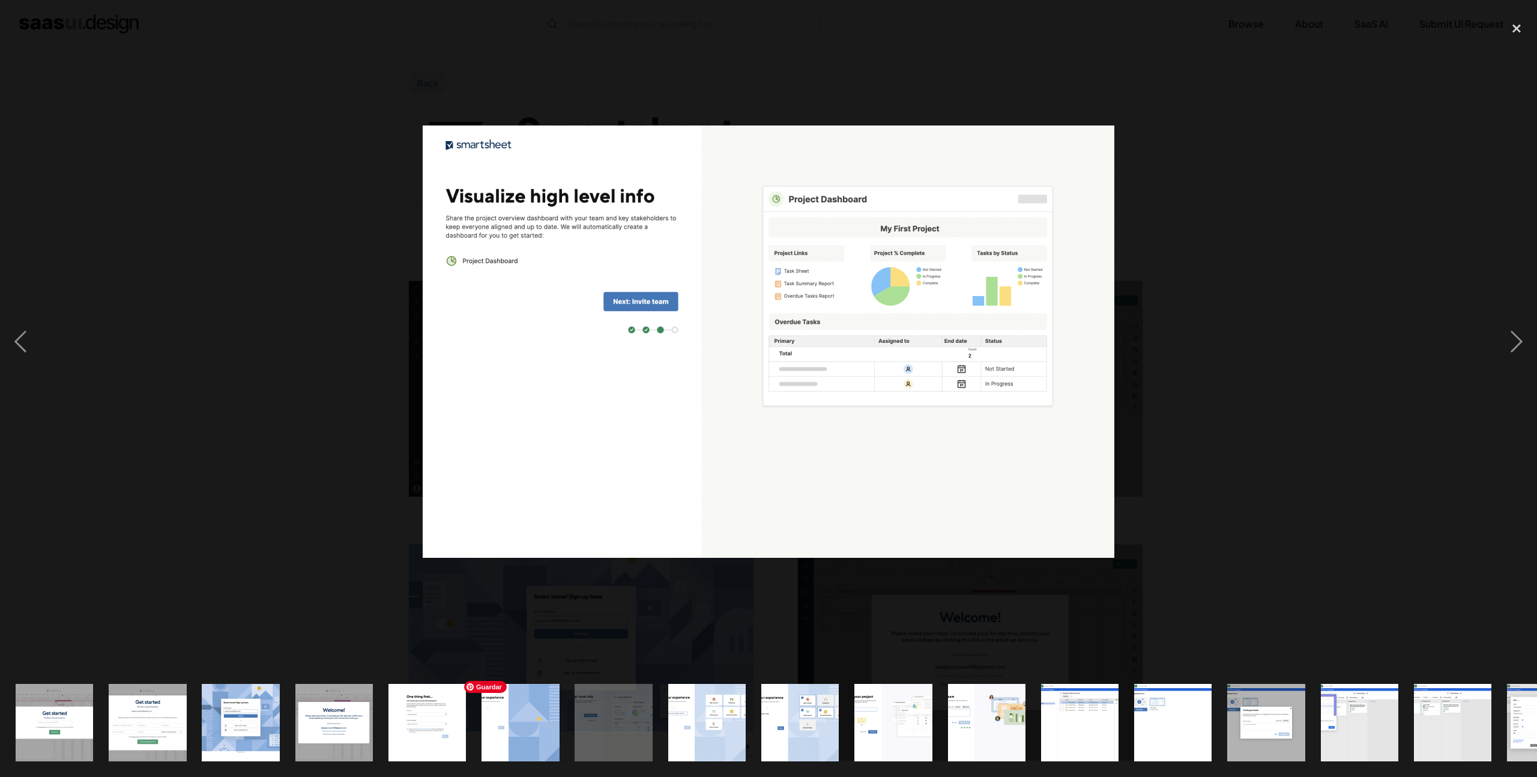
click at [545, 717] on img "show item 6 of 24" at bounding box center [520, 722] width 124 height 77
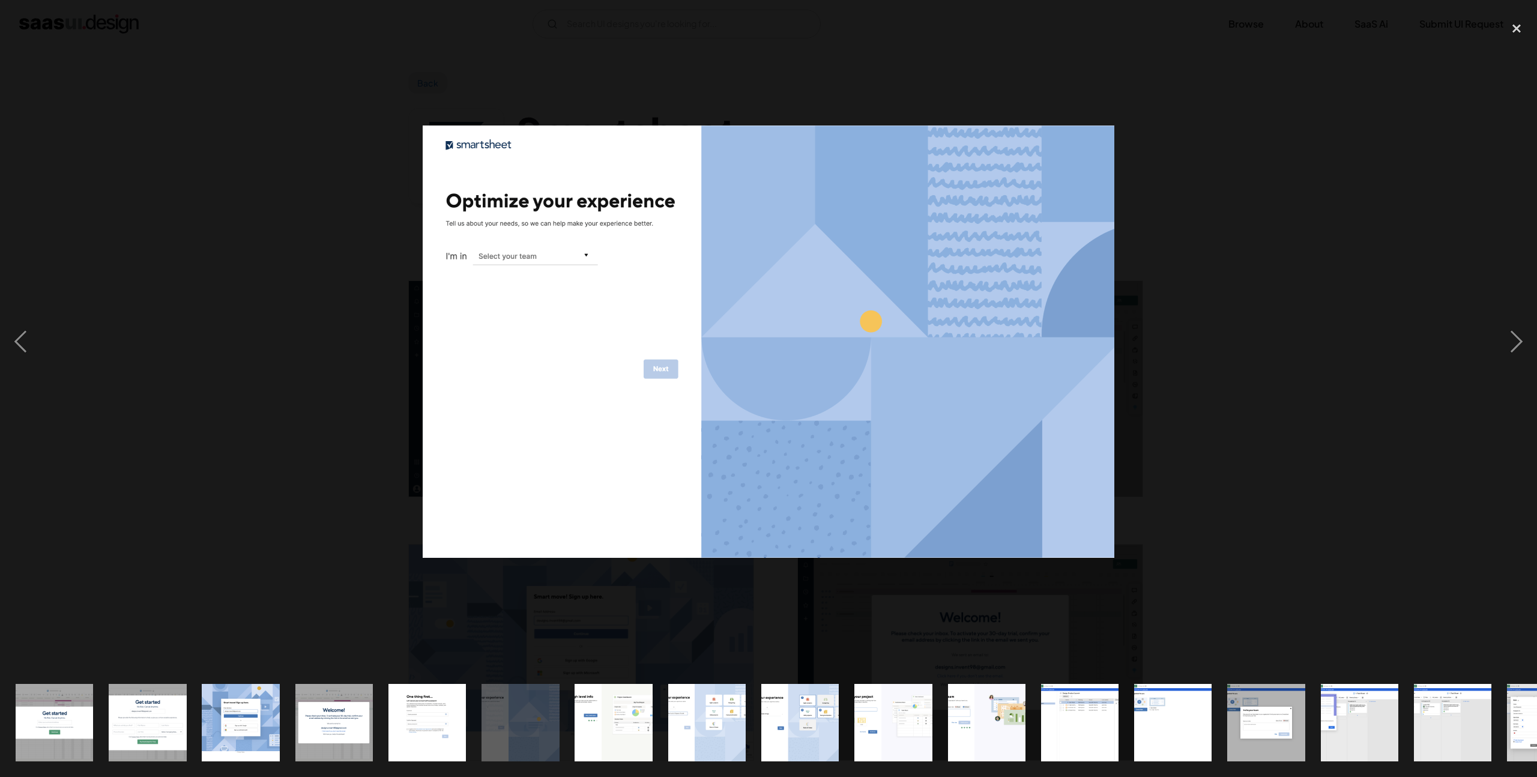
click at [652, 717] on div "show item 7 of 24" at bounding box center [613, 722] width 93 height 109
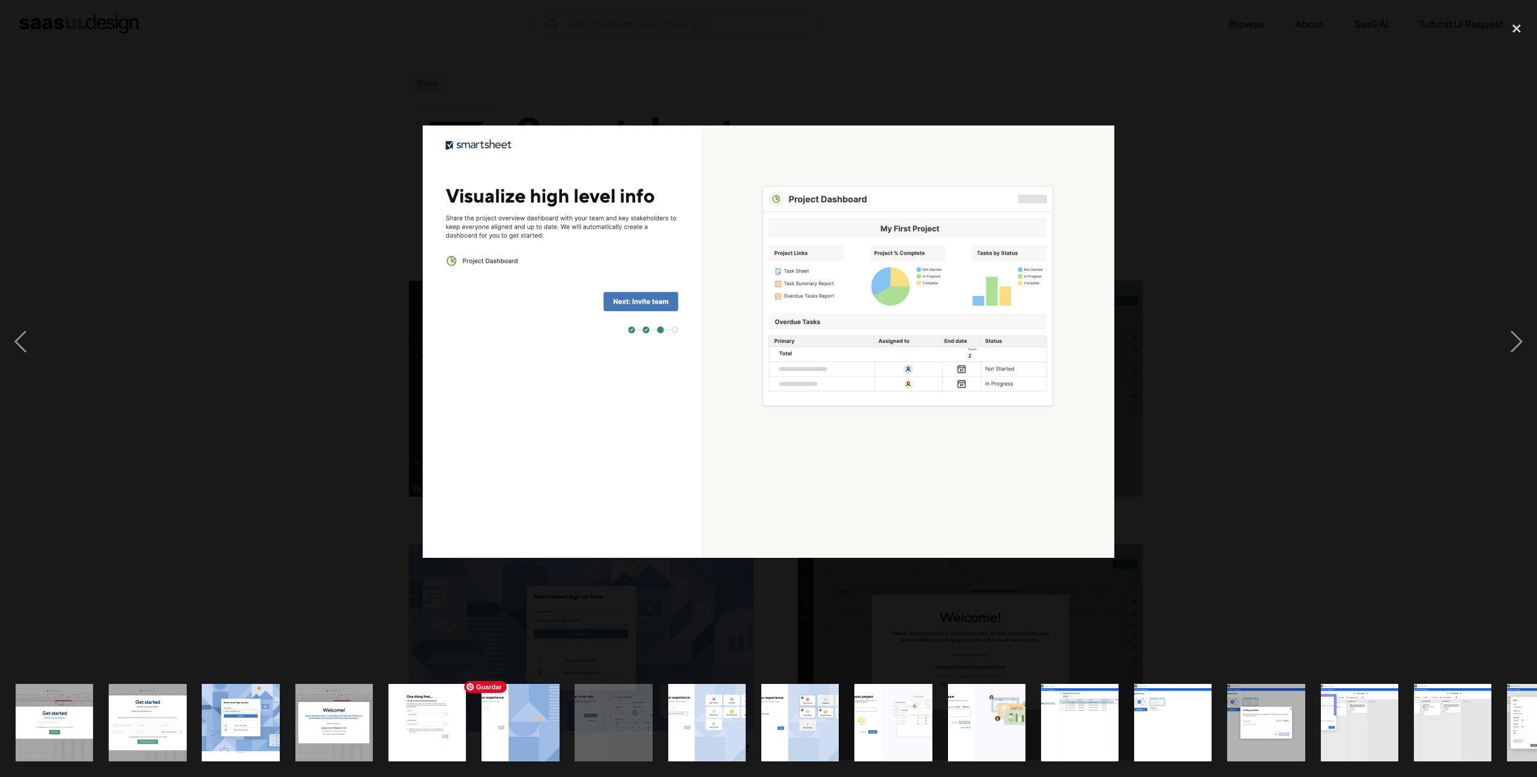
click at [553, 714] on img "show item 6 of 24" at bounding box center [520, 722] width 124 height 77
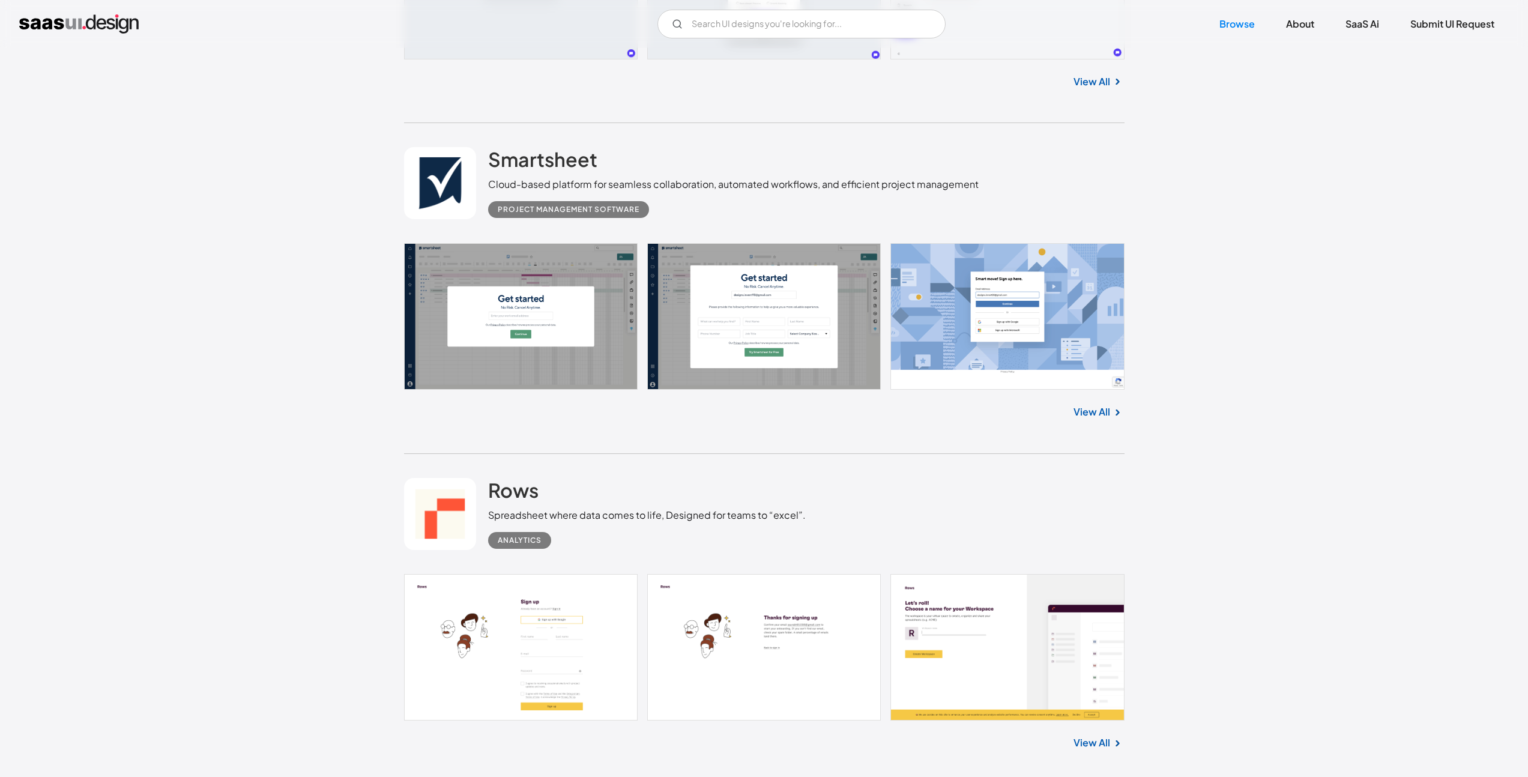
scroll to position [1132, 0]
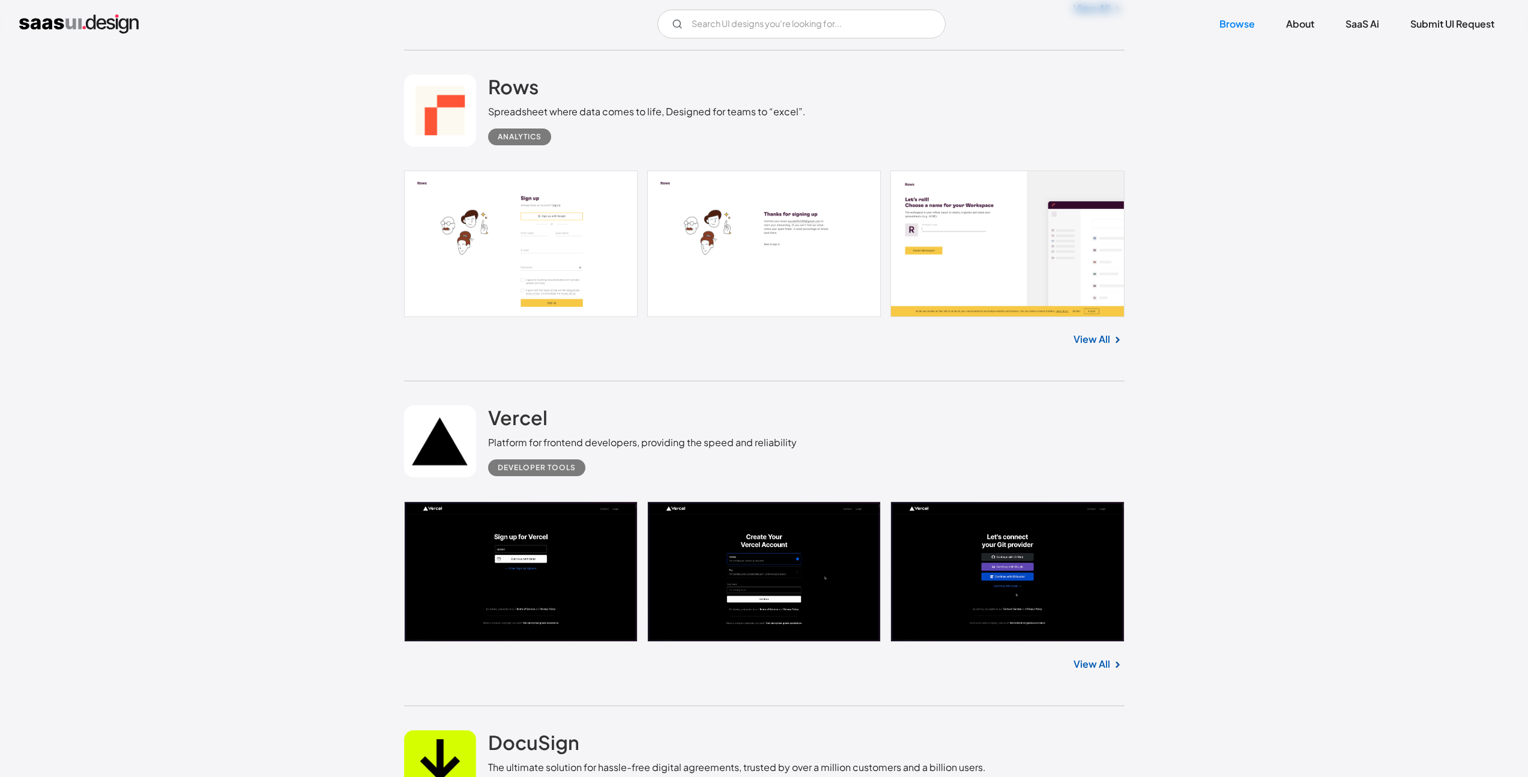
click at [571, 259] on link at bounding box center [764, 244] width 720 height 146
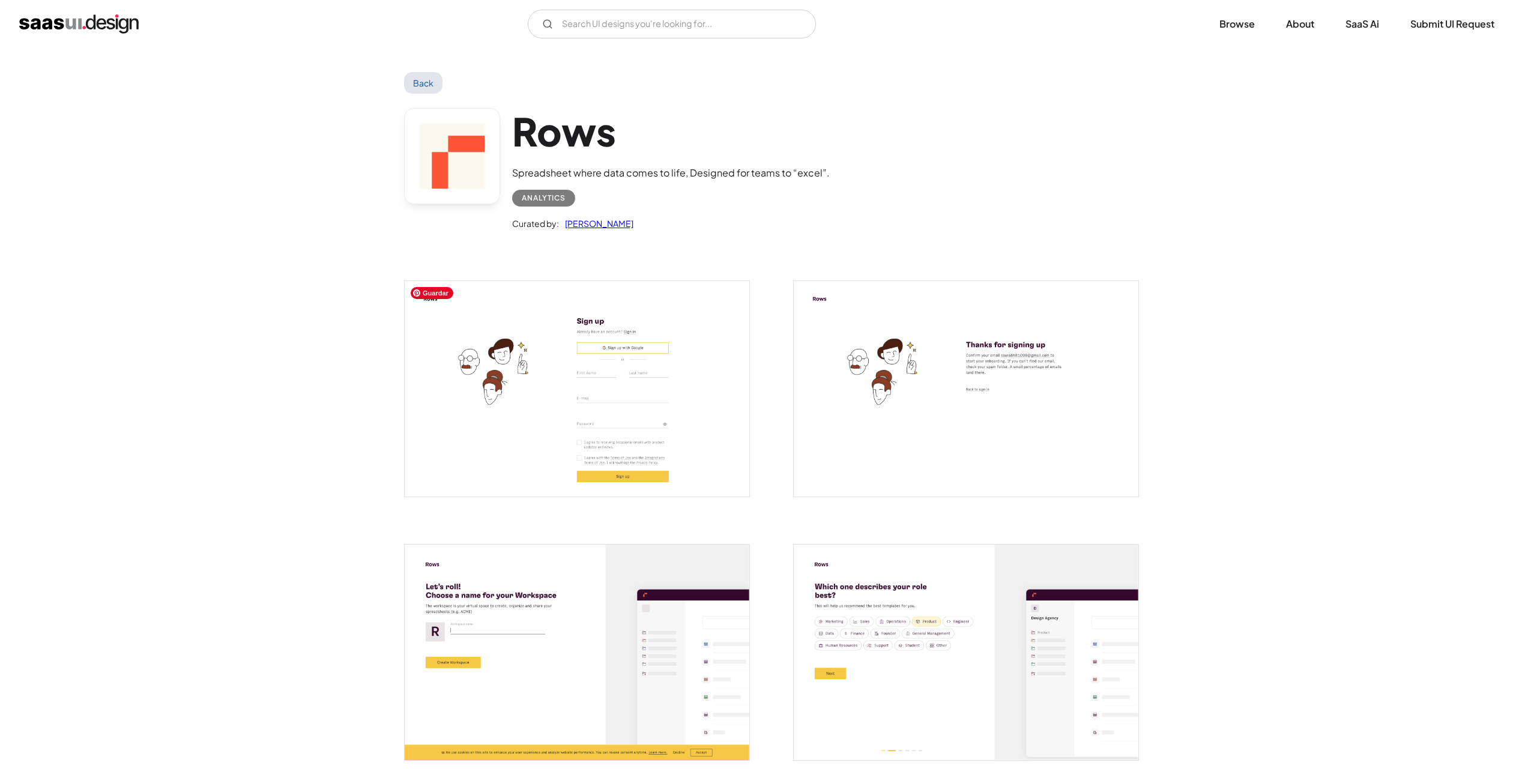
click at [593, 385] on img "open lightbox" at bounding box center [577, 389] width 345 height 216
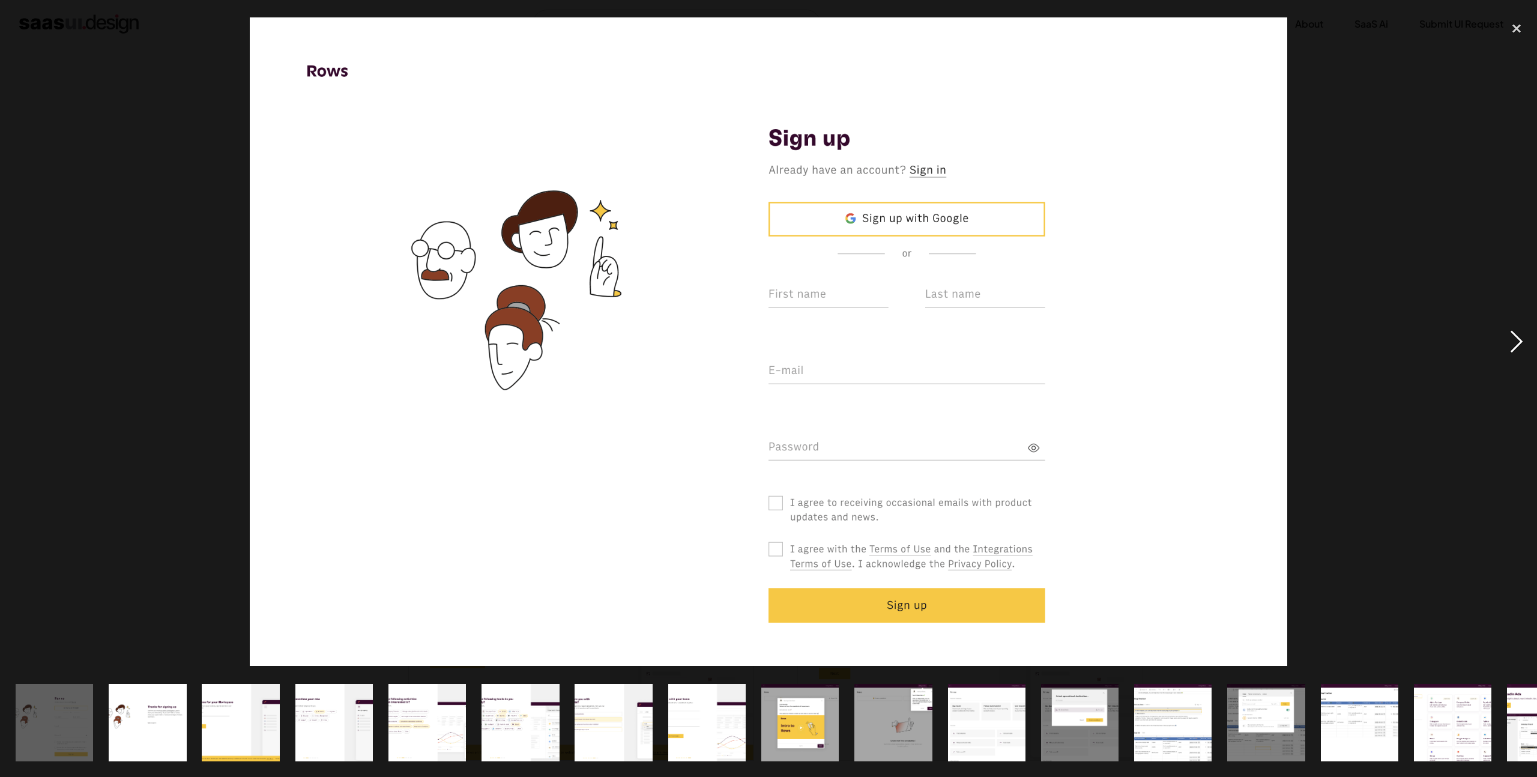
click at [1513, 339] on div "next image" at bounding box center [1516, 342] width 41 height 653
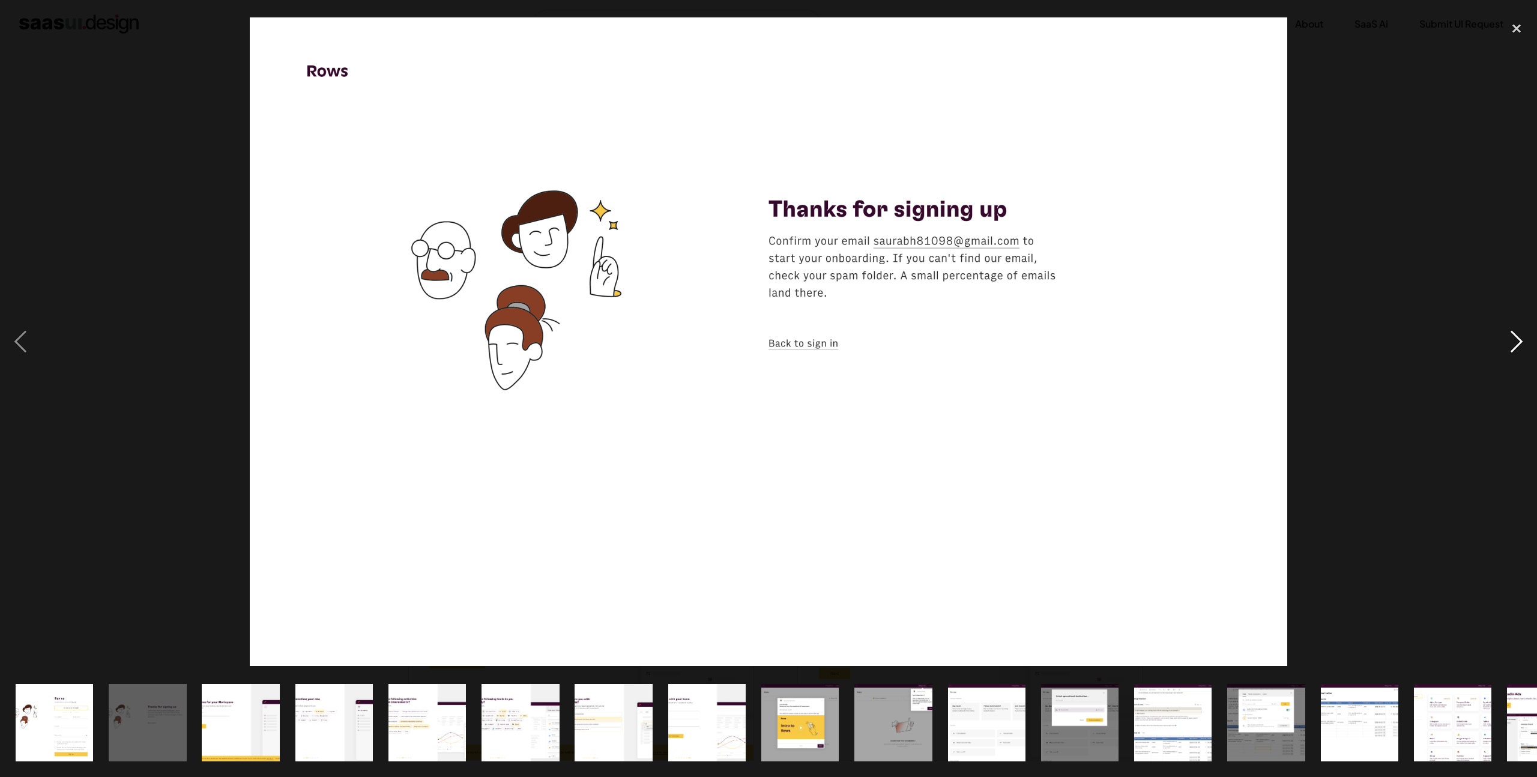
click at [1513, 339] on div "next image" at bounding box center [1516, 342] width 41 height 653
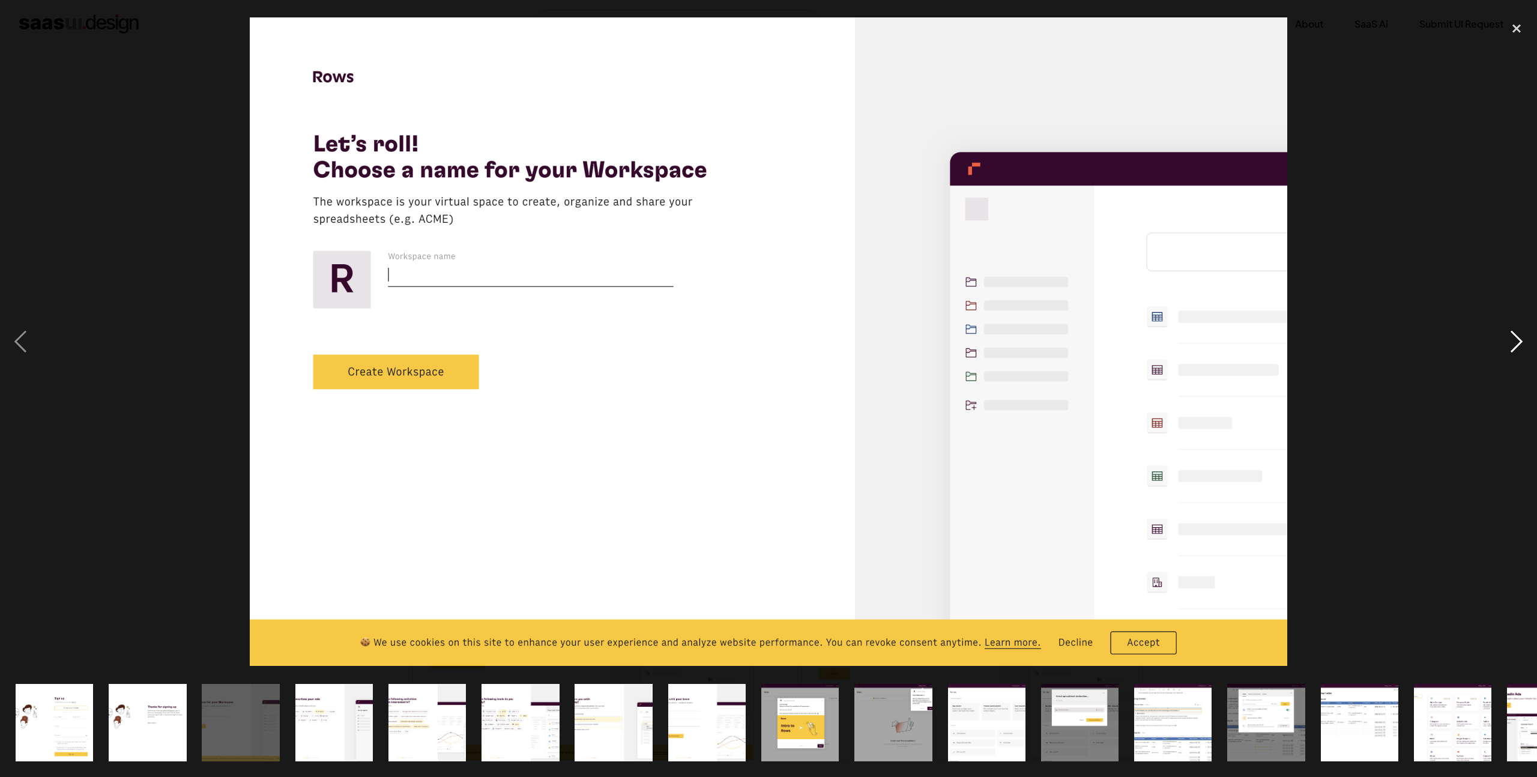
click at [1513, 339] on div "next image" at bounding box center [1516, 342] width 41 height 653
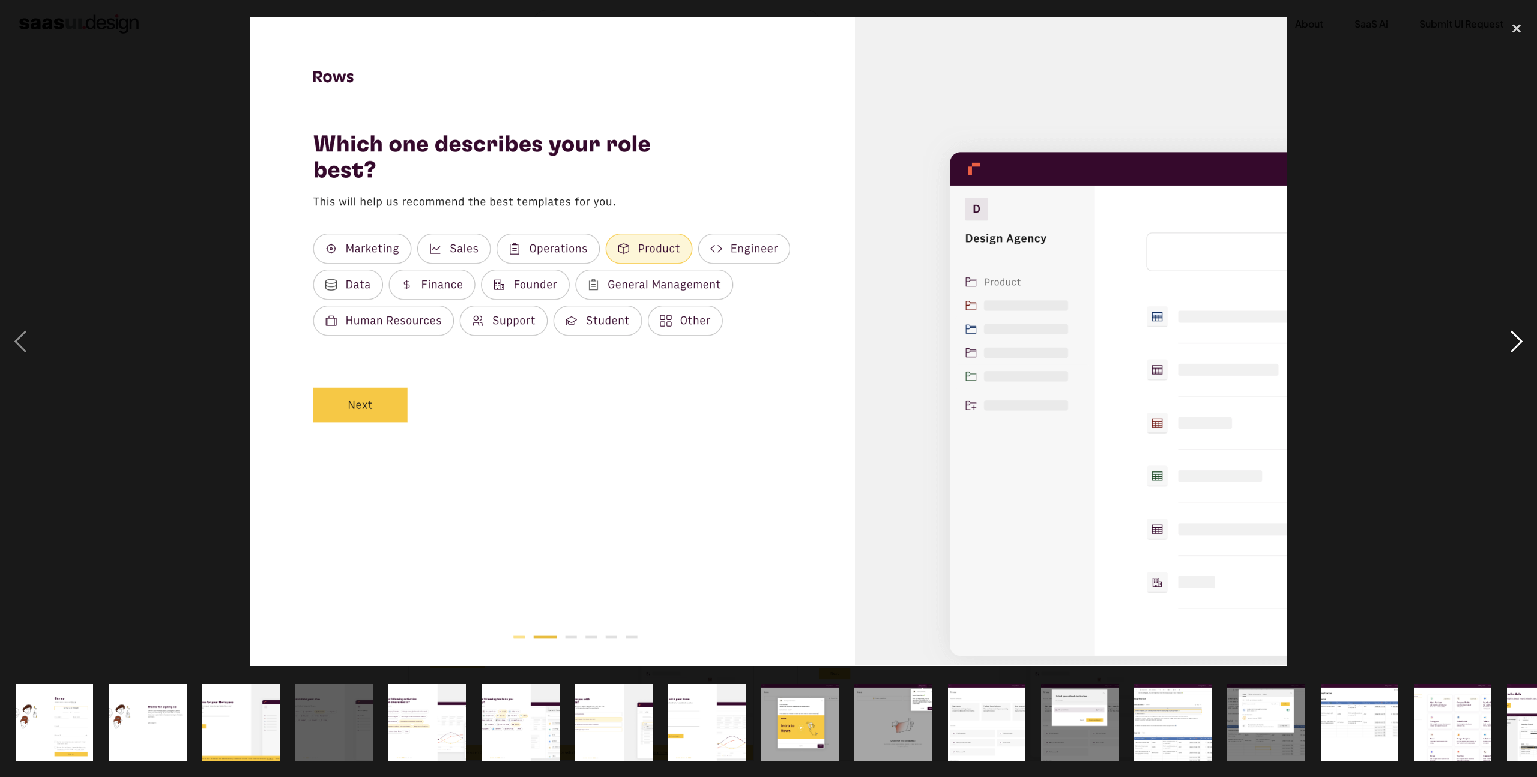
click at [1513, 339] on div "next image" at bounding box center [1516, 342] width 41 height 653
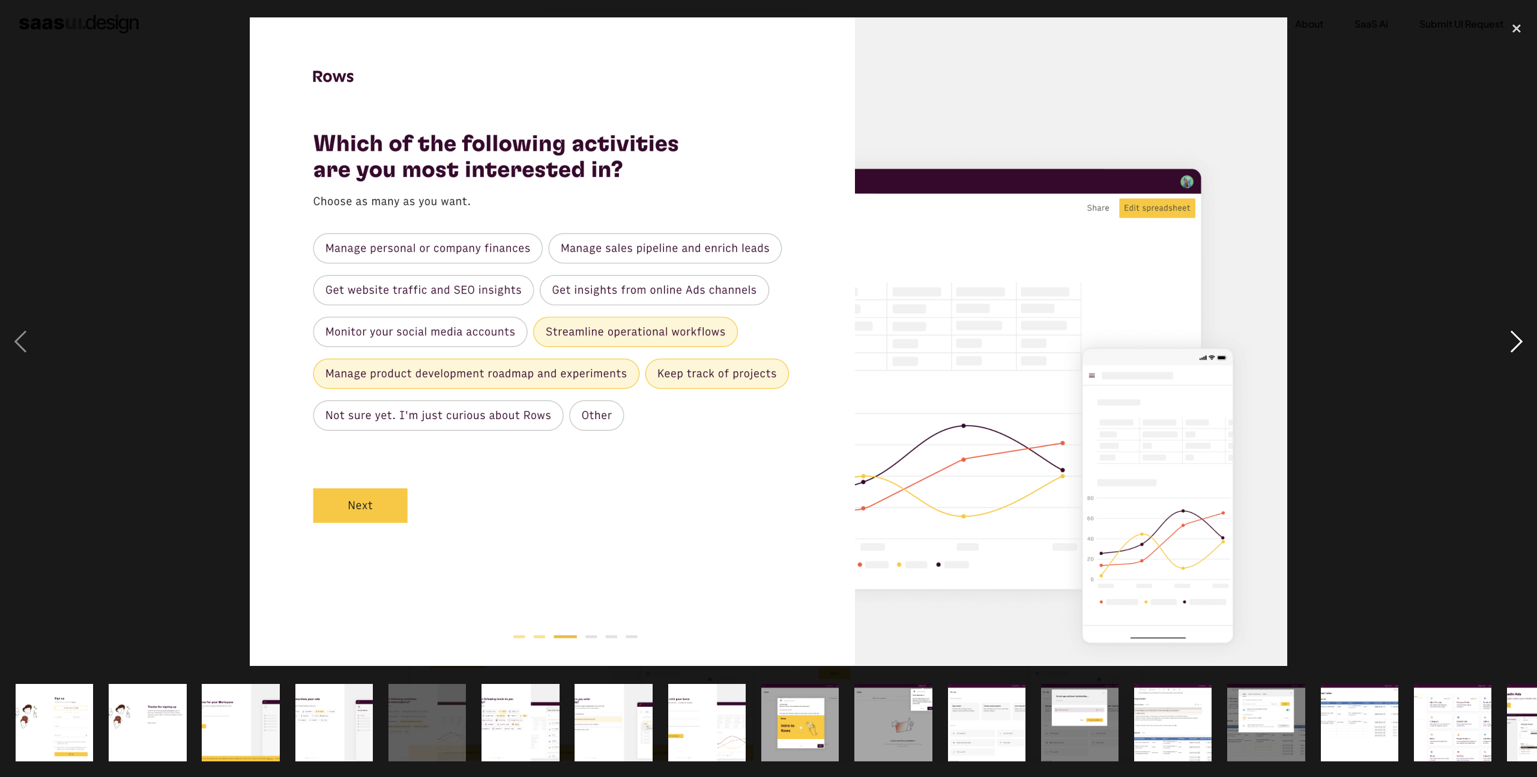
click at [1513, 339] on div "next image" at bounding box center [1516, 342] width 41 height 653
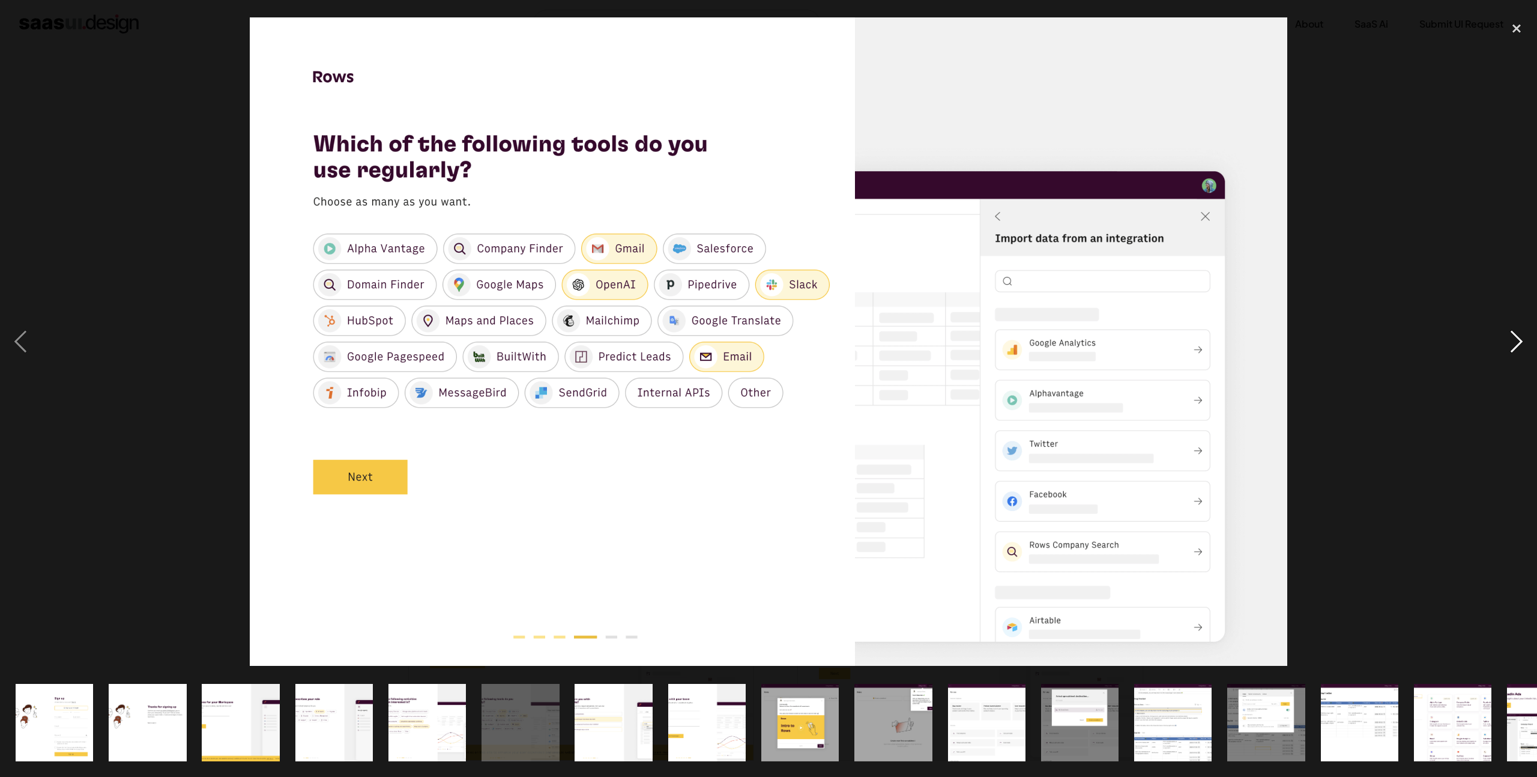
click at [1513, 339] on div "next image" at bounding box center [1516, 342] width 41 height 653
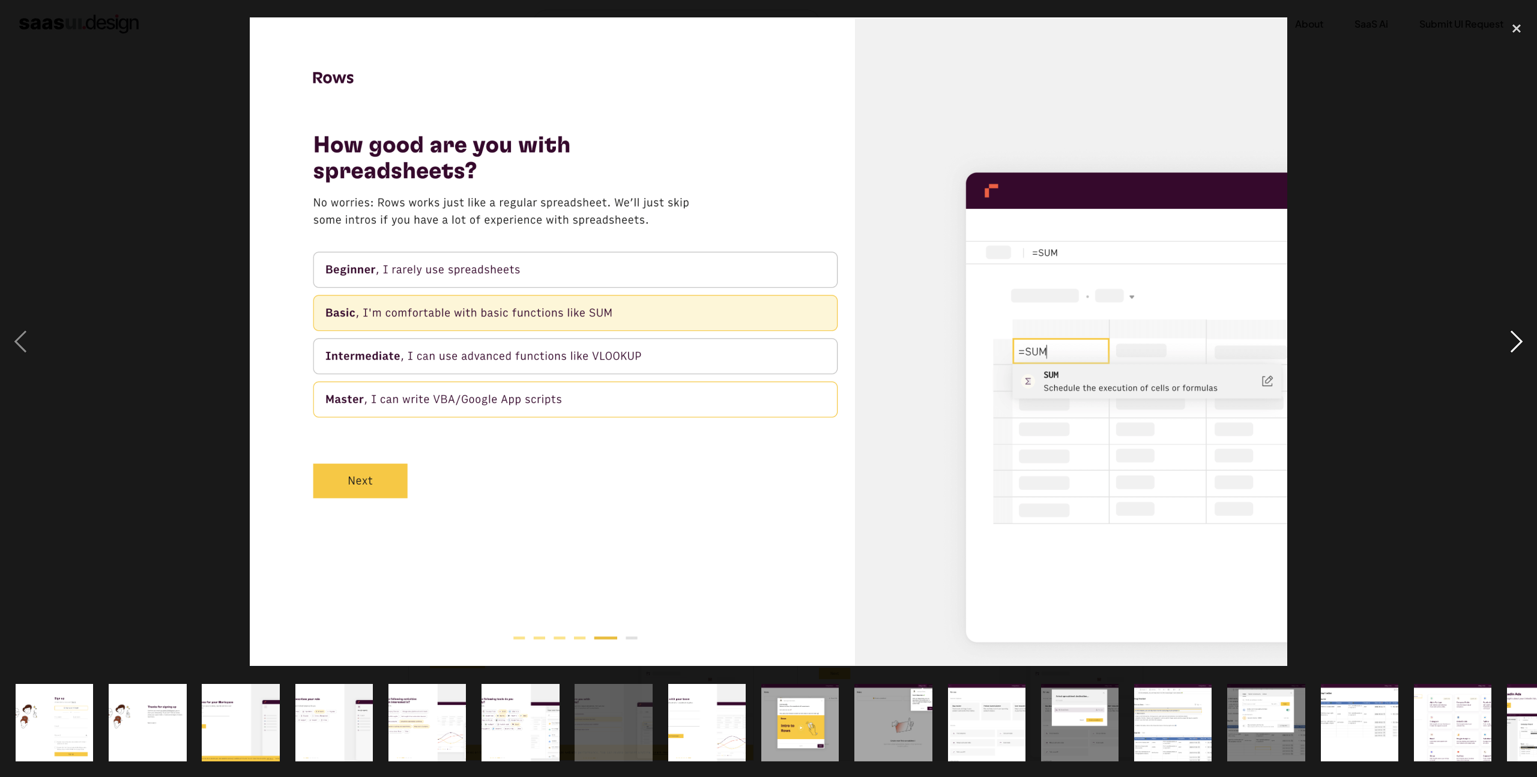
click at [1512, 334] on div "next image" at bounding box center [1516, 342] width 41 height 653
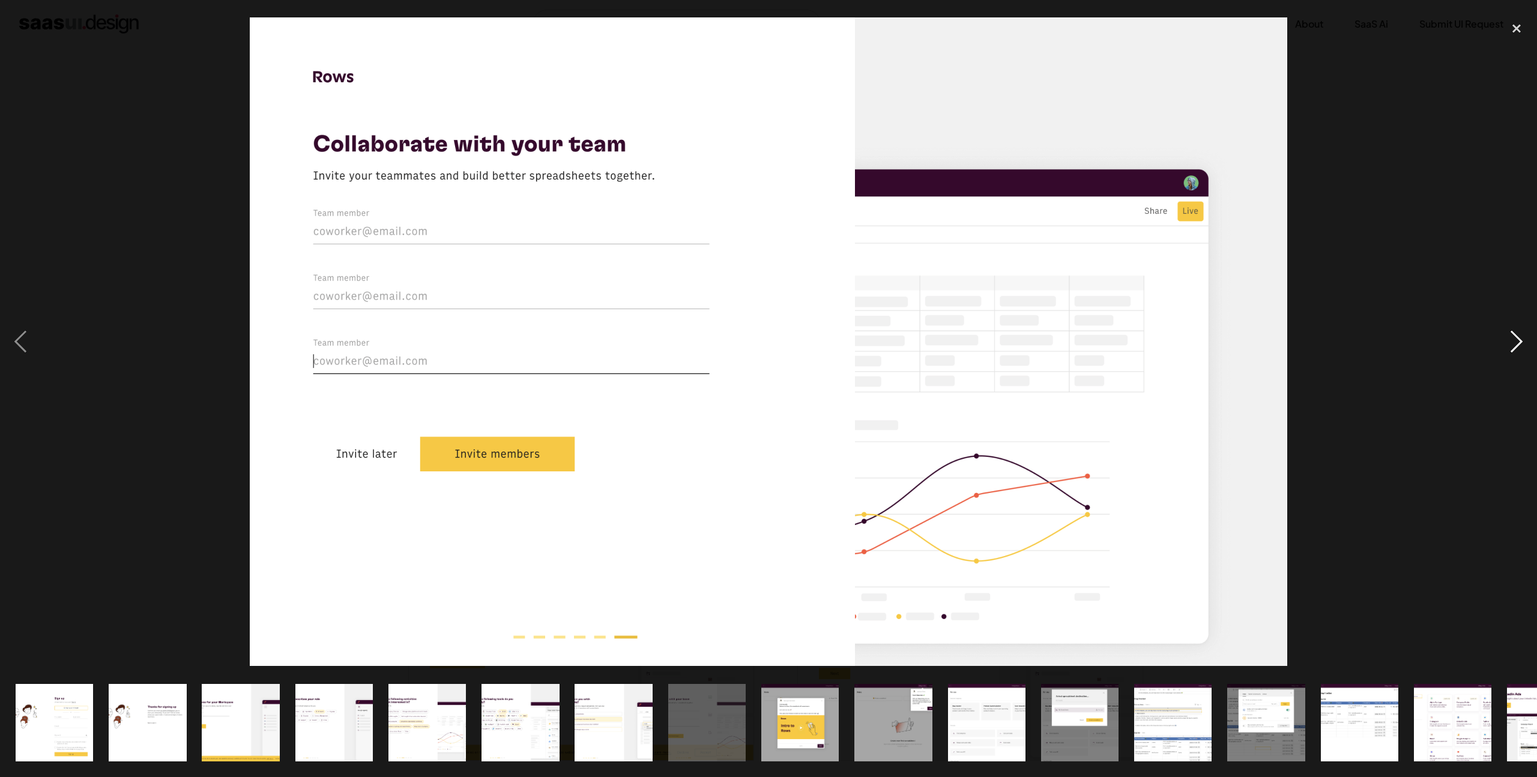
click at [1512, 334] on div "next image" at bounding box center [1516, 342] width 41 height 653
